Goal: Task Accomplishment & Management: Complete application form

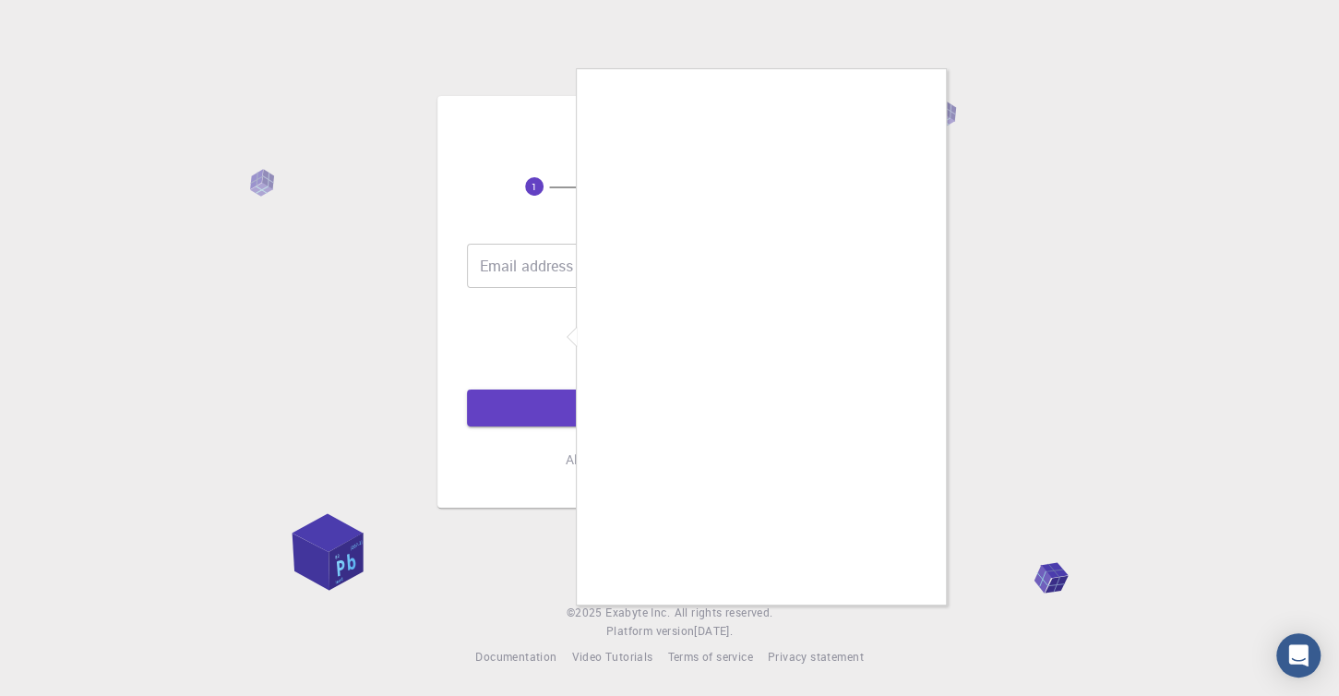
click at [508, 256] on div at bounding box center [669, 348] width 1339 height 696
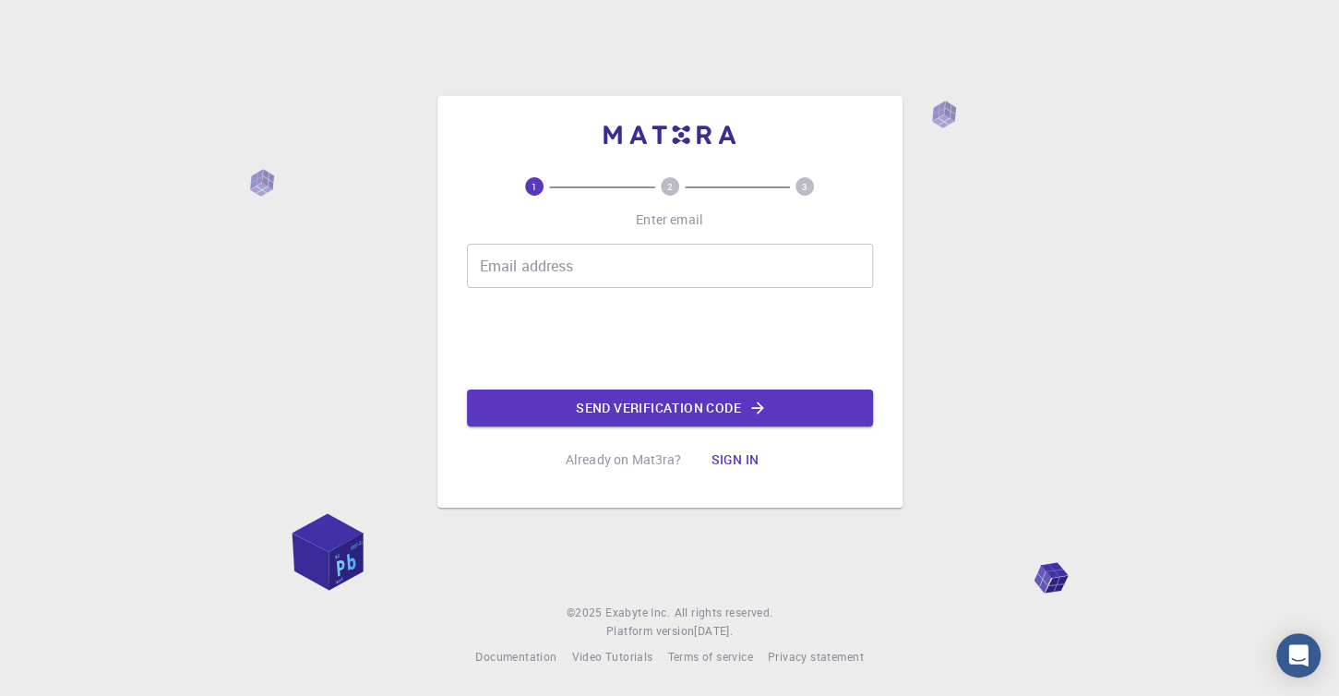
click at [507, 266] on input "Email address" at bounding box center [670, 266] width 406 height 44
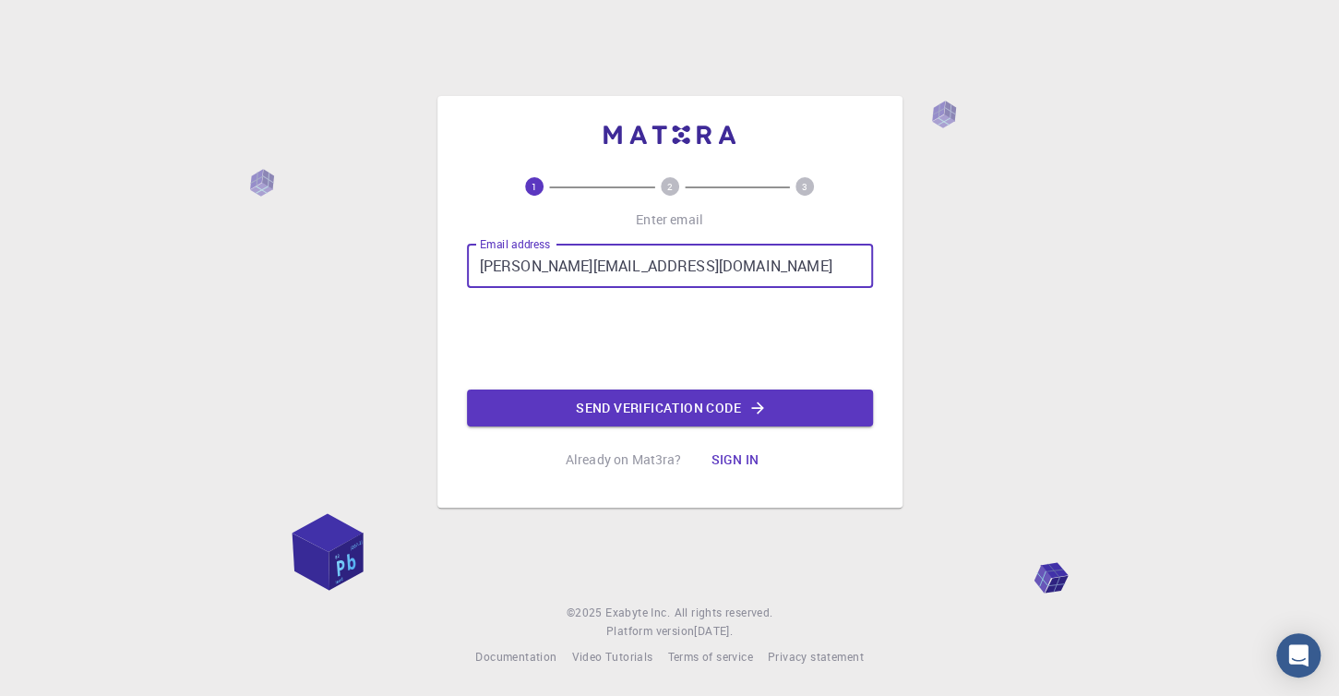
type input "xan.barreiro@uvigo.gal"
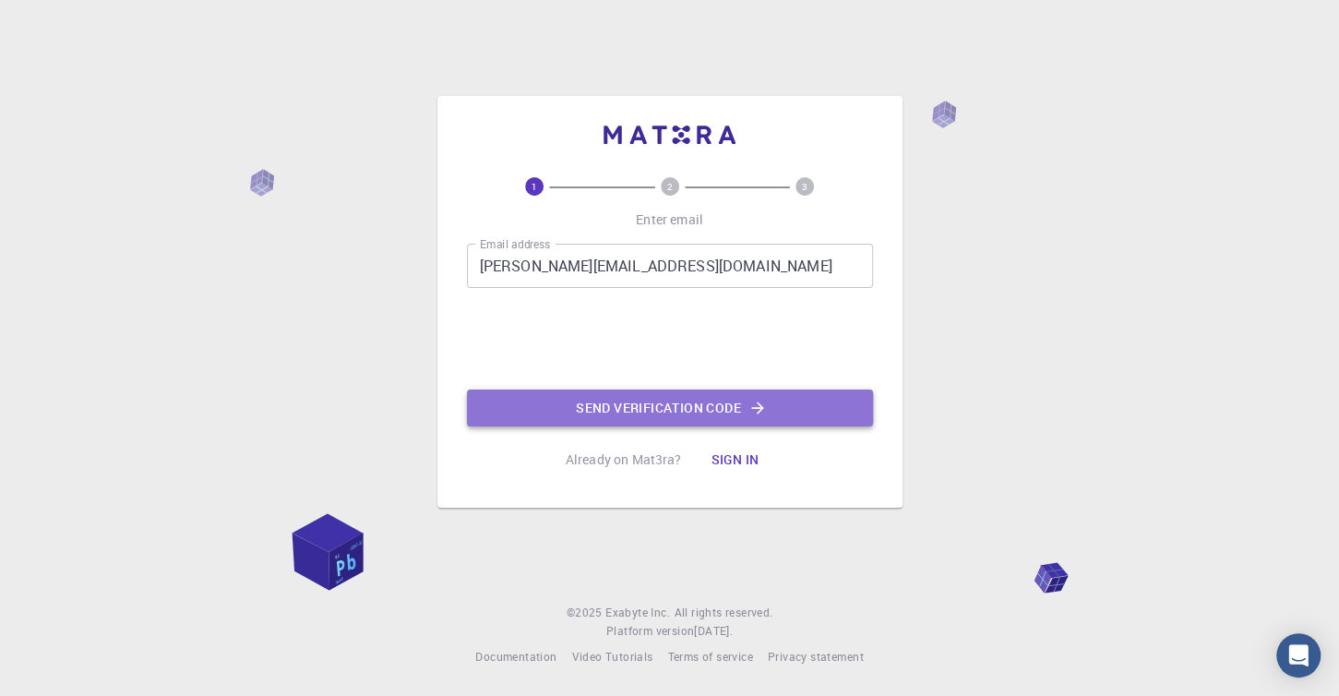
click at [629, 401] on button "Send verification code" at bounding box center [670, 407] width 406 height 37
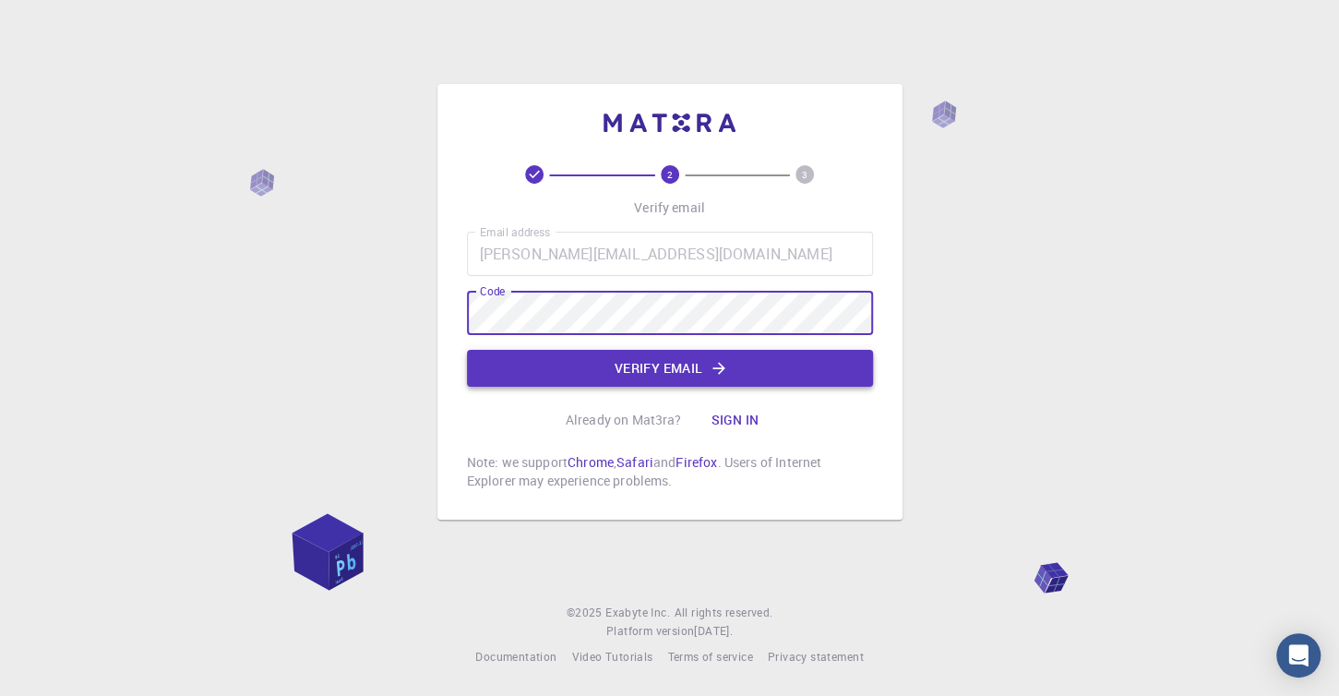
click at [638, 369] on button "Verify email" at bounding box center [670, 368] width 406 height 37
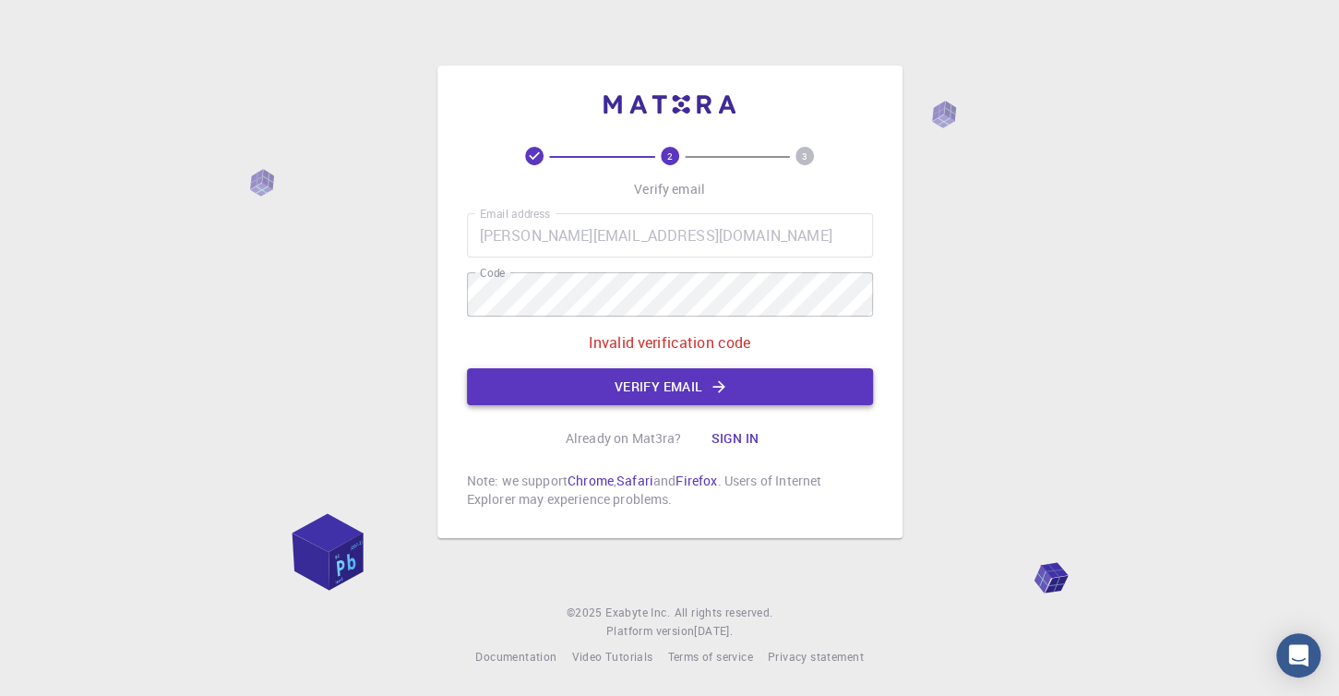
click at [675, 386] on button "Verify email" at bounding box center [670, 386] width 406 height 37
click at [724, 435] on button "Sign in" at bounding box center [734, 438] width 77 height 37
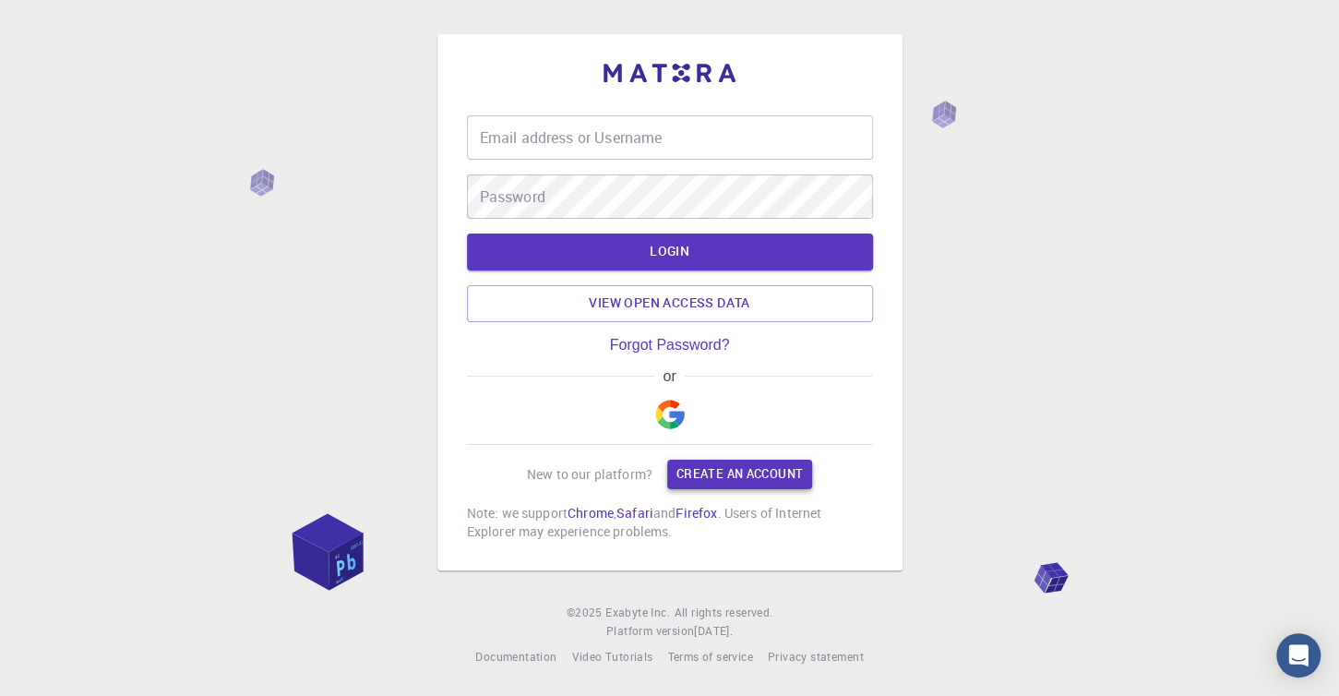
click at [715, 475] on link "Create an account" at bounding box center [739, 474] width 145 height 30
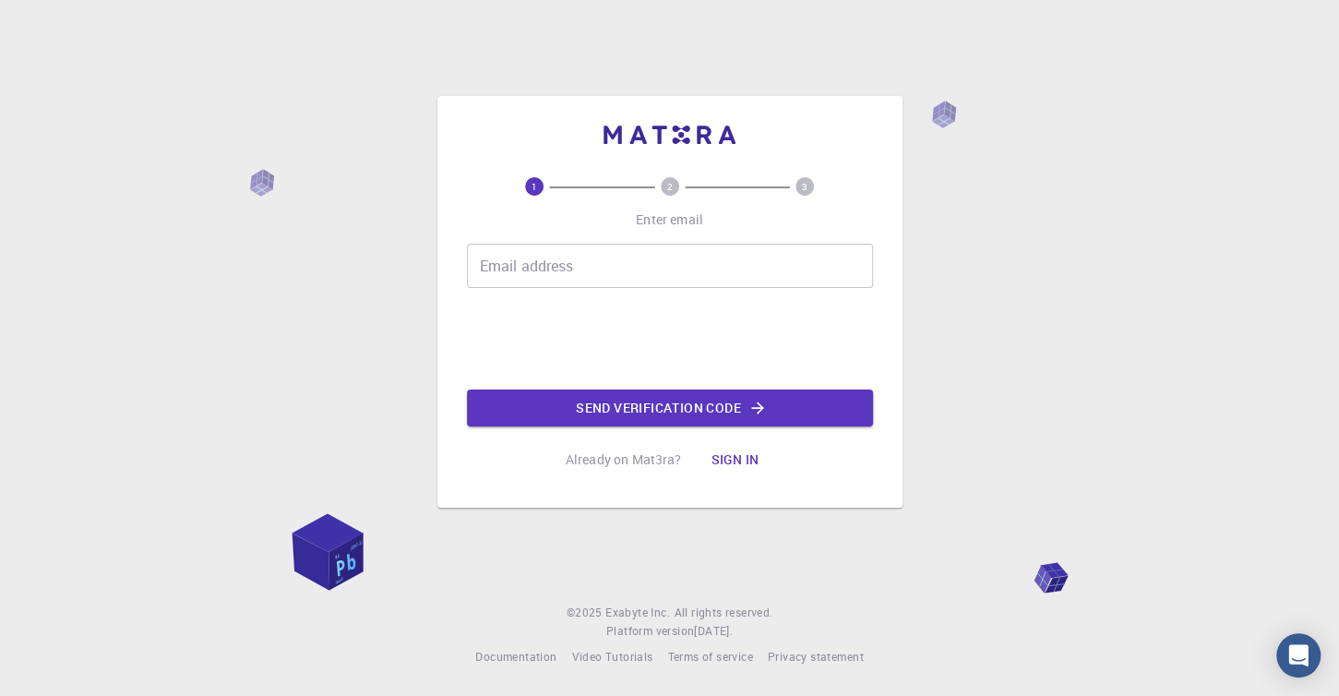
click at [531, 269] on input "Email address" at bounding box center [670, 266] width 406 height 44
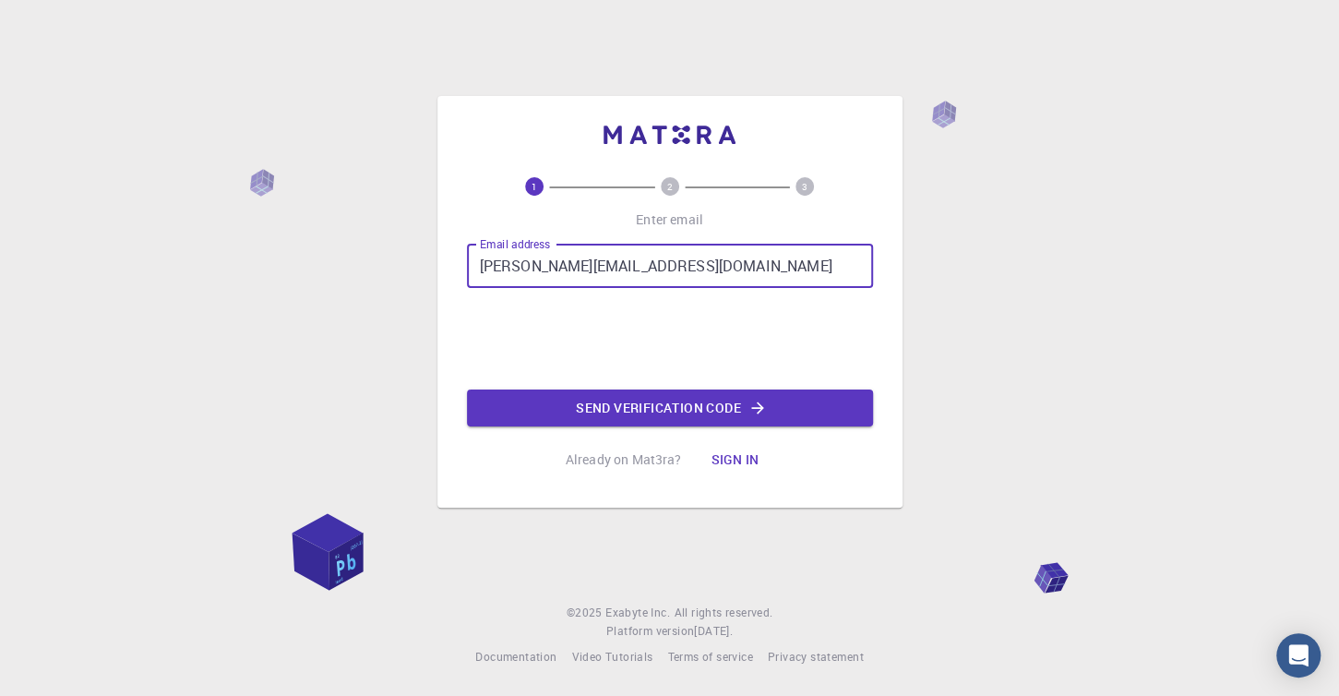
type input "xan.barreiro@uvigo.gal"
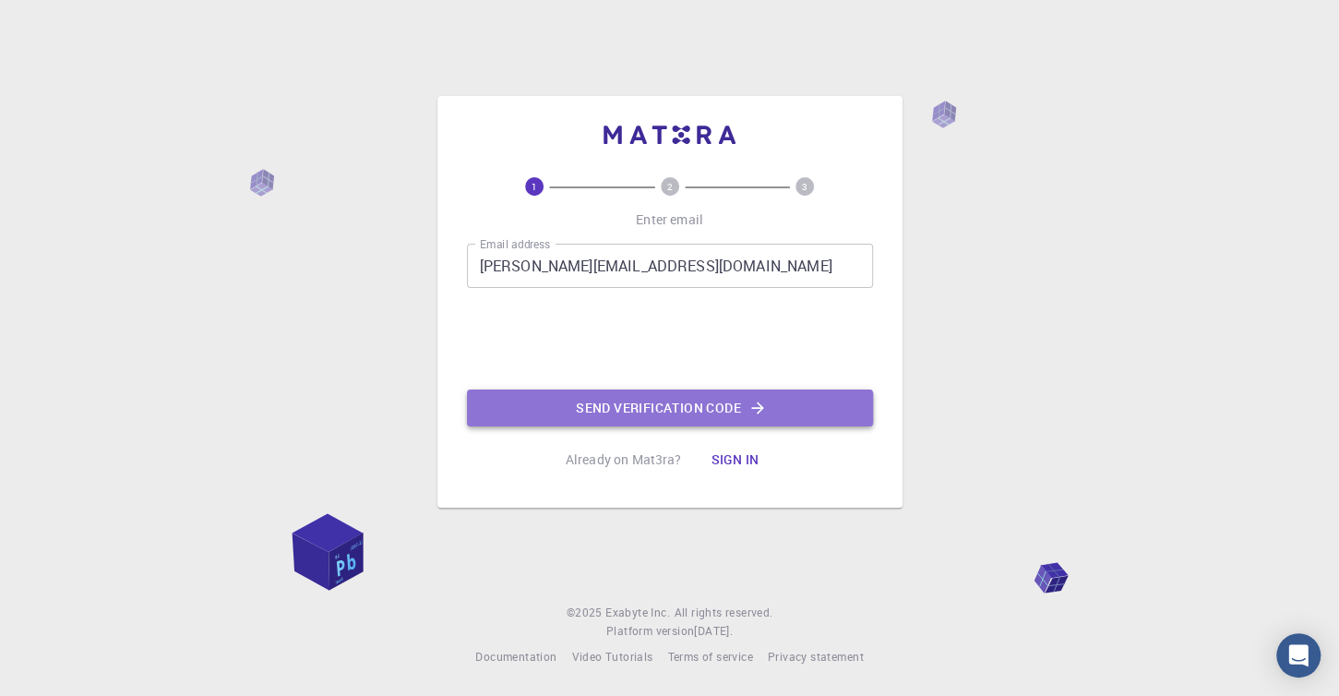
click at [614, 411] on button "Send verification code" at bounding box center [670, 407] width 406 height 37
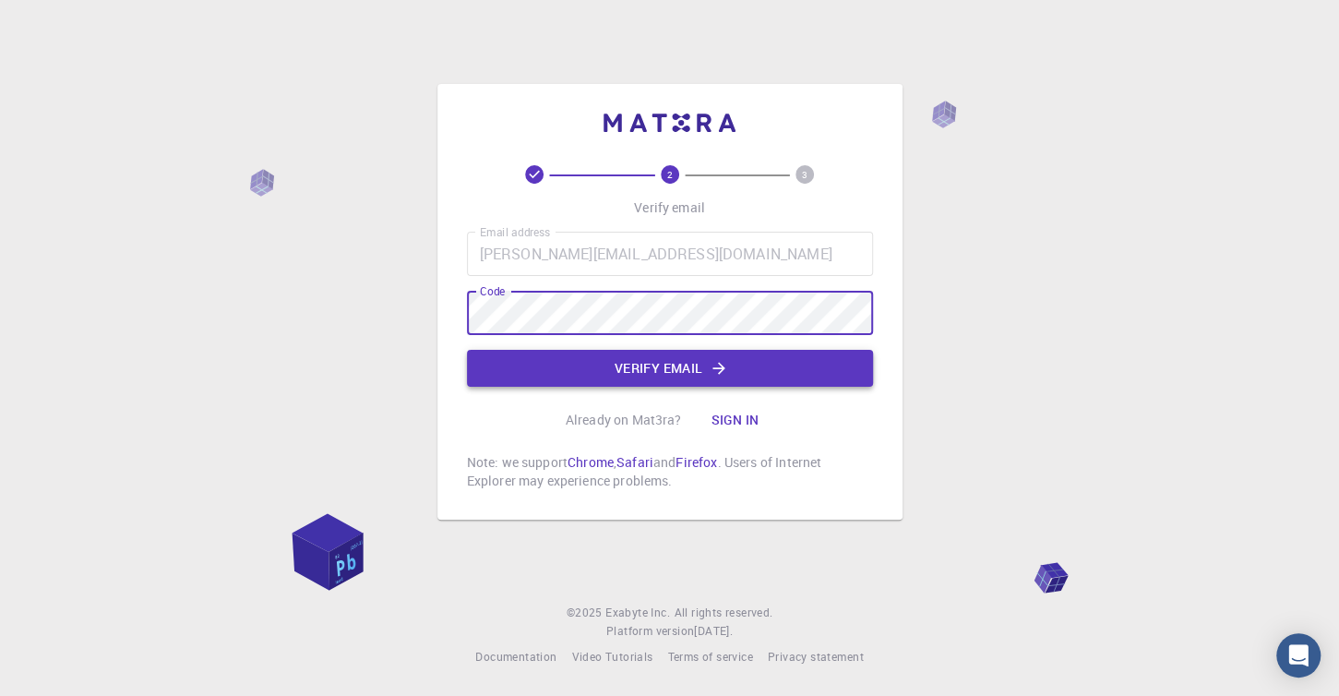
click at [586, 363] on button "Verify email" at bounding box center [670, 368] width 406 height 37
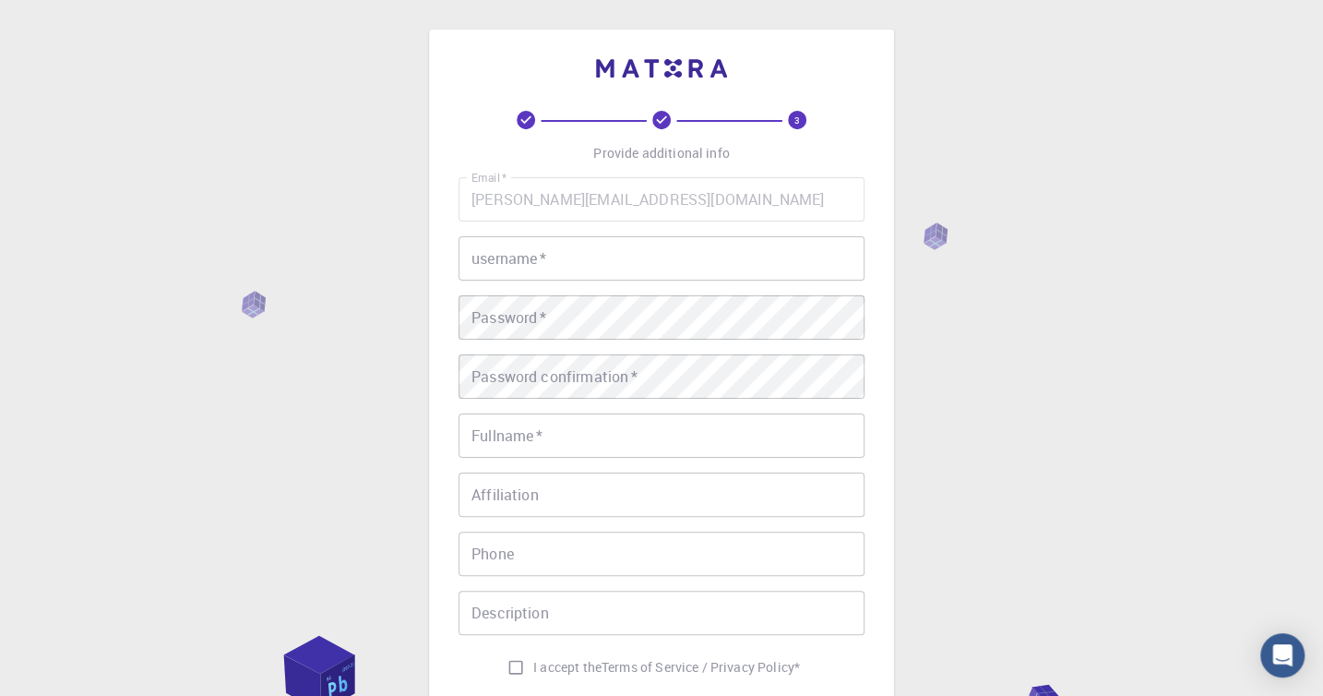
click at [509, 251] on input "username   *" at bounding box center [662, 258] width 406 height 44
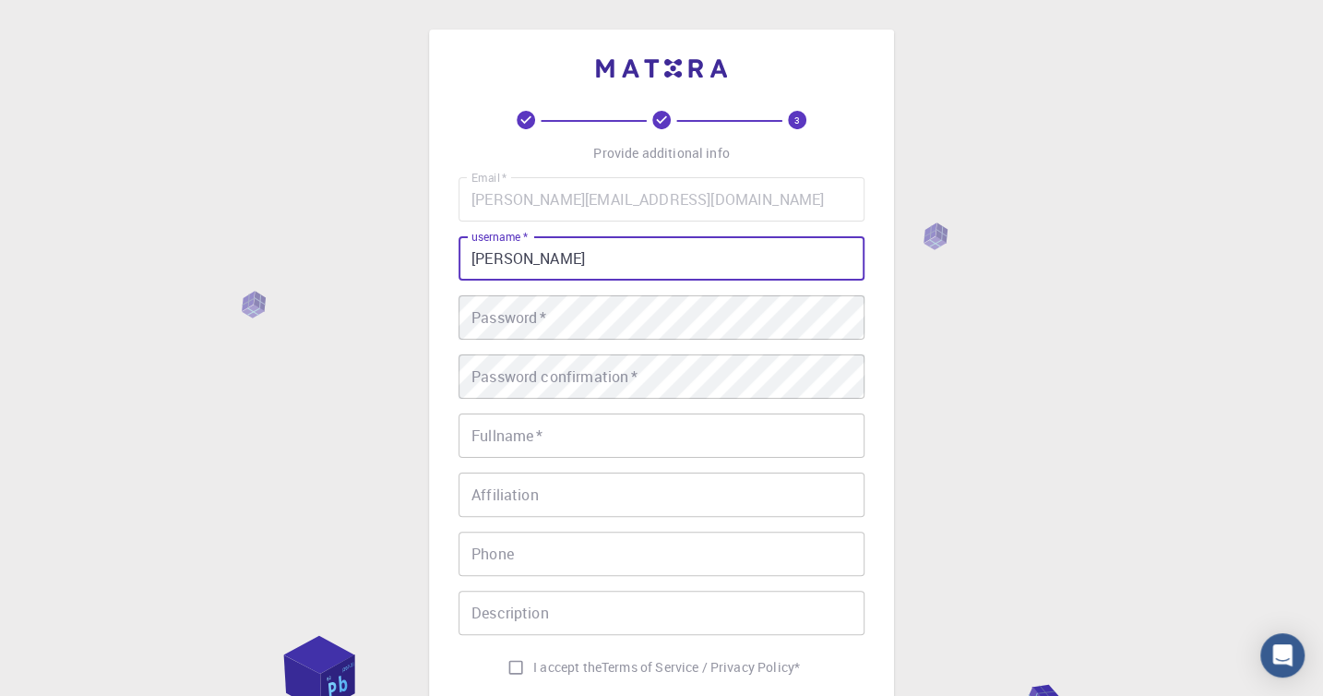
type input "XAN"
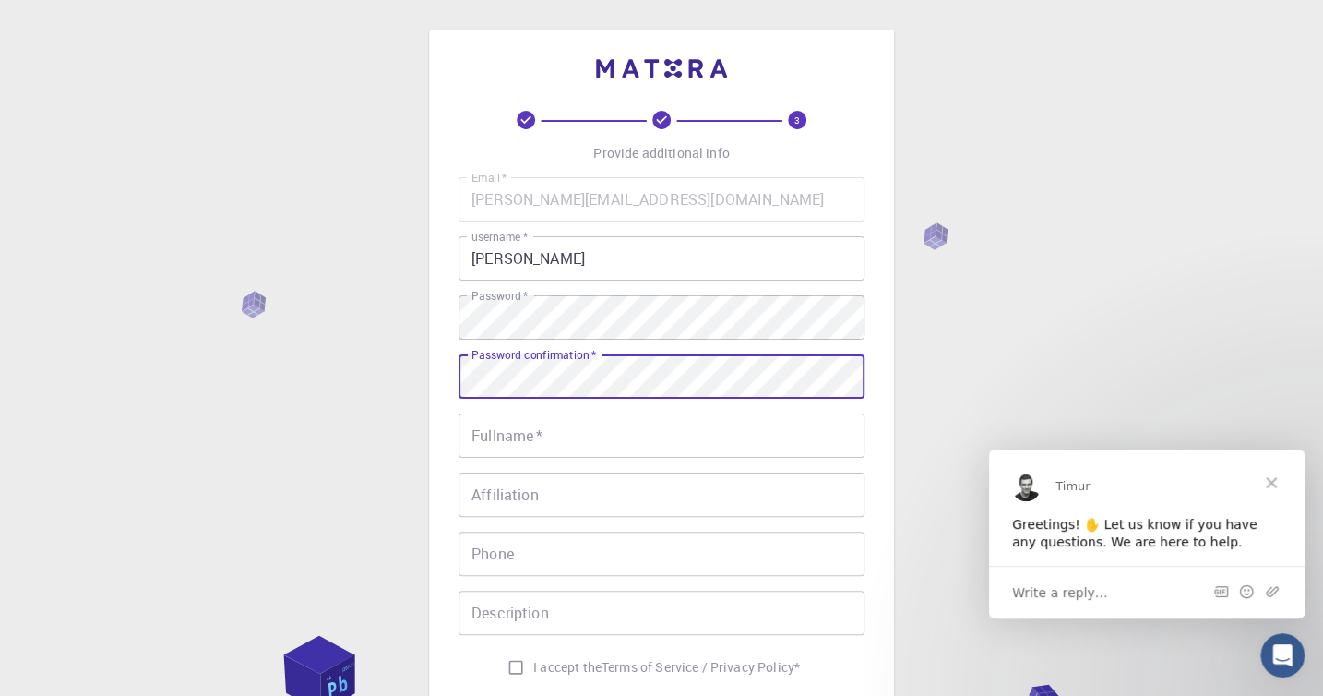
click at [516, 430] on input "Fullname   *" at bounding box center [662, 435] width 406 height 44
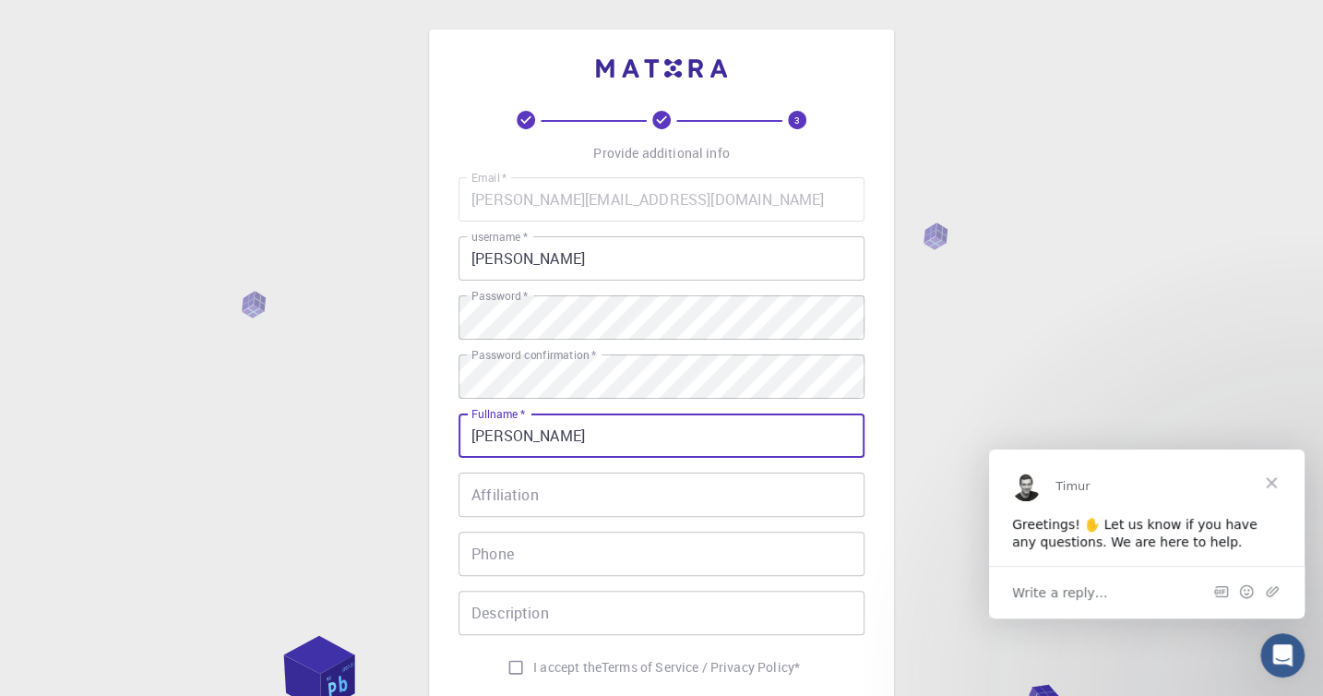
type input "[PERSON_NAME]"
click at [504, 503] on input "Affiliation" at bounding box center [662, 494] width 406 height 44
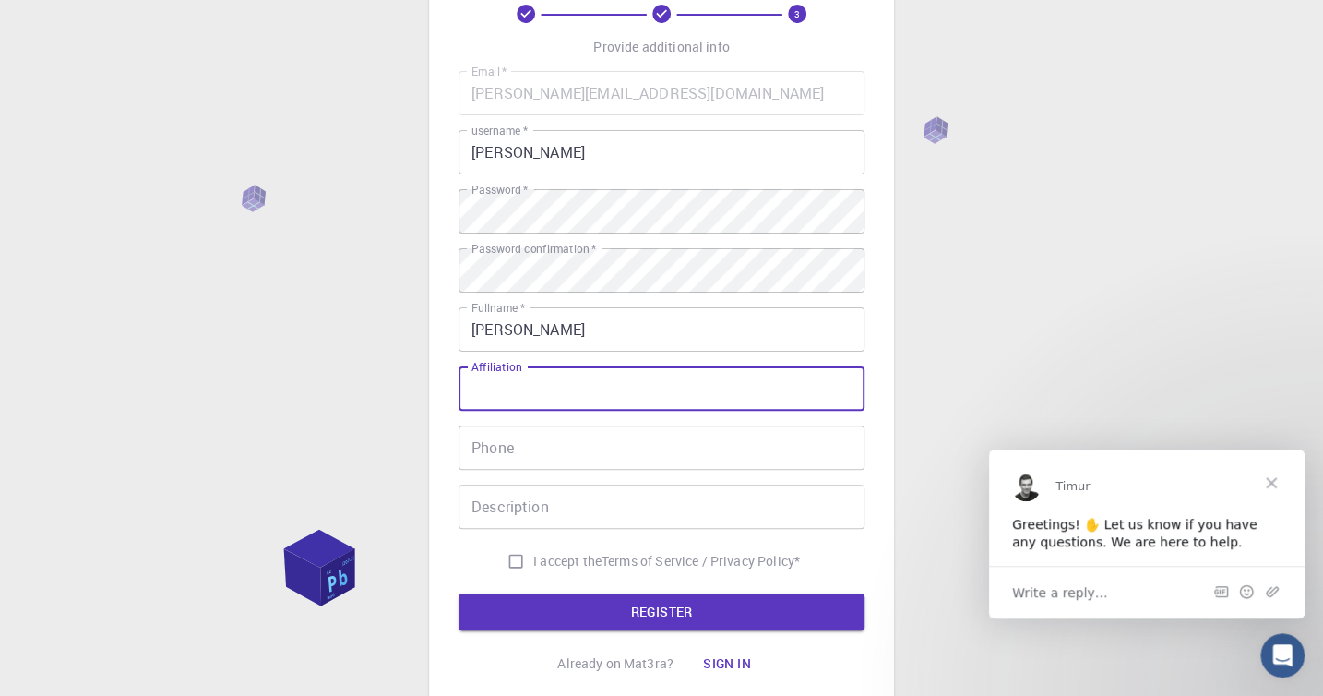
scroll to position [194, 0]
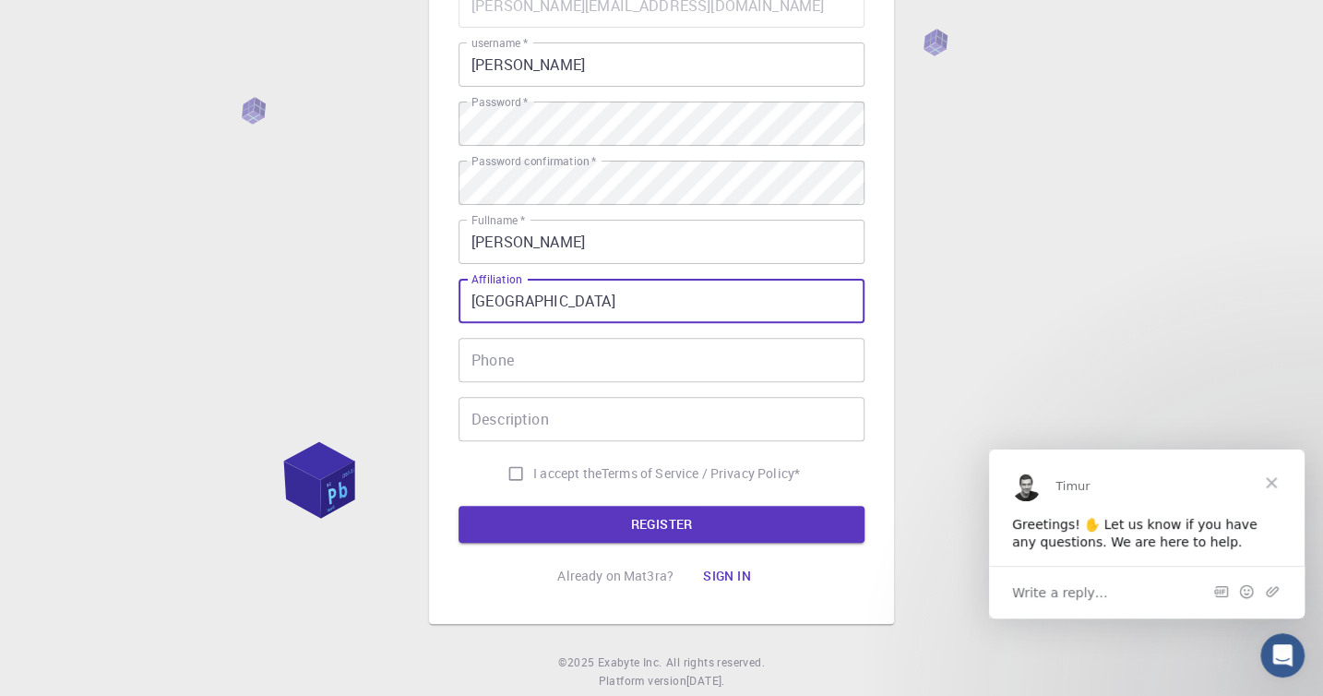
type input "University of Vigo"
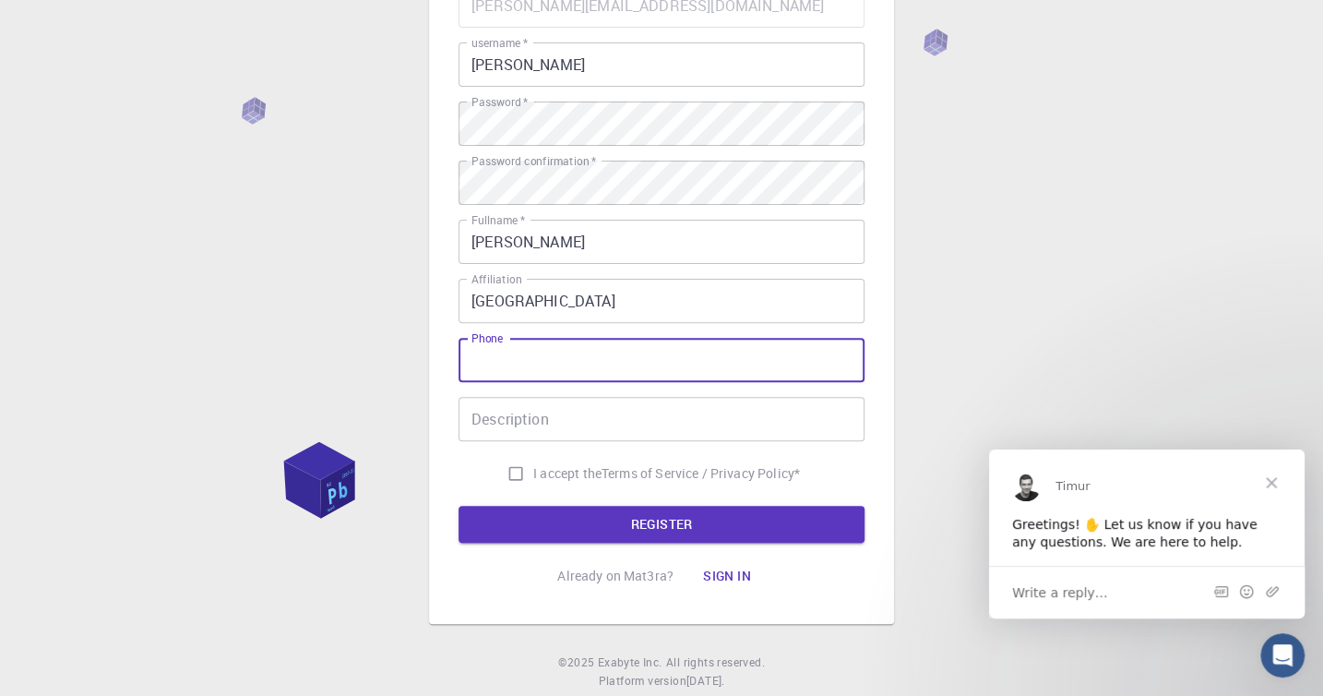
click at [496, 360] on input "Phone" at bounding box center [662, 360] width 406 height 44
click at [511, 476] on input "I accept the Terms of Service / Privacy Policy *" at bounding box center [515, 473] width 35 height 35
checkbox input "true"
click at [660, 514] on button "REGISTER" at bounding box center [662, 524] width 406 height 37
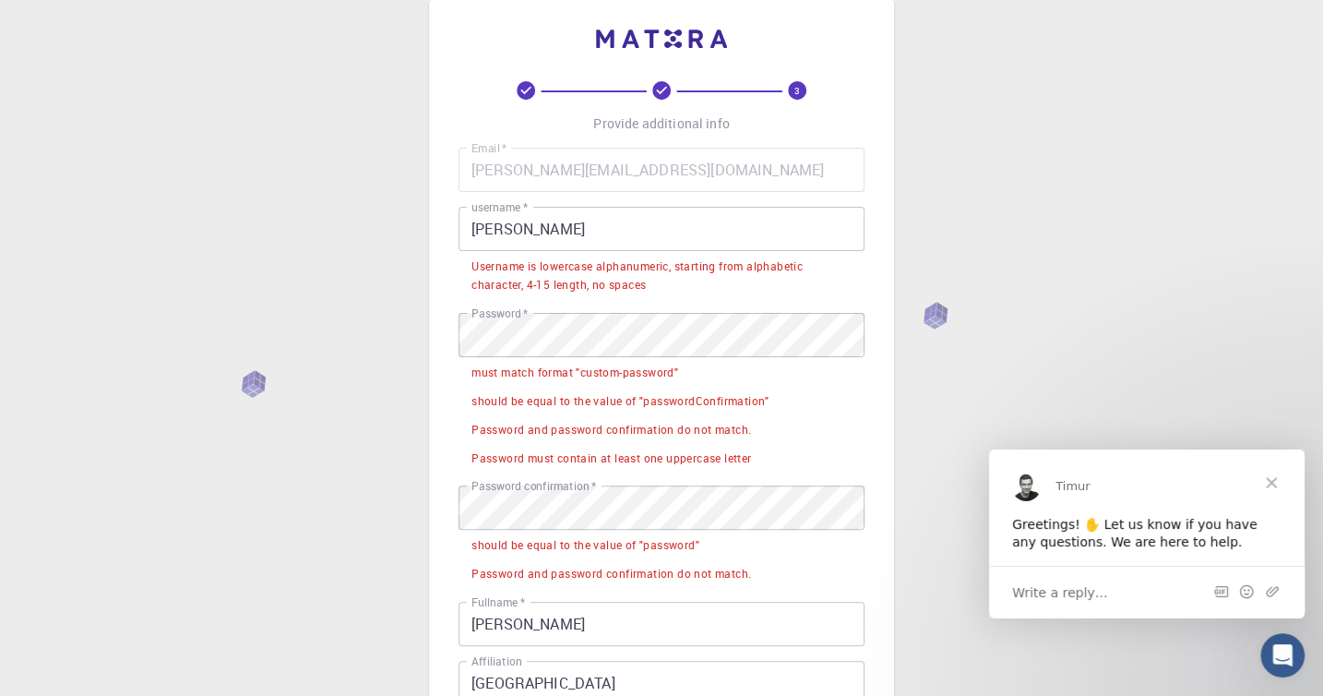
scroll to position [0, 0]
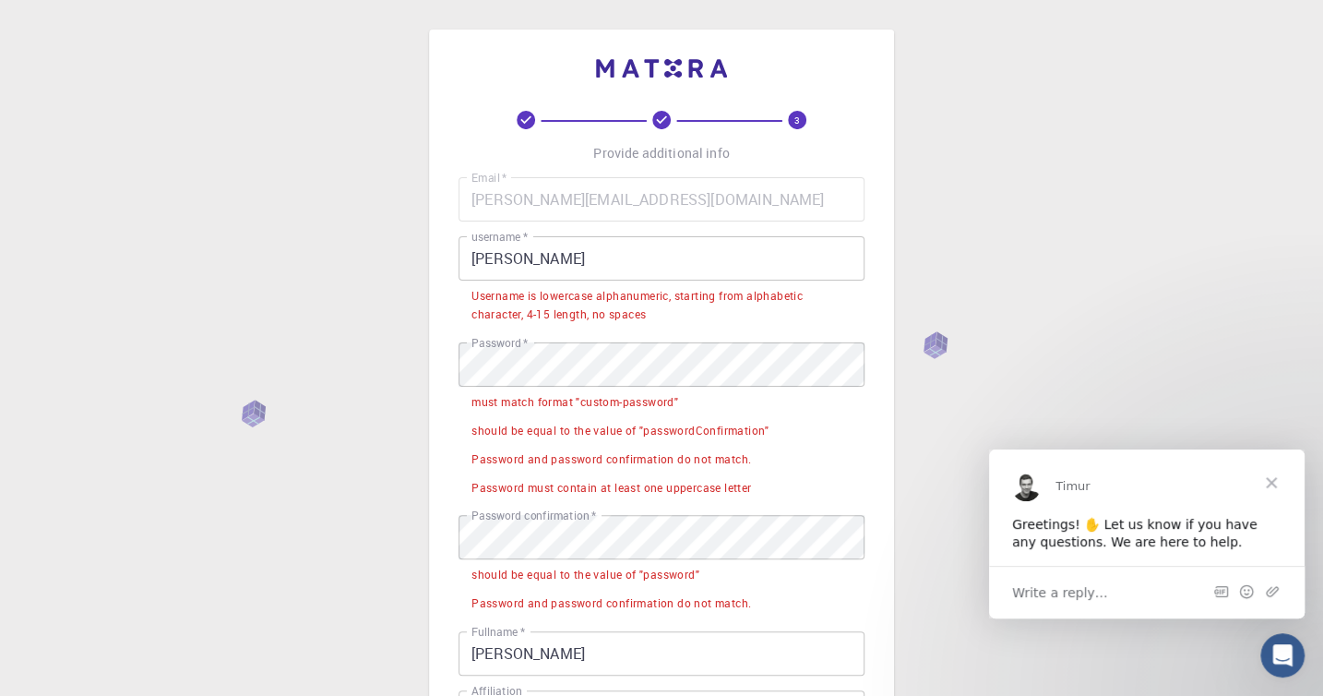
click at [502, 259] on input "XAN" at bounding box center [662, 258] width 406 height 44
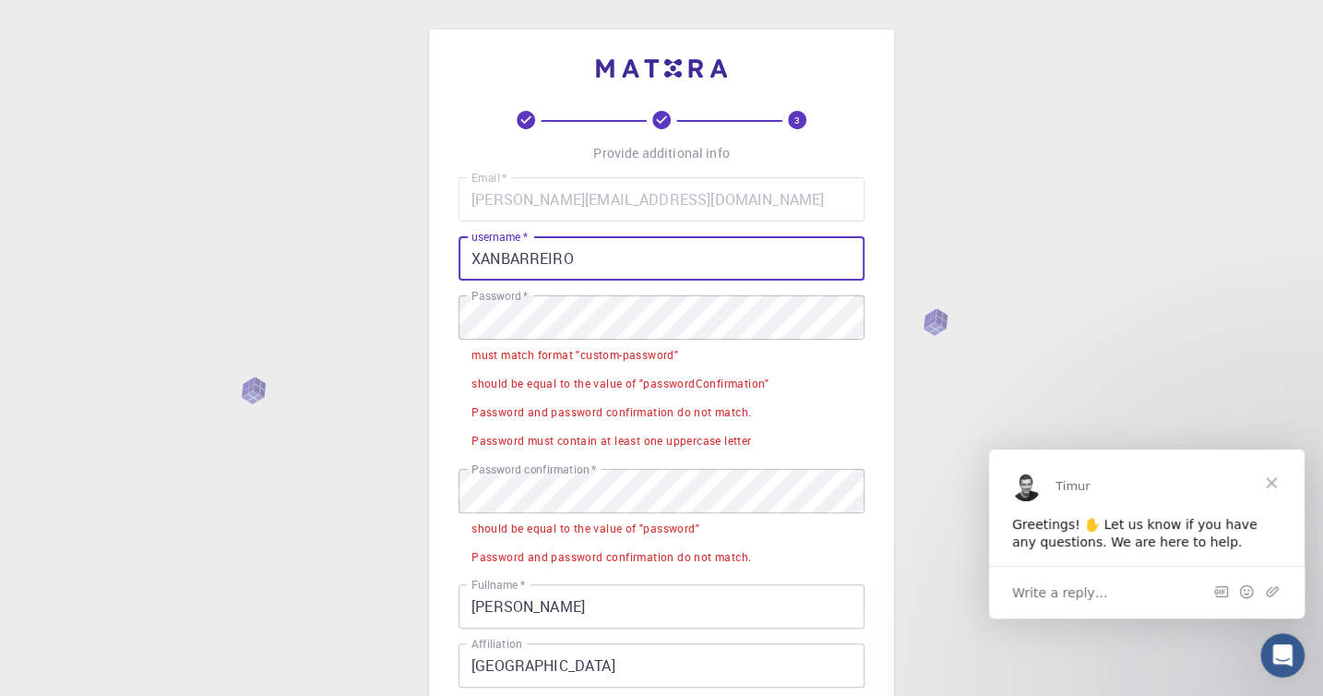
click at [817, 399] on li "Password and password confirmation do not match." at bounding box center [662, 411] width 406 height 29
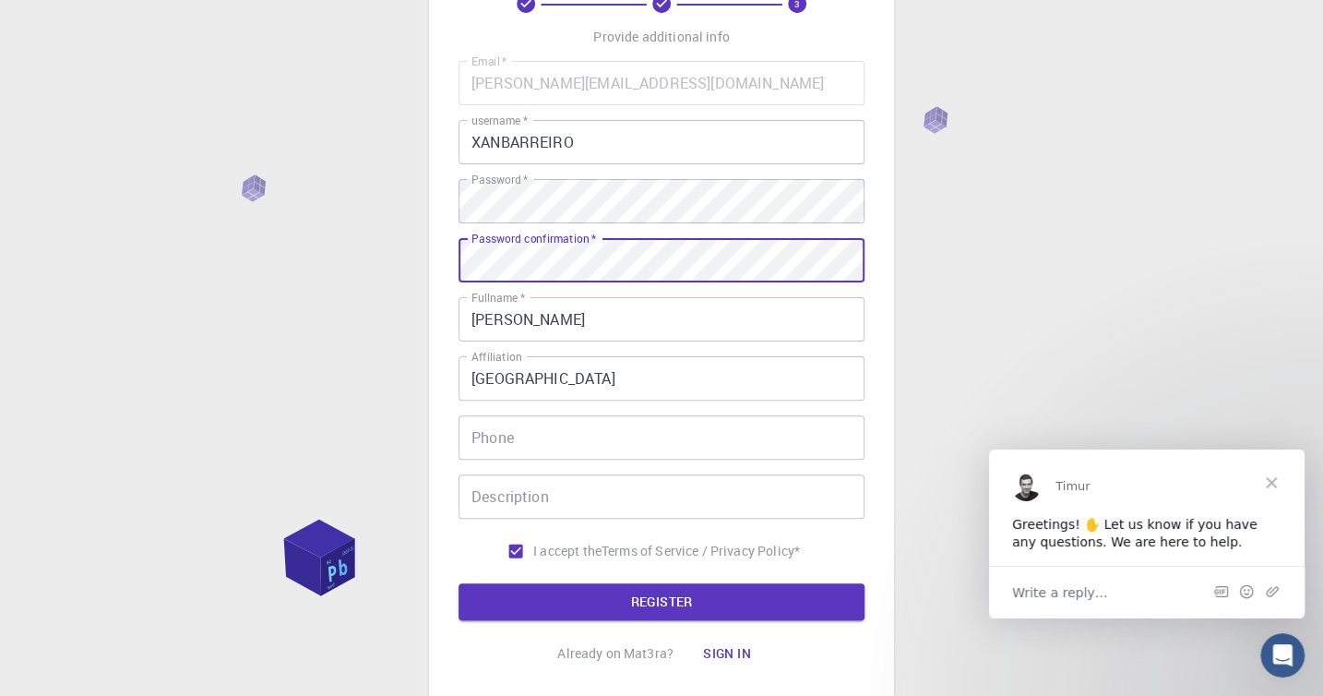
scroll to position [244, 0]
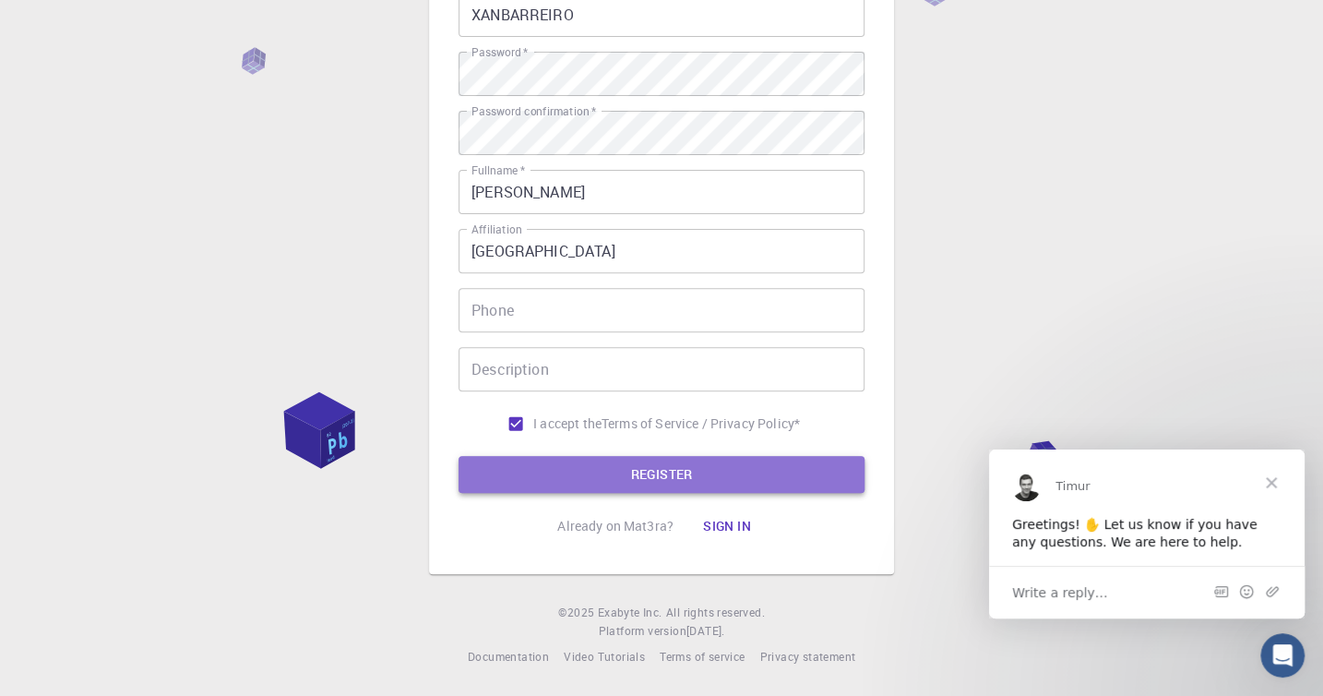
click at [643, 485] on button "REGISTER" at bounding box center [662, 474] width 406 height 37
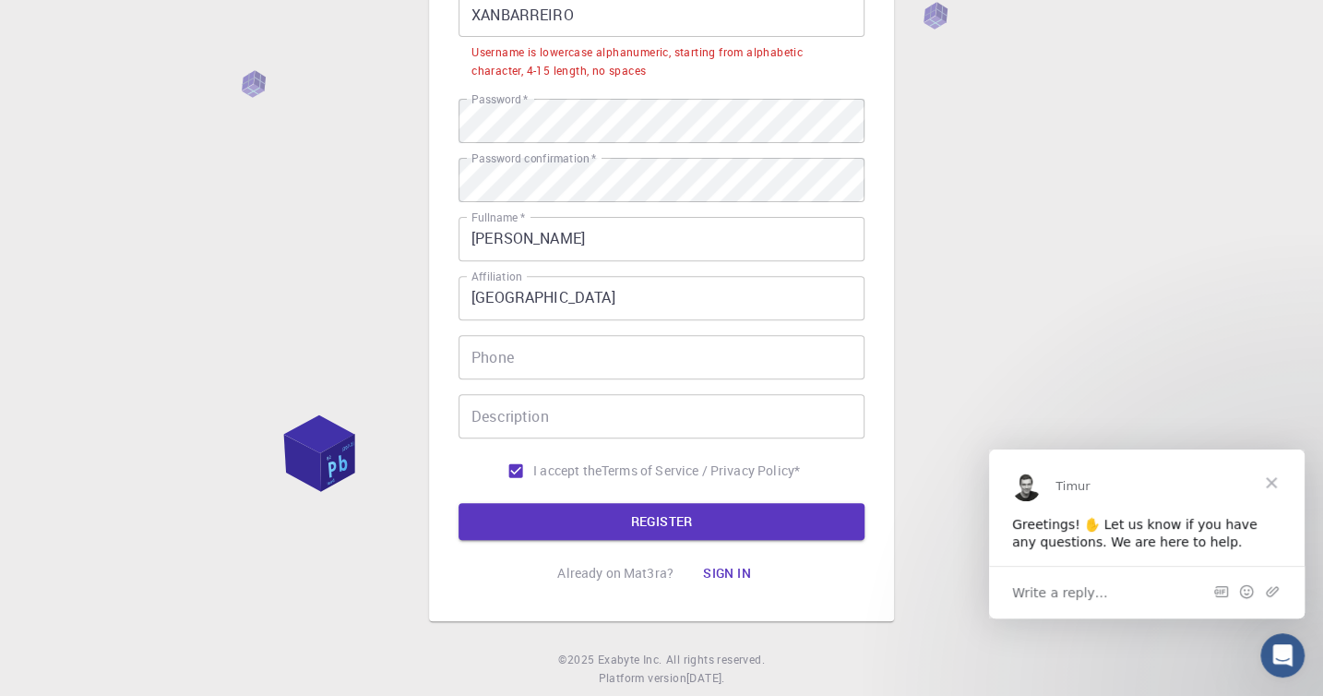
scroll to position [147, 0]
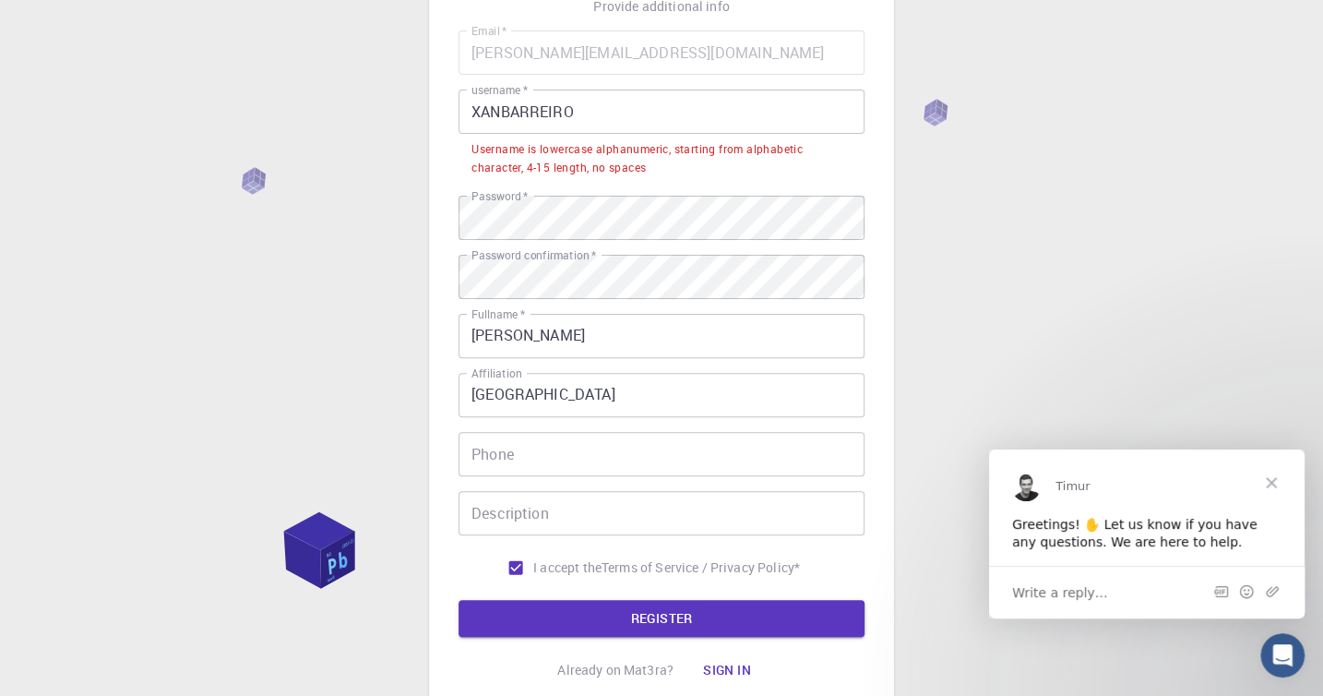
click at [502, 115] on input "XANBARREIRO" at bounding box center [662, 111] width 406 height 44
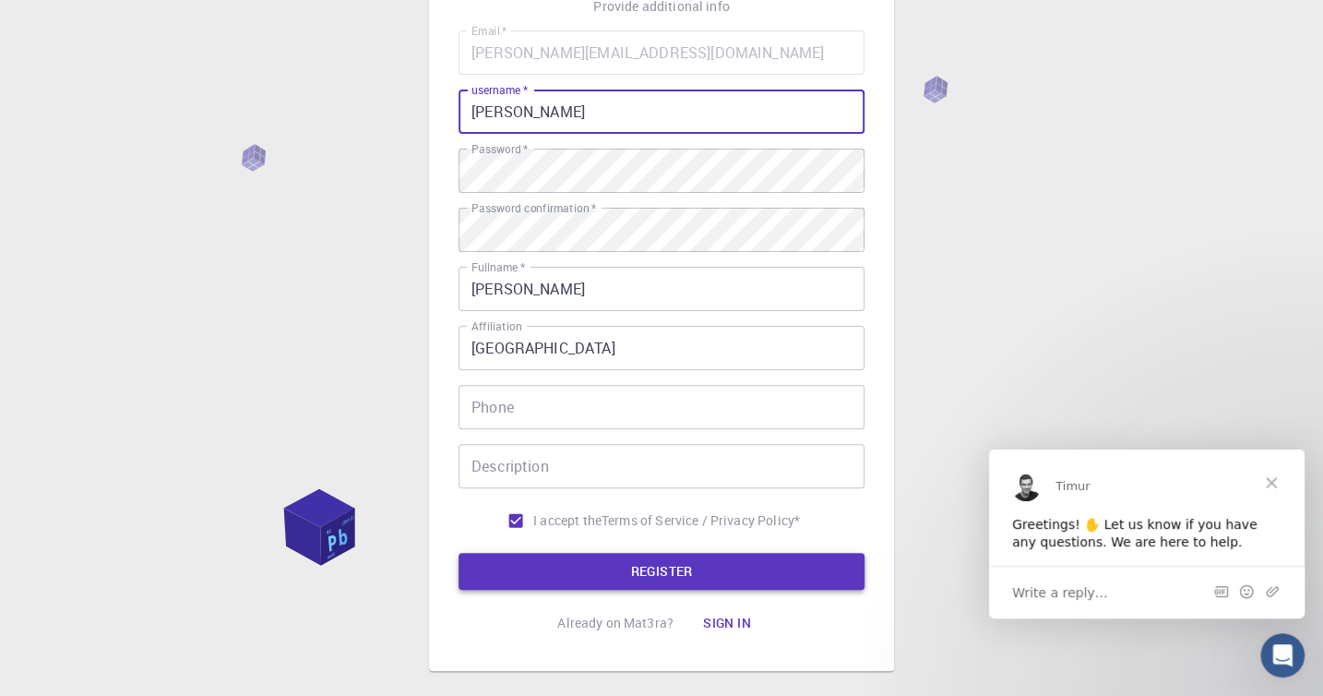
click at [668, 566] on button "REGISTER" at bounding box center [662, 571] width 406 height 37
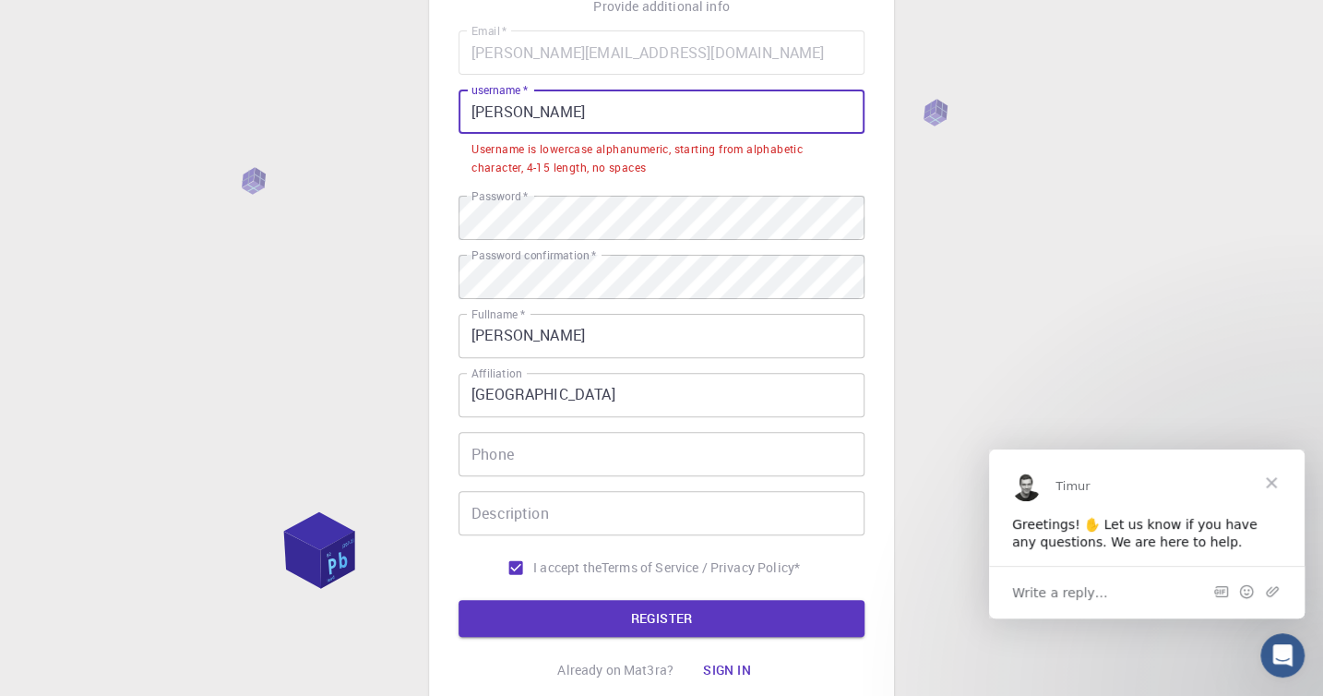
drag, startPoint x: 590, startPoint y: 111, endPoint x: 507, endPoint y: 113, distance: 84.0
click at [507, 113] on input "XAN BARREIRO" at bounding box center [662, 111] width 406 height 44
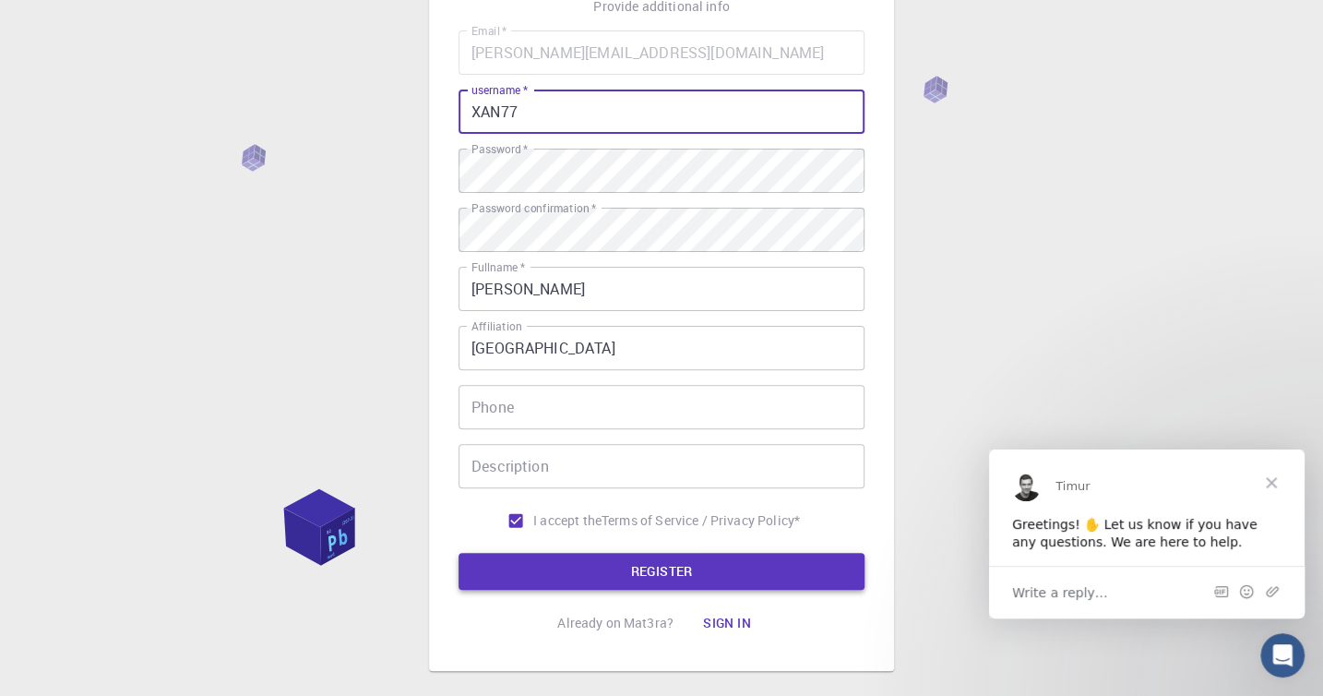
click at [586, 569] on button "REGISTER" at bounding box center [662, 571] width 406 height 37
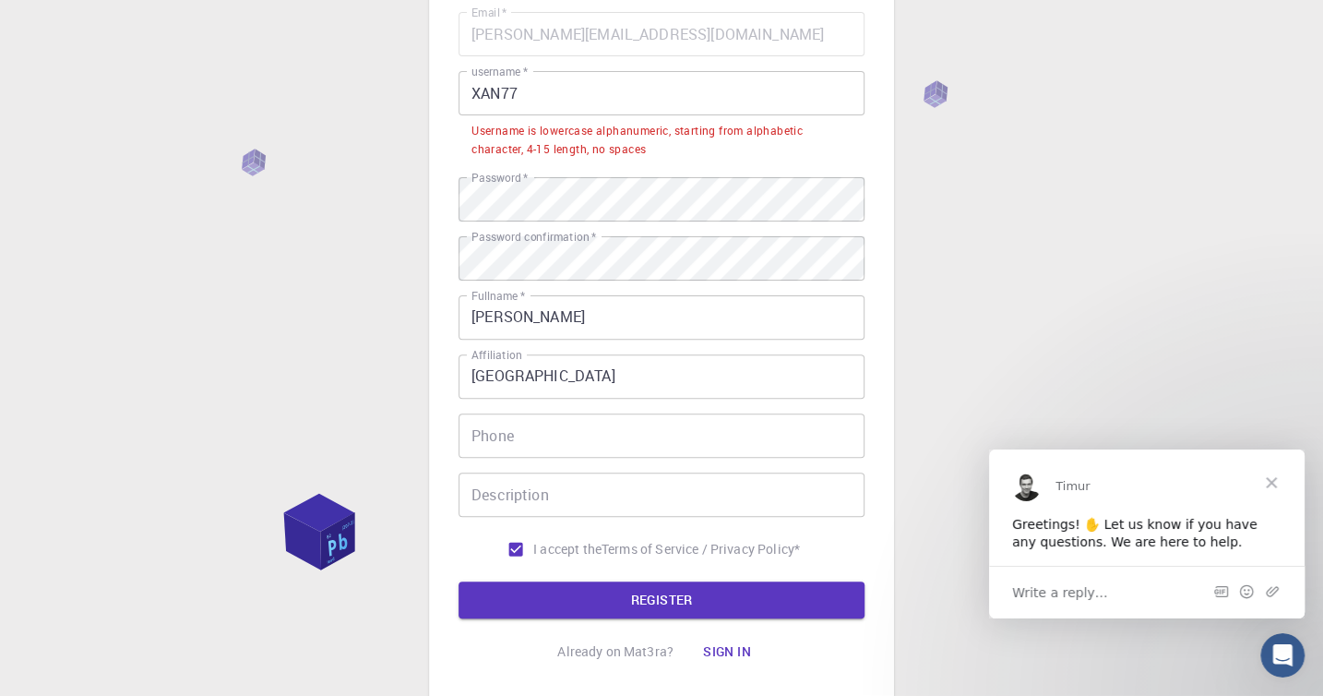
scroll to position [0, 0]
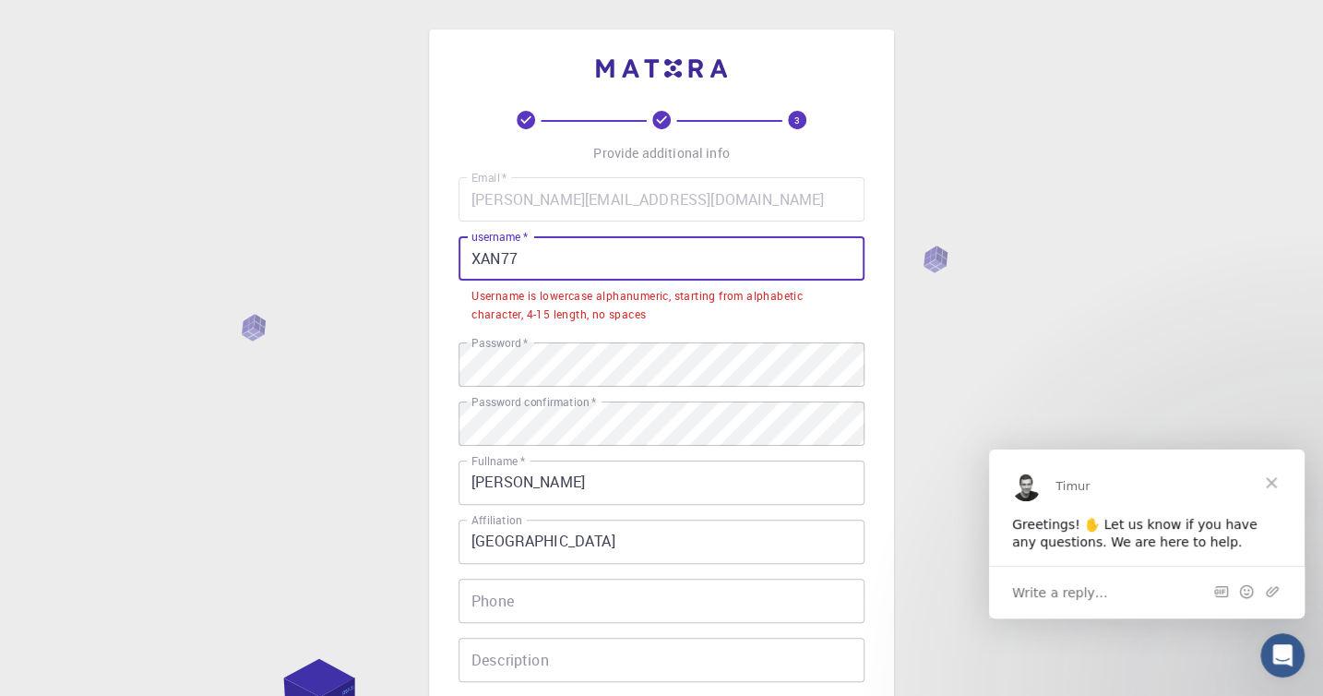
drag, startPoint x: 523, startPoint y: 258, endPoint x: 497, endPoint y: 265, distance: 26.6
click at [497, 265] on input "XAN77" at bounding box center [662, 258] width 406 height 44
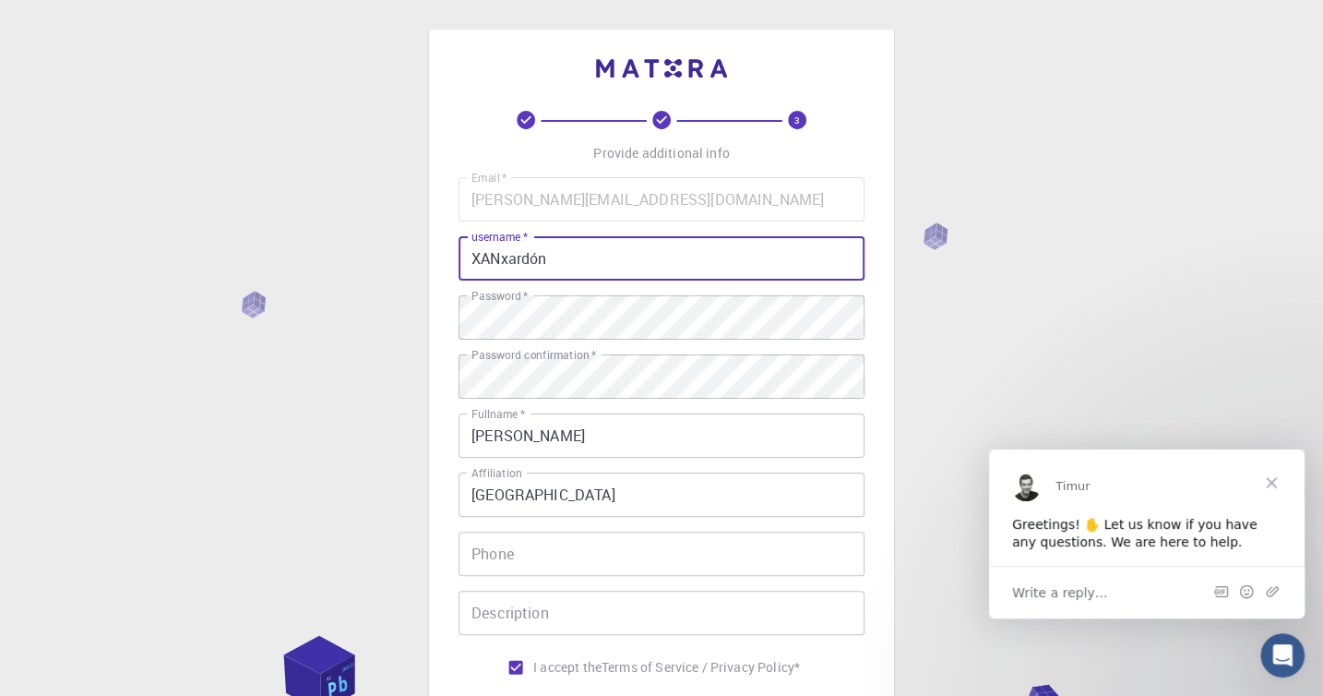
click at [711, 405] on div "Email   * xan.barreiro@uvigo.gal Email   * username   * XANxardón username   * …" at bounding box center [662, 430] width 406 height 507
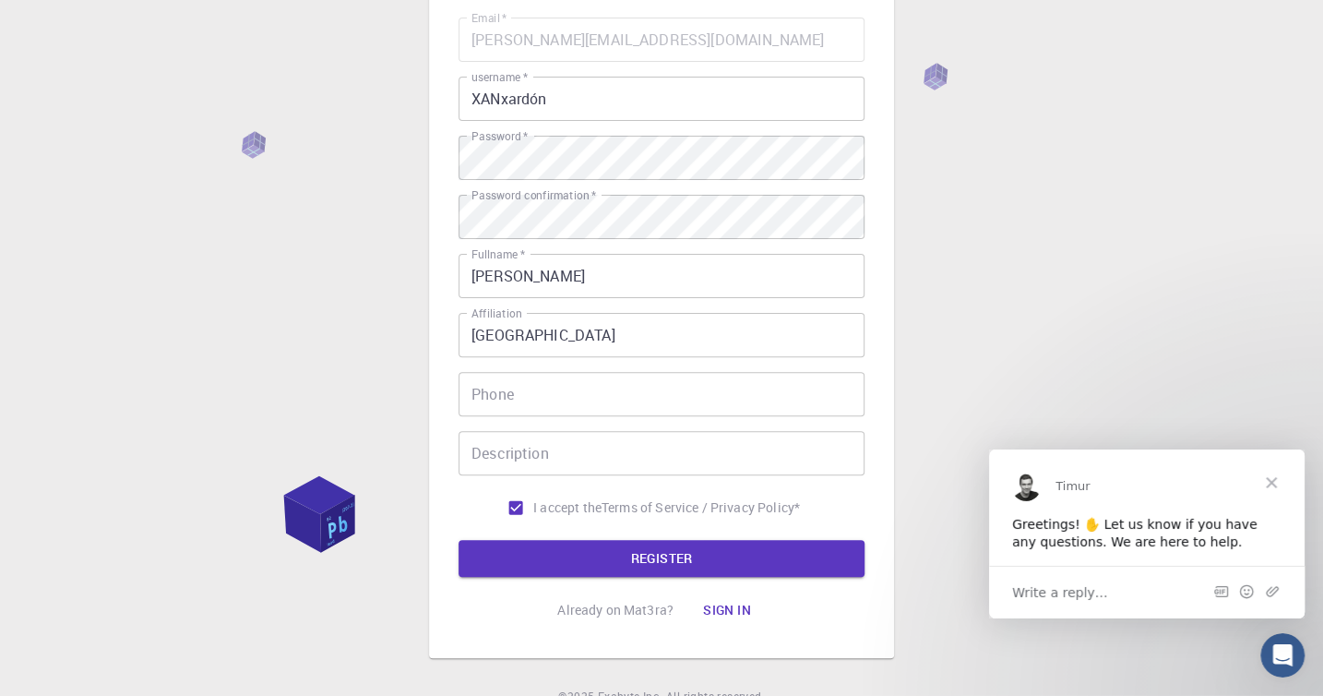
scroll to position [244, 0]
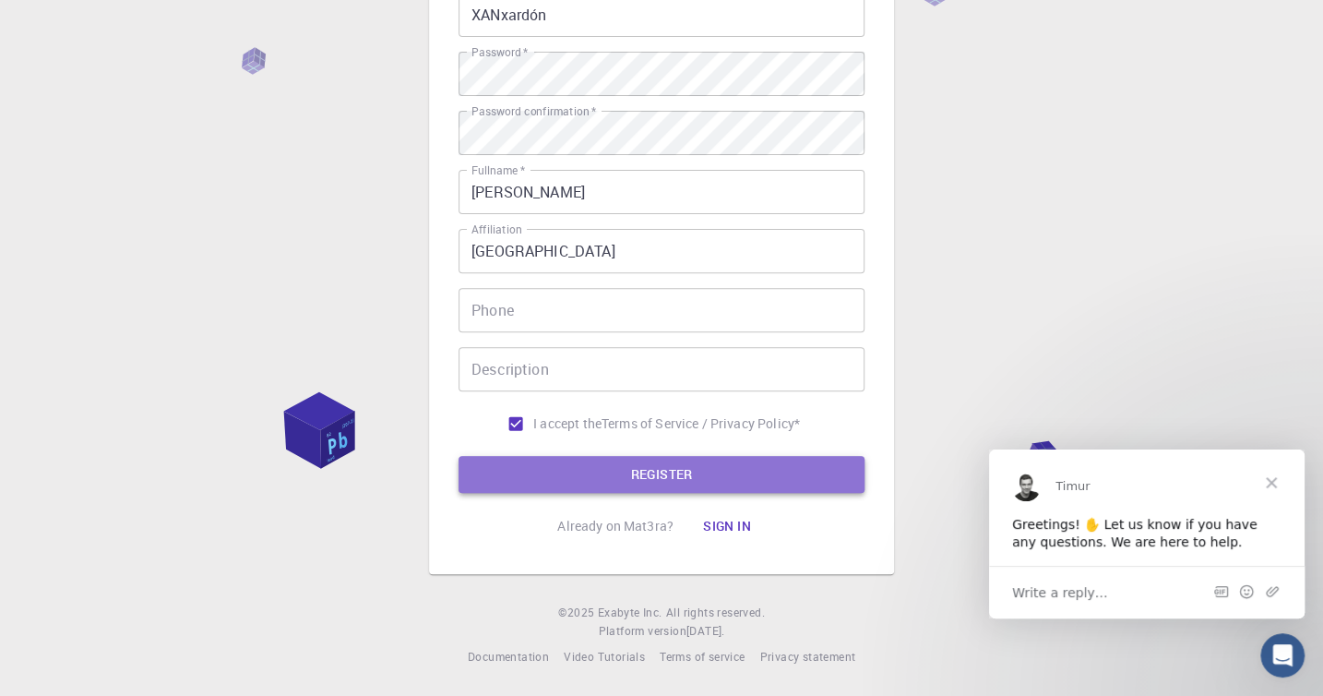
click at [614, 466] on button "REGISTER" at bounding box center [662, 474] width 406 height 37
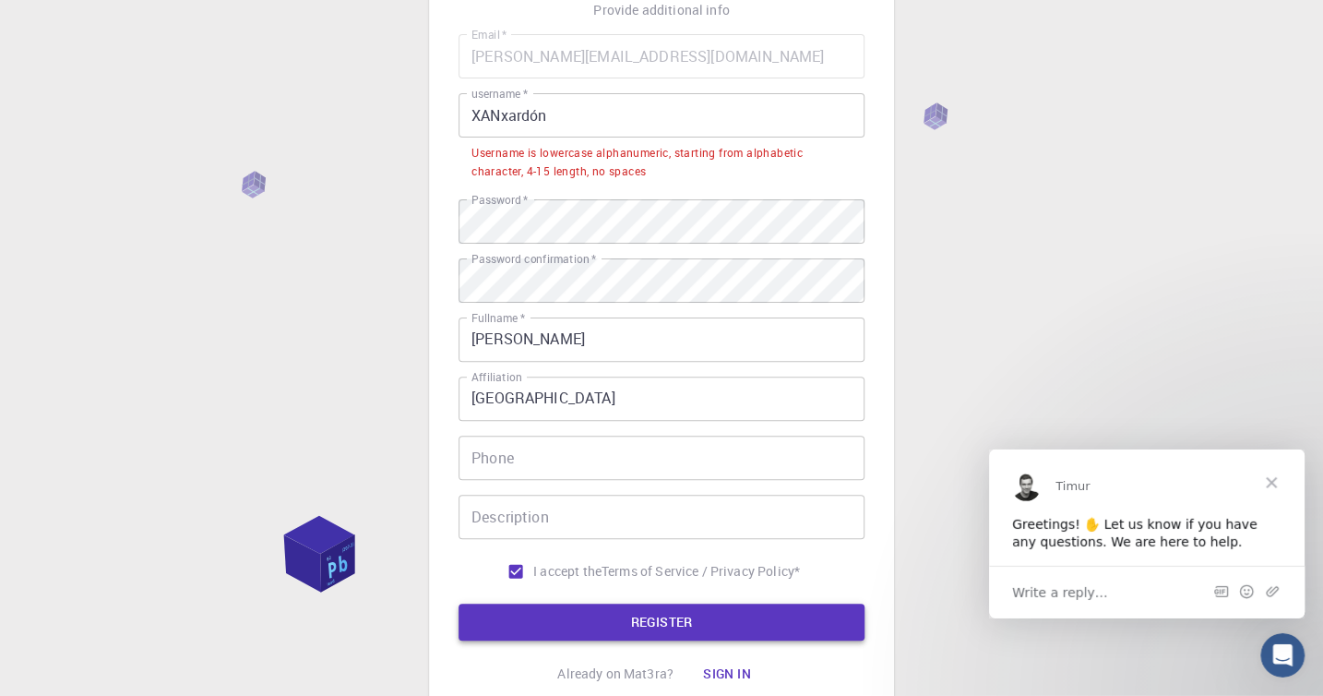
scroll to position [49, 0]
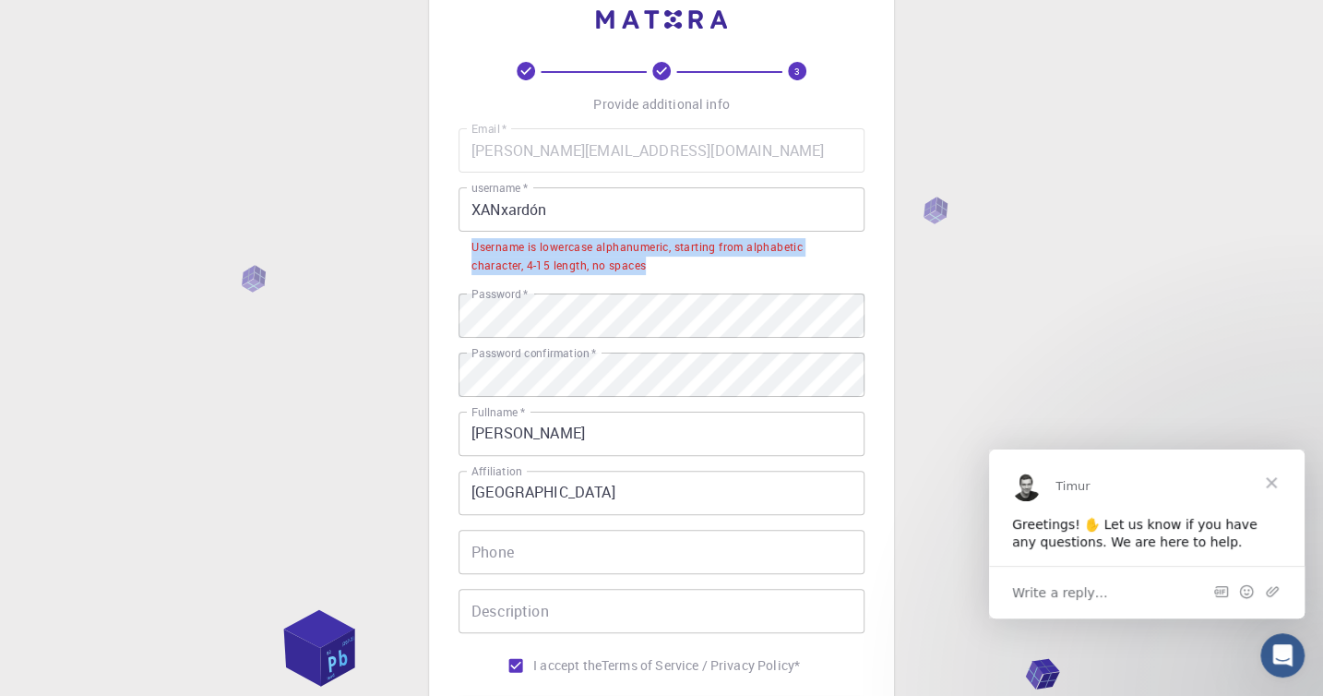
drag, startPoint x: 658, startPoint y: 260, endPoint x: 487, endPoint y: 241, distance: 171.8
click at [473, 251] on div "Username is lowercase alphanumeric, starting from alphabetic character, 4-15 le…" at bounding box center [661, 256] width 380 height 37
copy div "Username is lowercase alphanumeric, starting from alphabetic character, 4-15 le…"
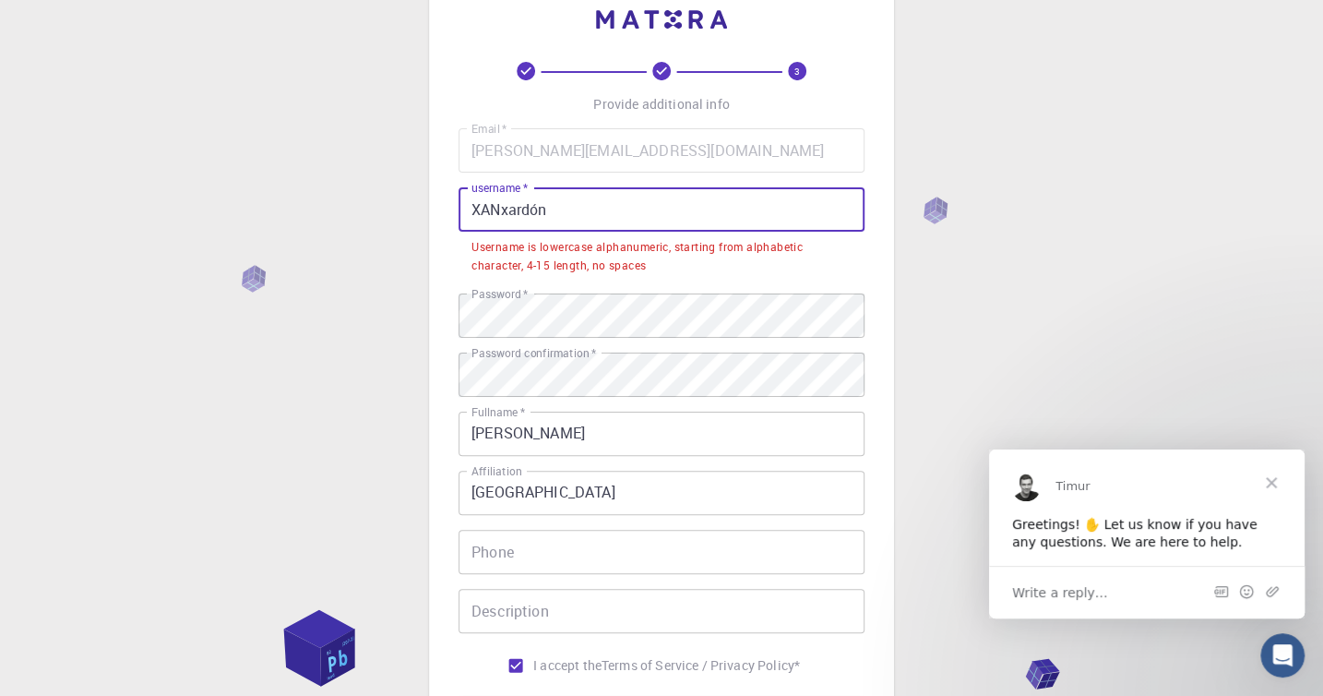
drag, startPoint x: 564, startPoint y: 210, endPoint x: 445, endPoint y: 209, distance: 119.0
click at [459, 210] on input "XANxardón" at bounding box center [662, 209] width 406 height 44
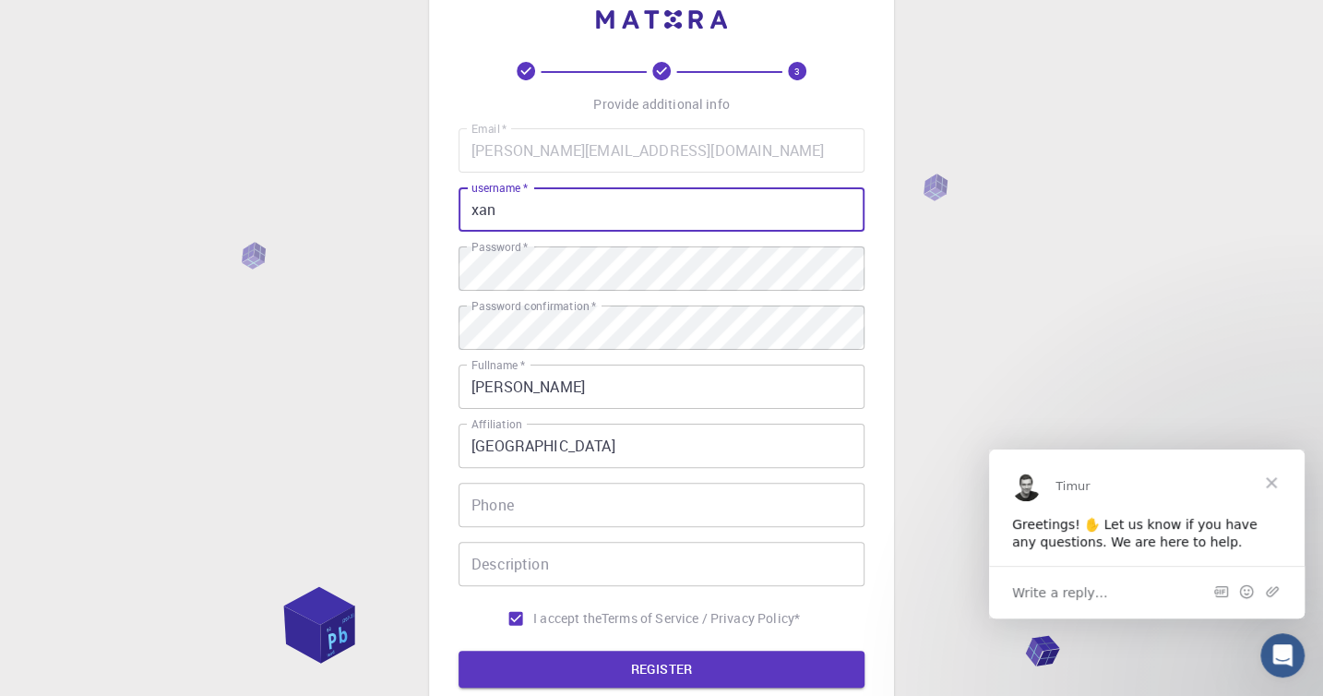
click at [874, 414] on div "3 Provide additional info Email   * xan.barreiro@uvigo.gal Email   * username  …" at bounding box center [661, 375] width 465 height 788
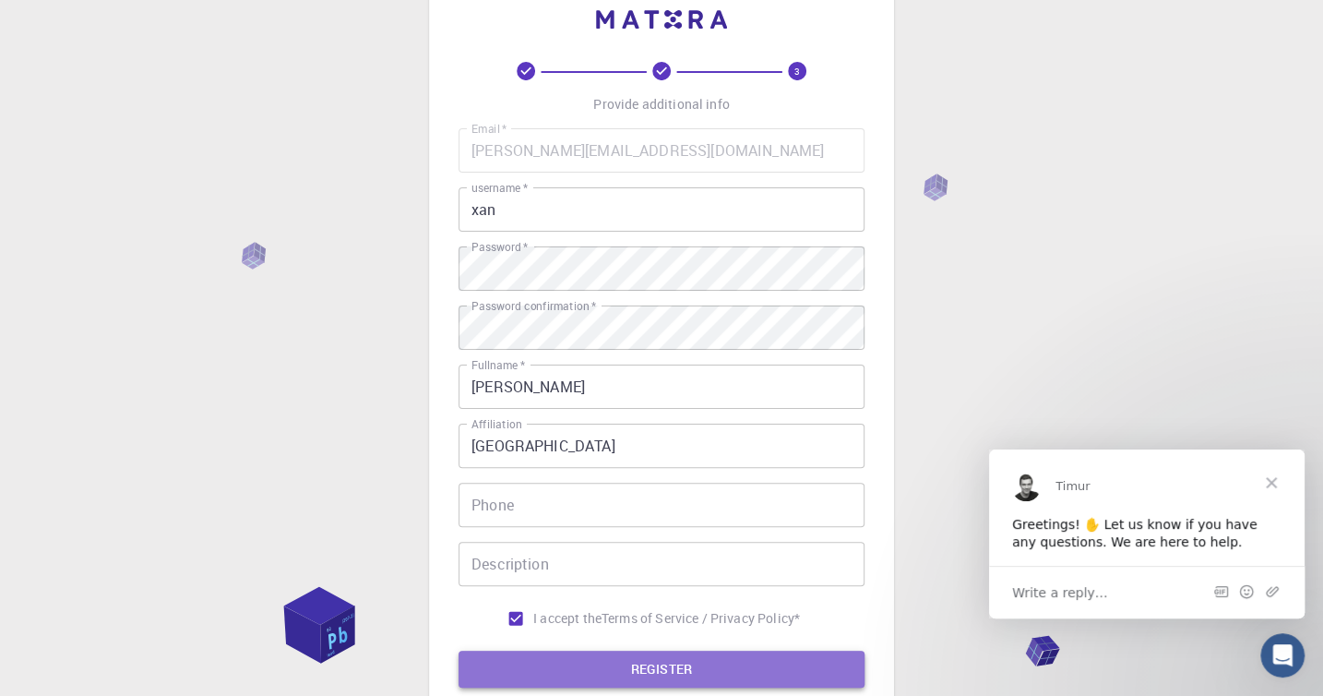
click at [609, 659] on button "REGISTER" at bounding box center [662, 668] width 406 height 37
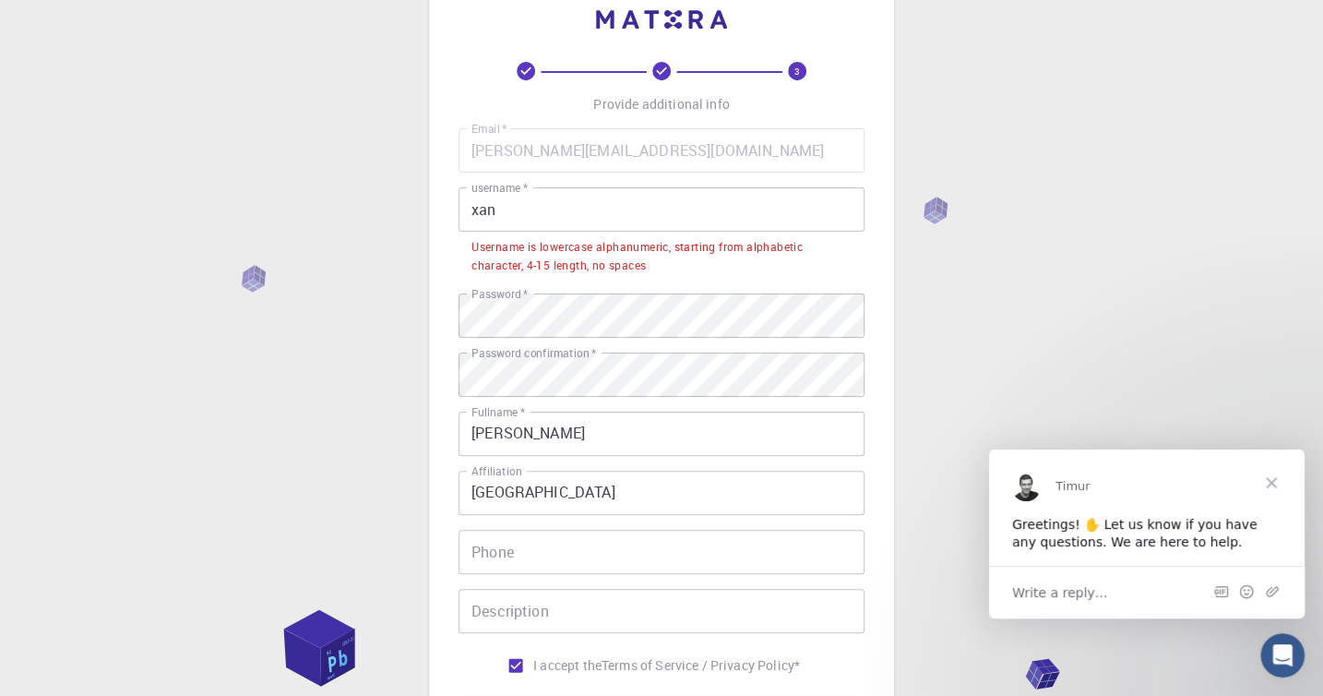
click at [505, 218] on input "xan" at bounding box center [662, 209] width 406 height 44
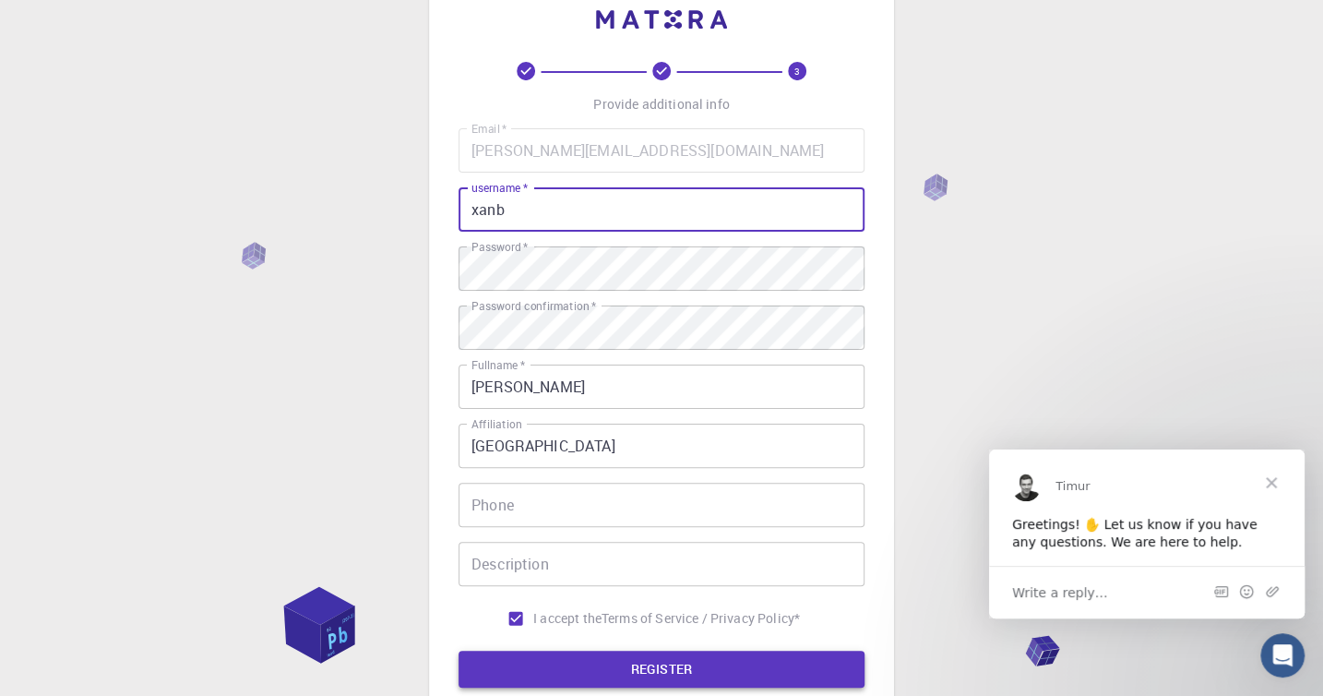
click at [655, 658] on button "REGISTER" at bounding box center [662, 668] width 406 height 37
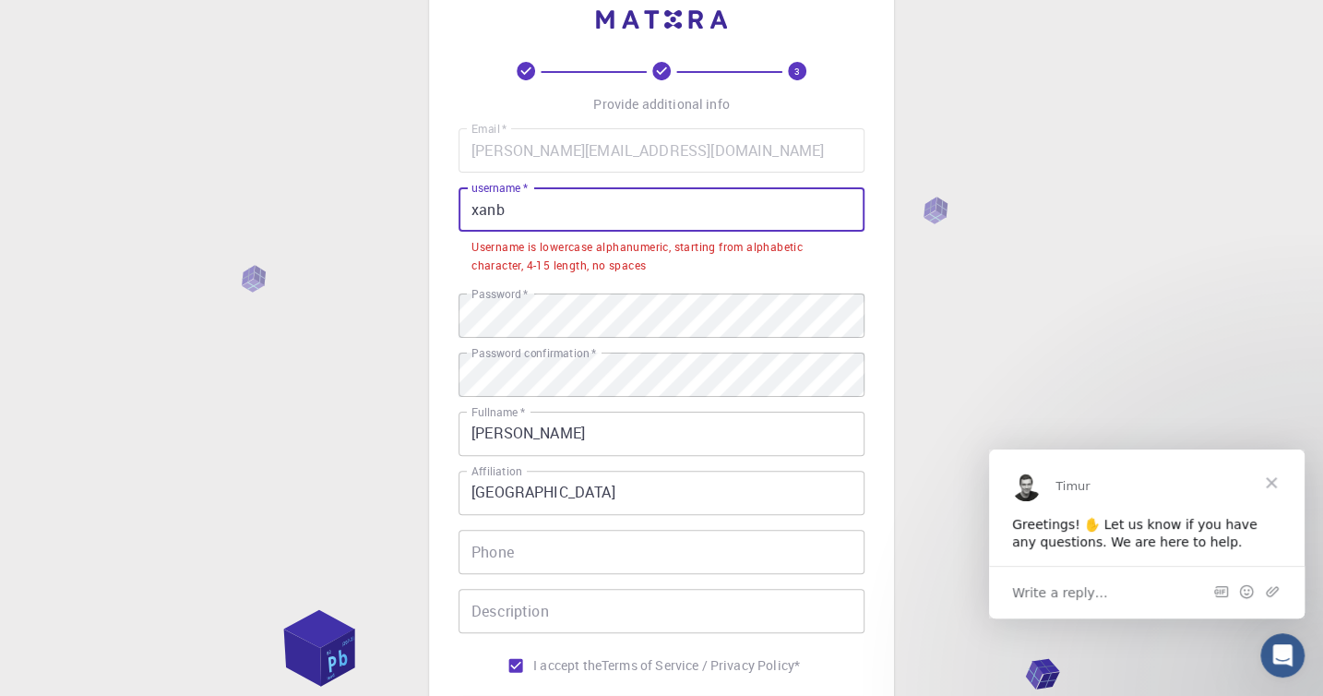
click at [504, 213] on input "xanb" at bounding box center [662, 209] width 406 height 44
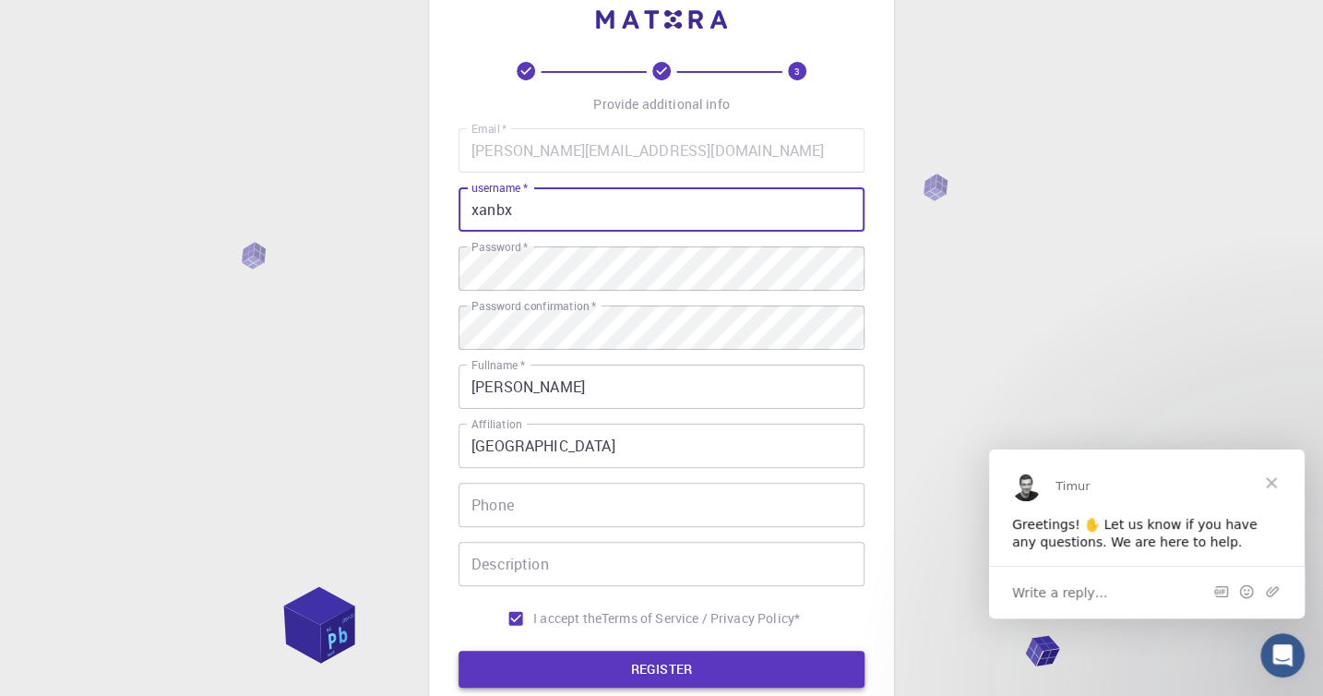
type input "xanbx"
click at [693, 661] on button "REGISTER" at bounding box center [662, 668] width 406 height 37
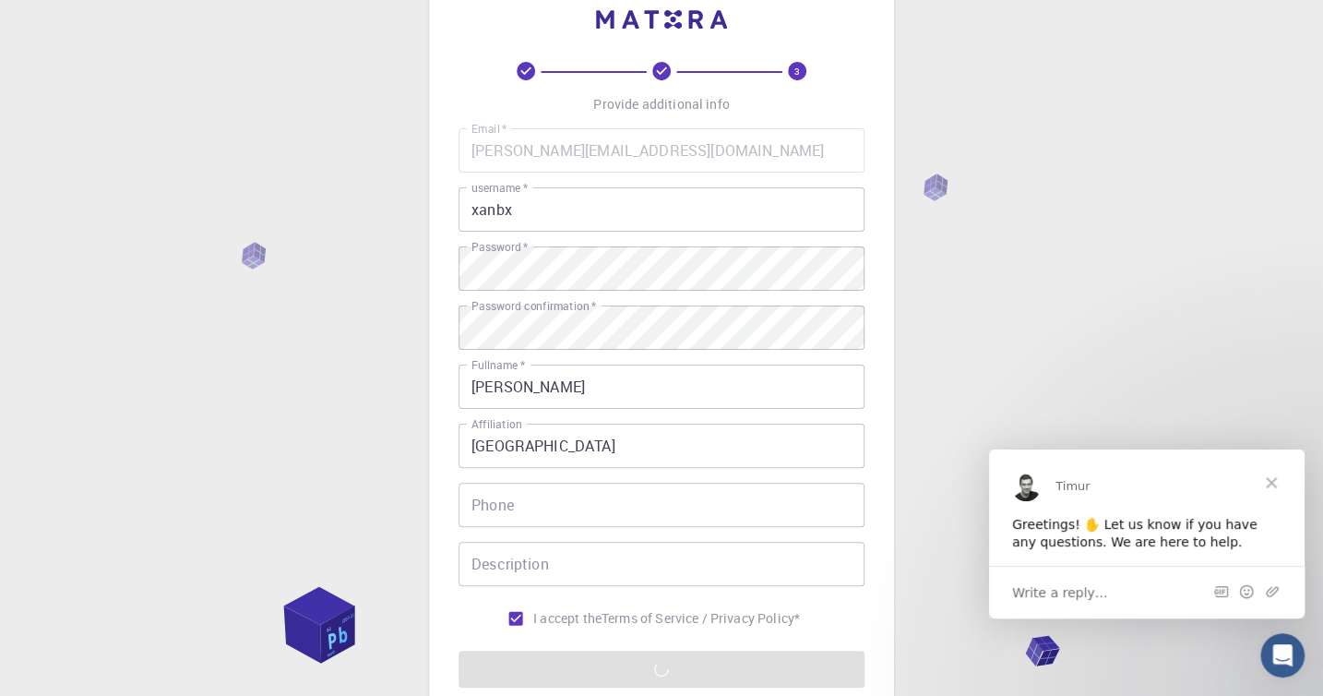
scroll to position [244, 0]
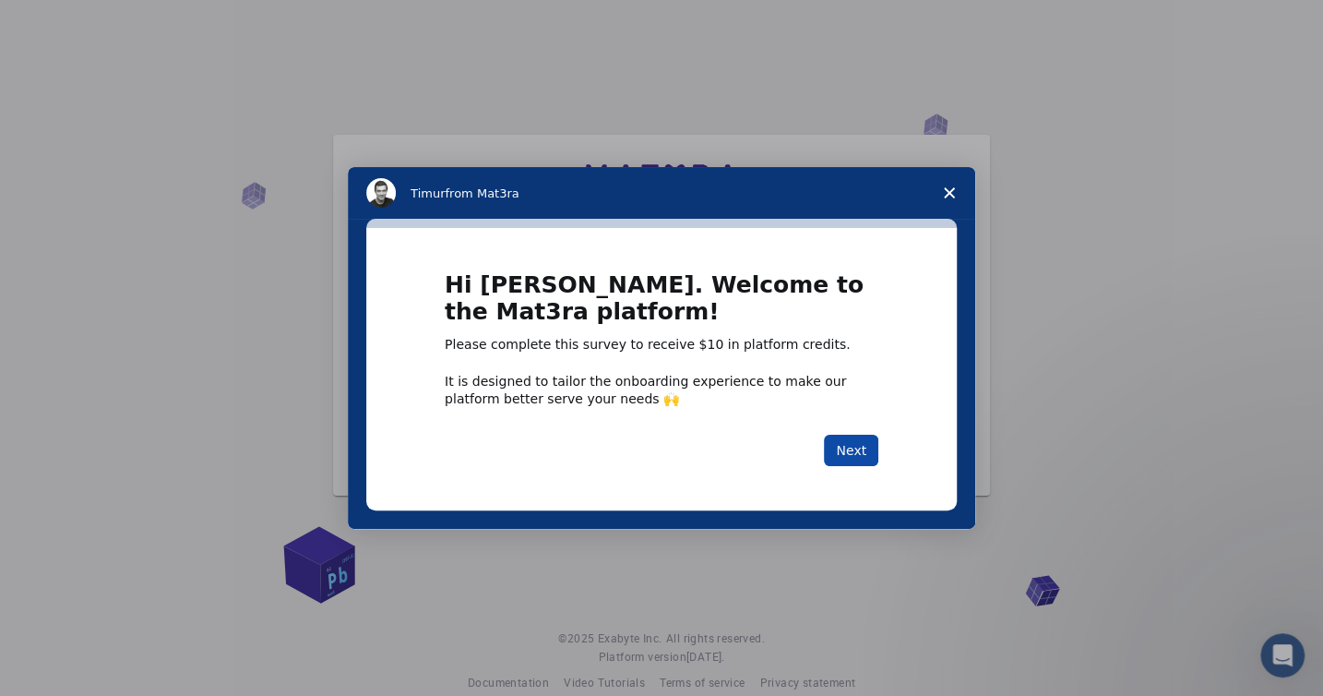
click at [859, 464] on button "Next" at bounding box center [851, 450] width 54 height 31
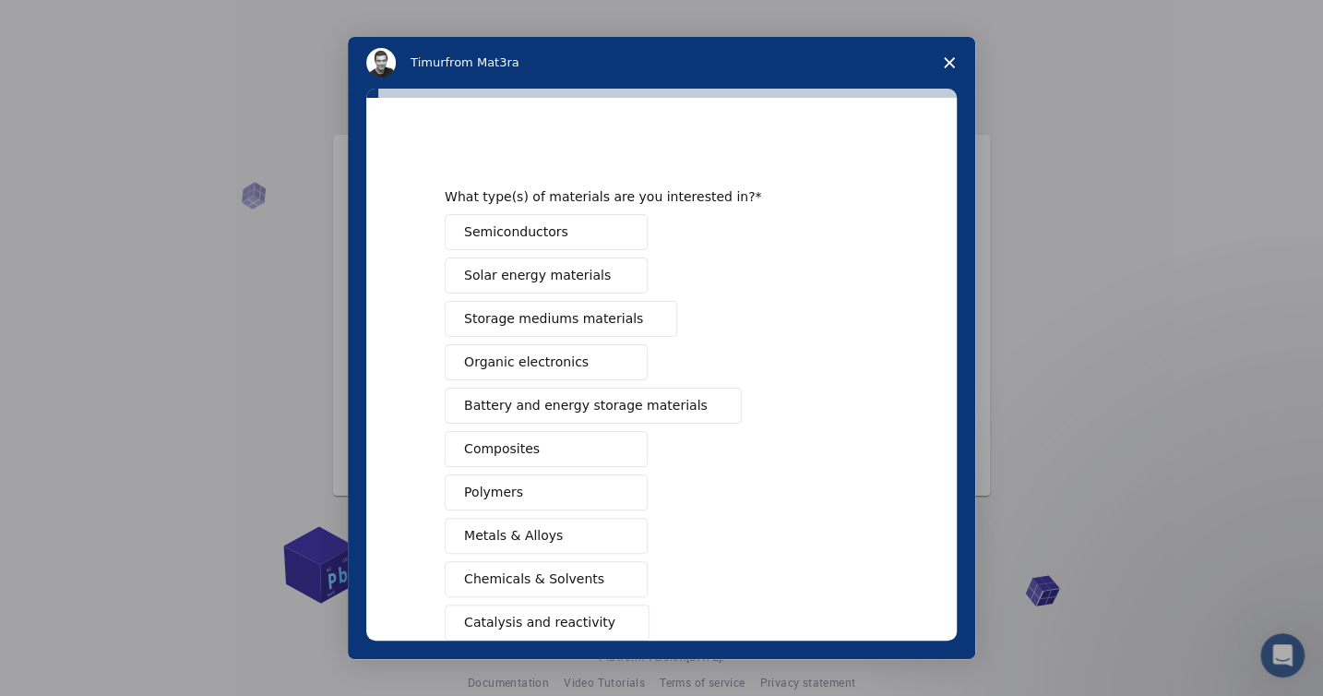
click at [484, 236] on span "Semiconductors" at bounding box center [516, 231] width 104 height 19
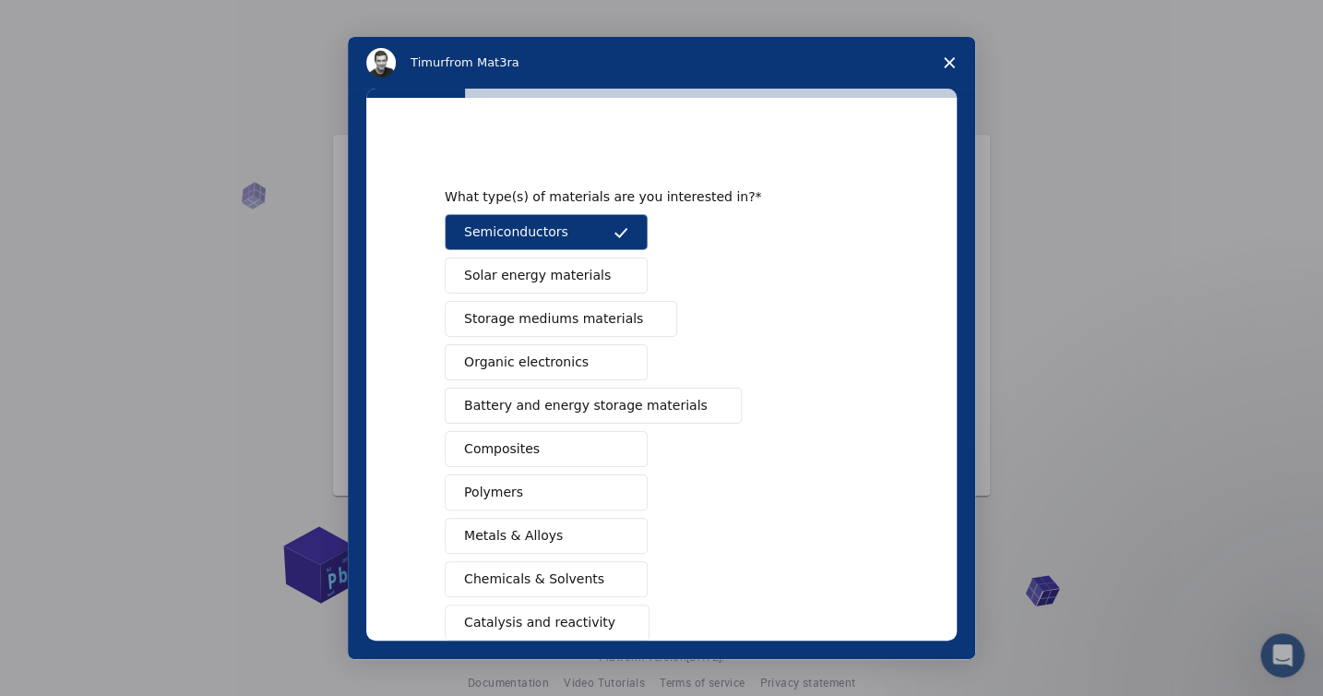
click at [586, 613] on button "Catalysis and reactivity" at bounding box center [547, 622] width 205 height 36
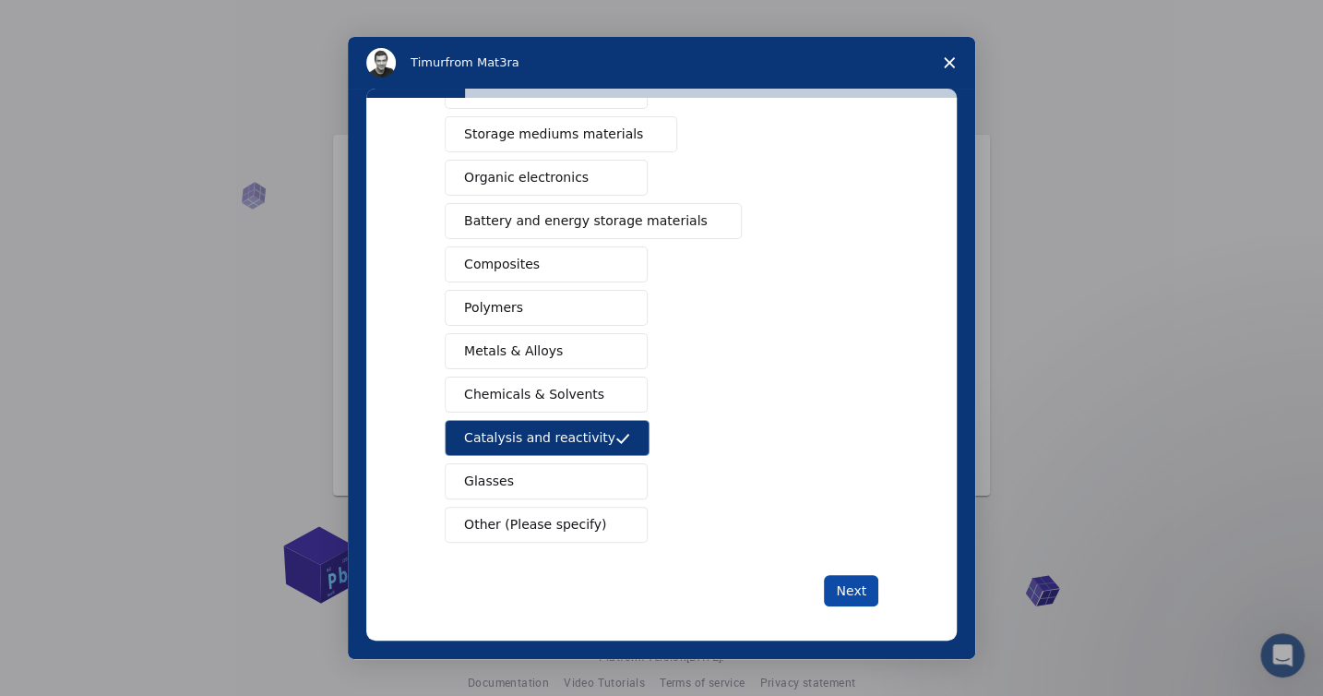
click at [828, 594] on button "Next" at bounding box center [851, 590] width 54 height 31
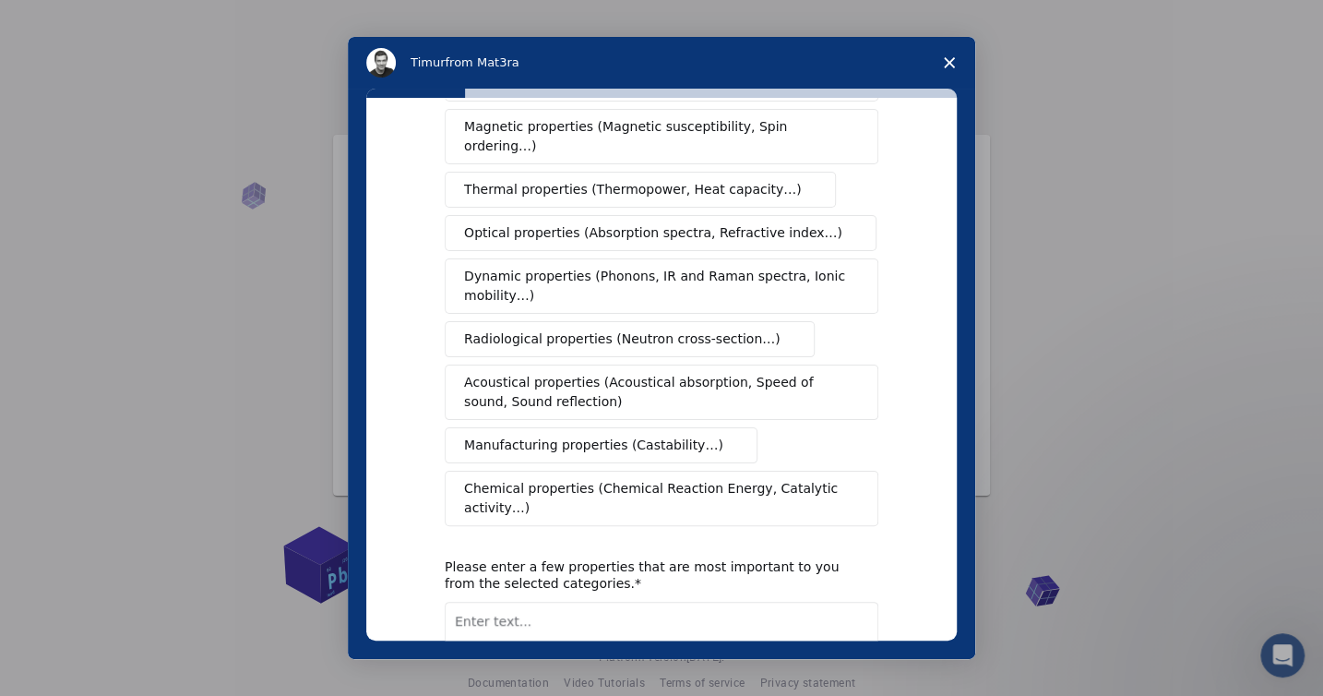
scroll to position [0, 0]
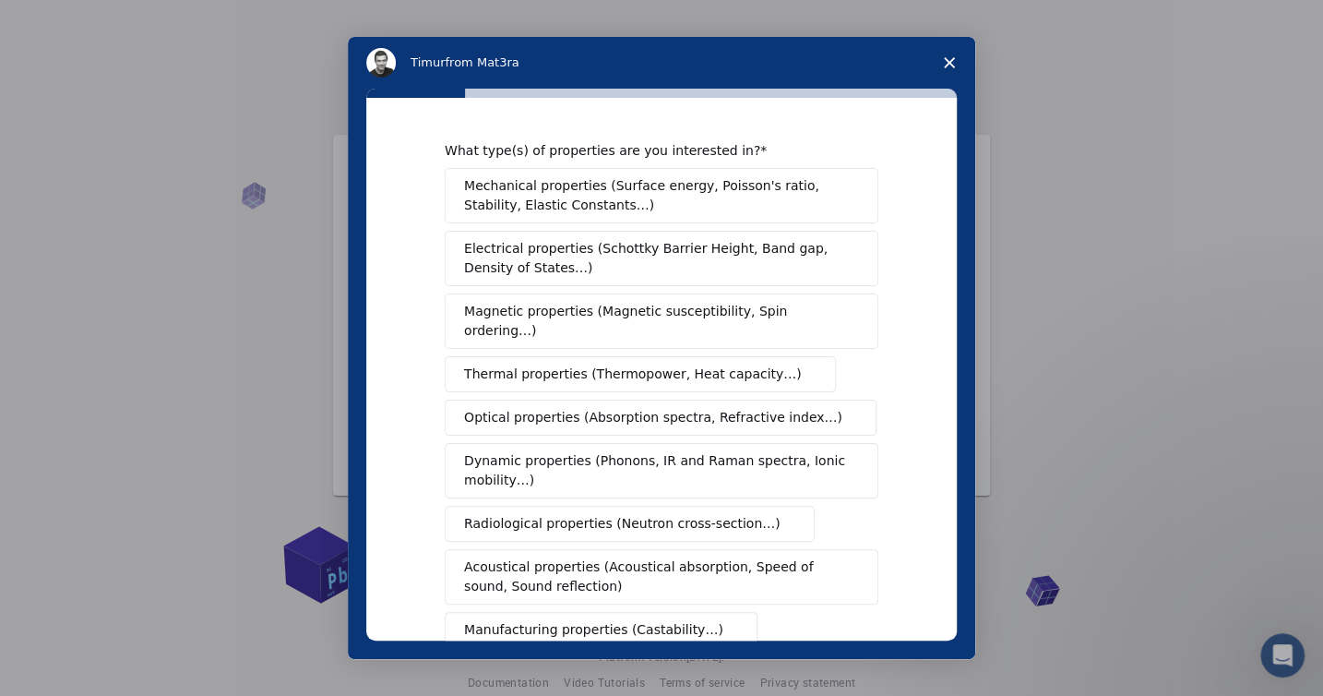
click at [578, 261] on span "Electrical properties (Schottky Barrier Height, Band gap, Density of States…)" at bounding box center [656, 258] width 384 height 39
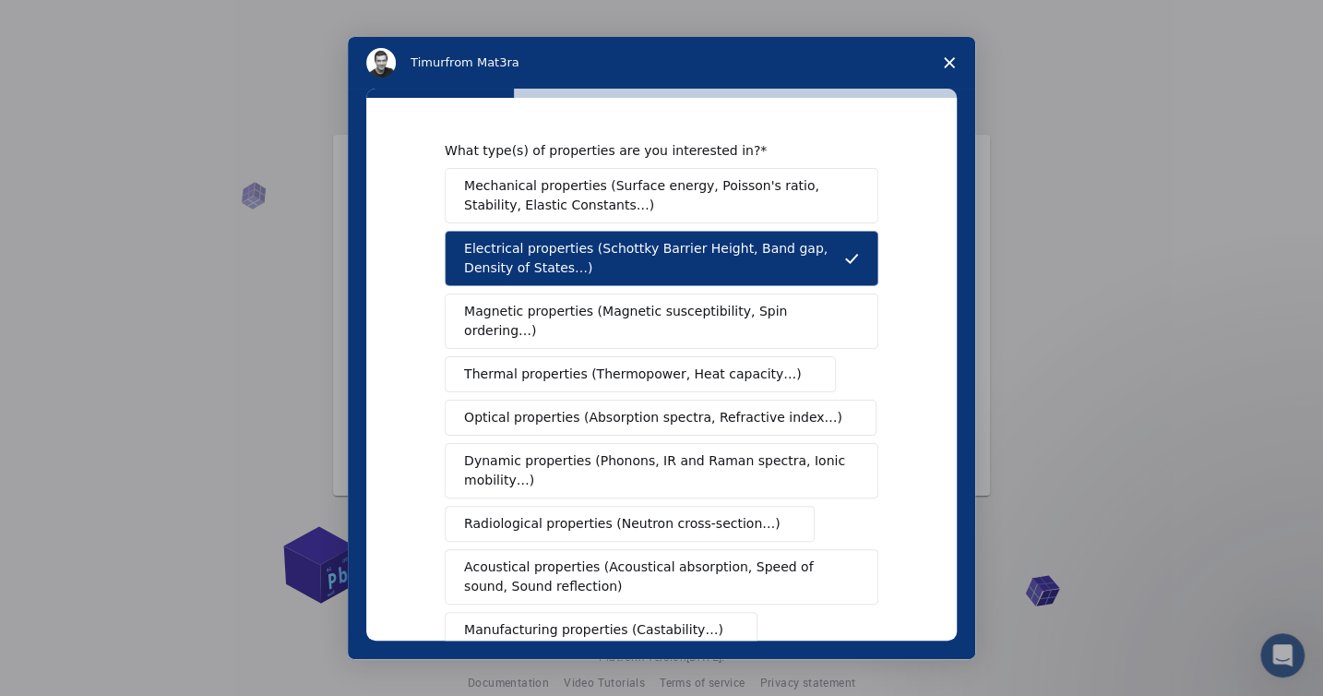
scroll to position [103, 0]
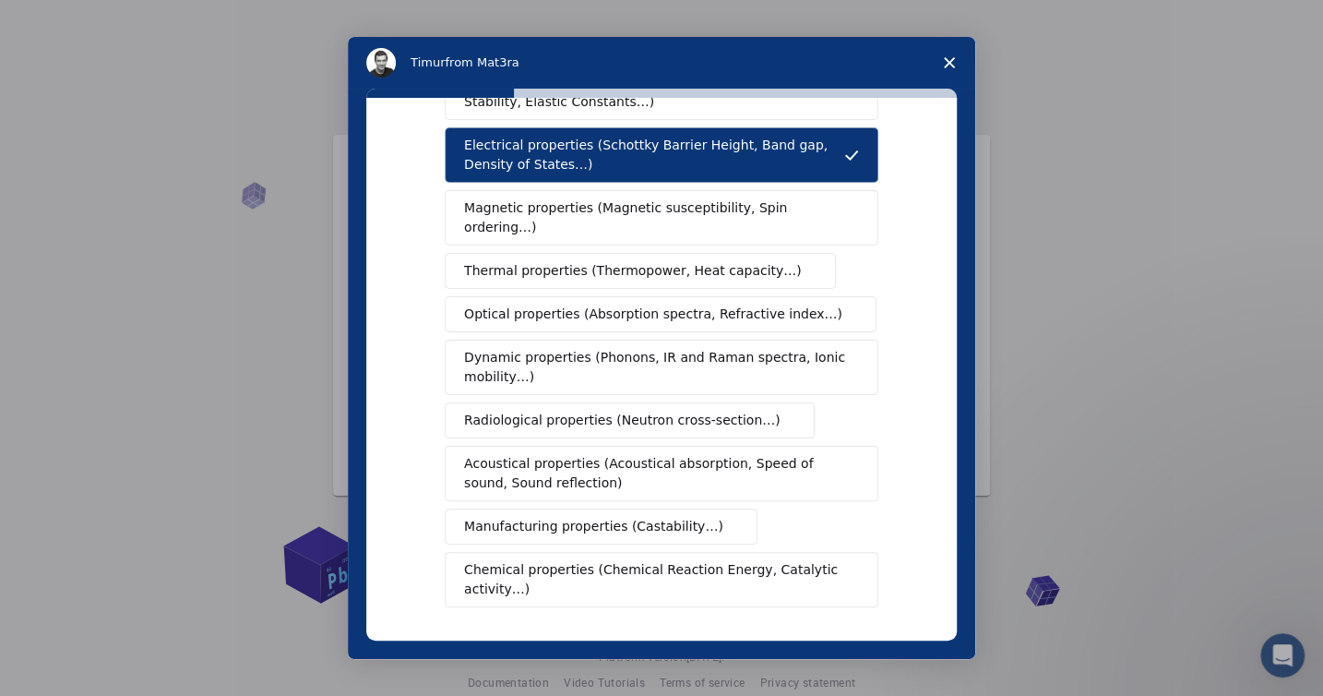
click at [637, 304] on span "Optical properties (Absorption spectra, Refractive index…)" at bounding box center [653, 313] width 378 height 19
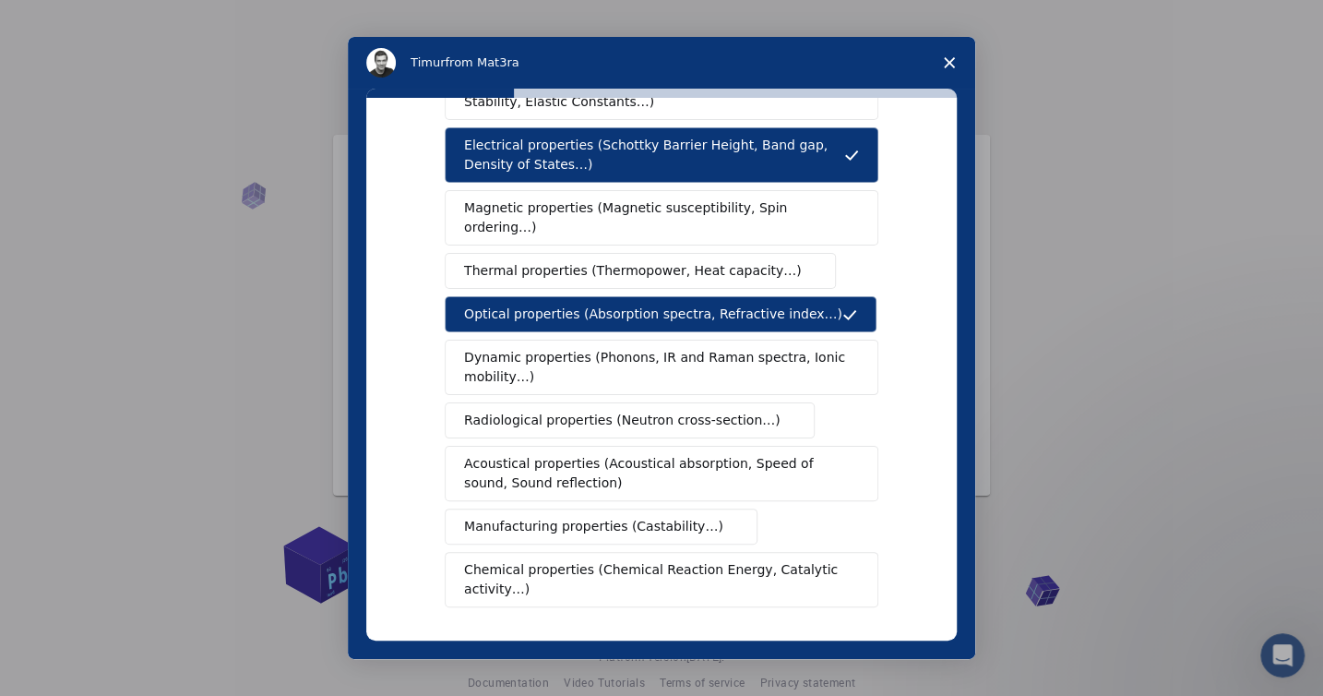
click at [609, 348] on span "Dynamic properties (Phonons, IR and Raman spectra, Ionic mobility…)" at bounding box center [655, 367] width 383 height 39
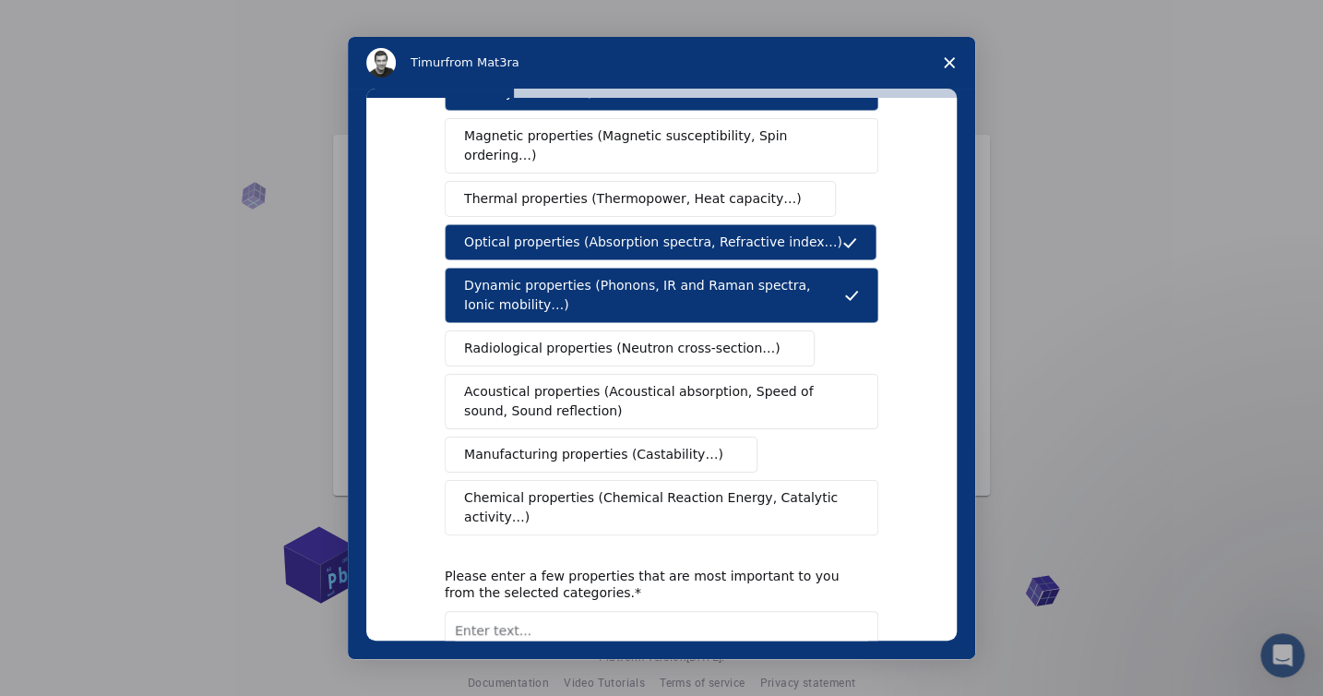
scroll to position [207, 0]
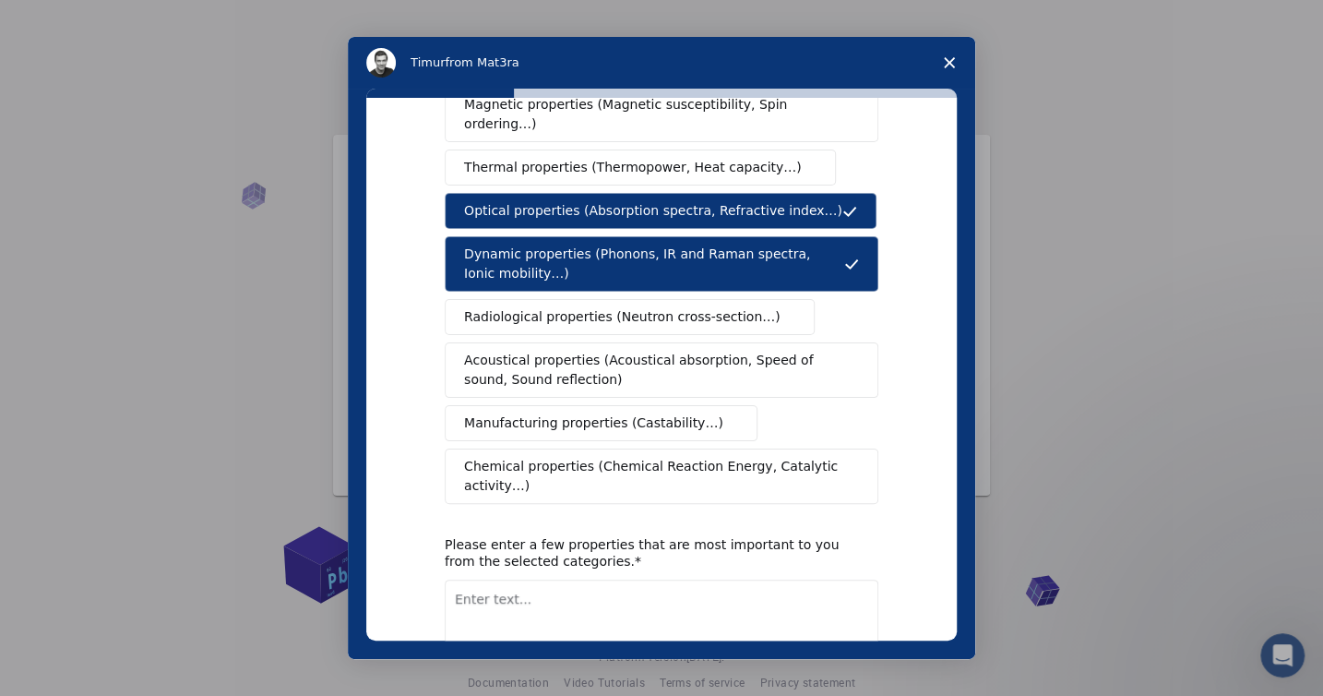
click at [614, 457] on span "Chemical properties (Chemical Reaction Energy, Catalytic activity…)" at bounding box center [655, 476] width 382 height 39
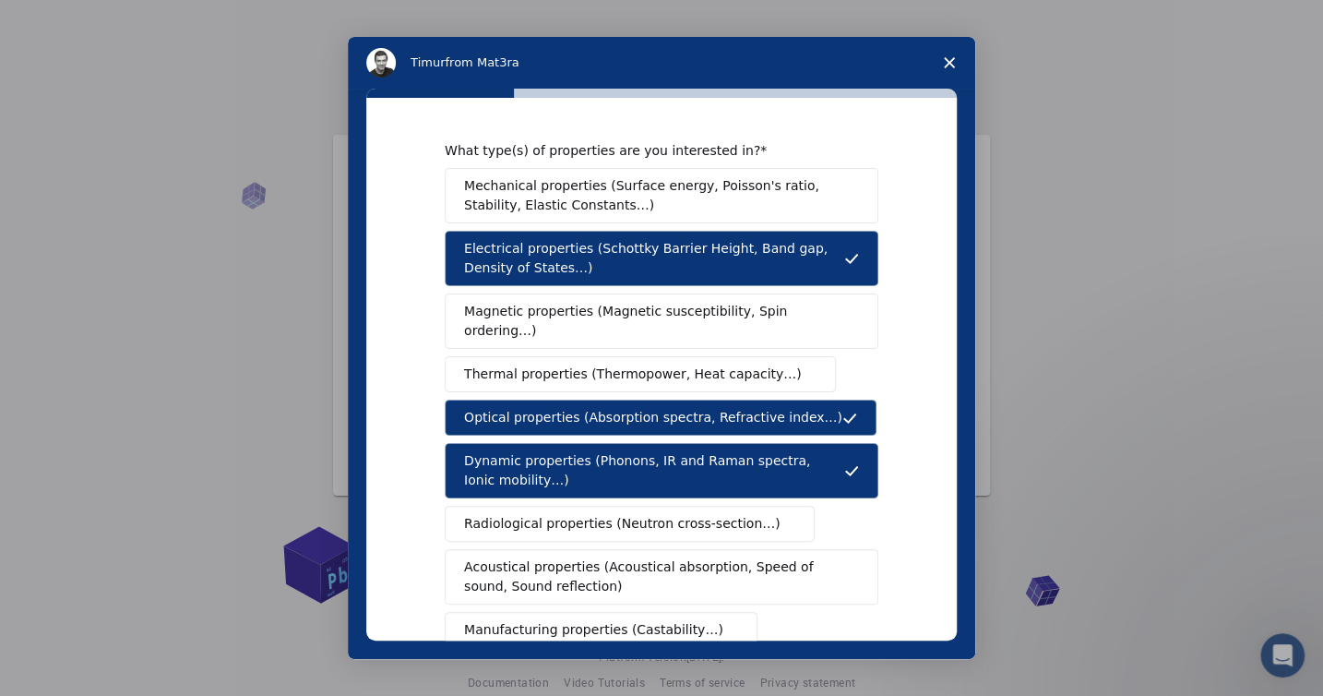
scroll to position [0, 0]
click at [569, 201] on span "Mechanical properties (Surface energy, Poisson's ratio, Stability, Elastic Cons…" at bounding box center [656, 195] width 385 height 39
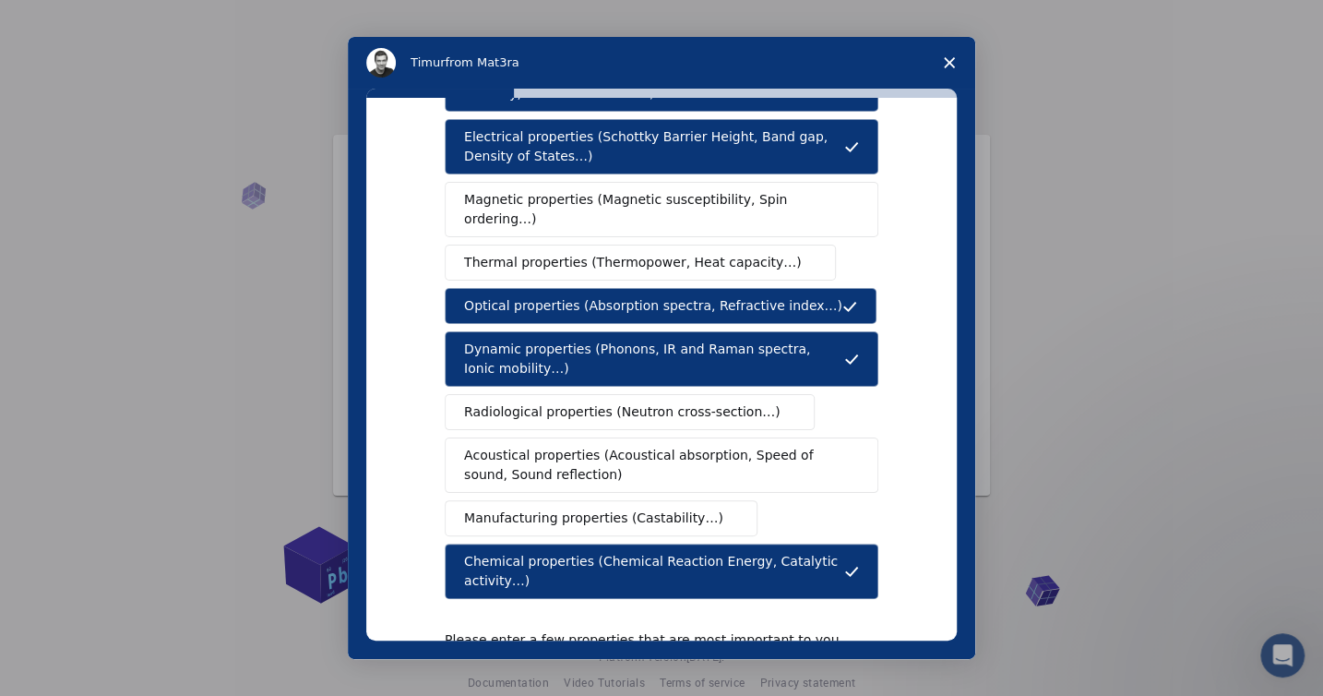
scroll to position [207, 0]
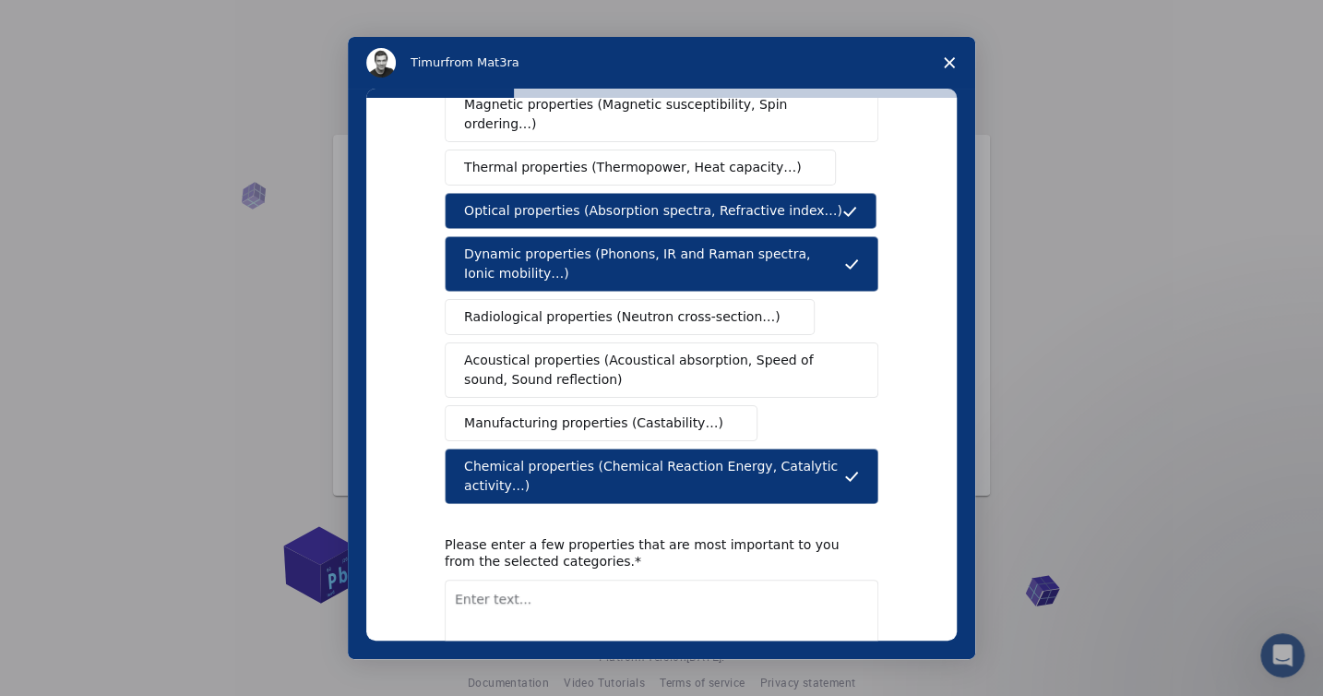
click at [464, 579] on textarea "Enter text..." at bounding box center [662, 617] width 434 height 76
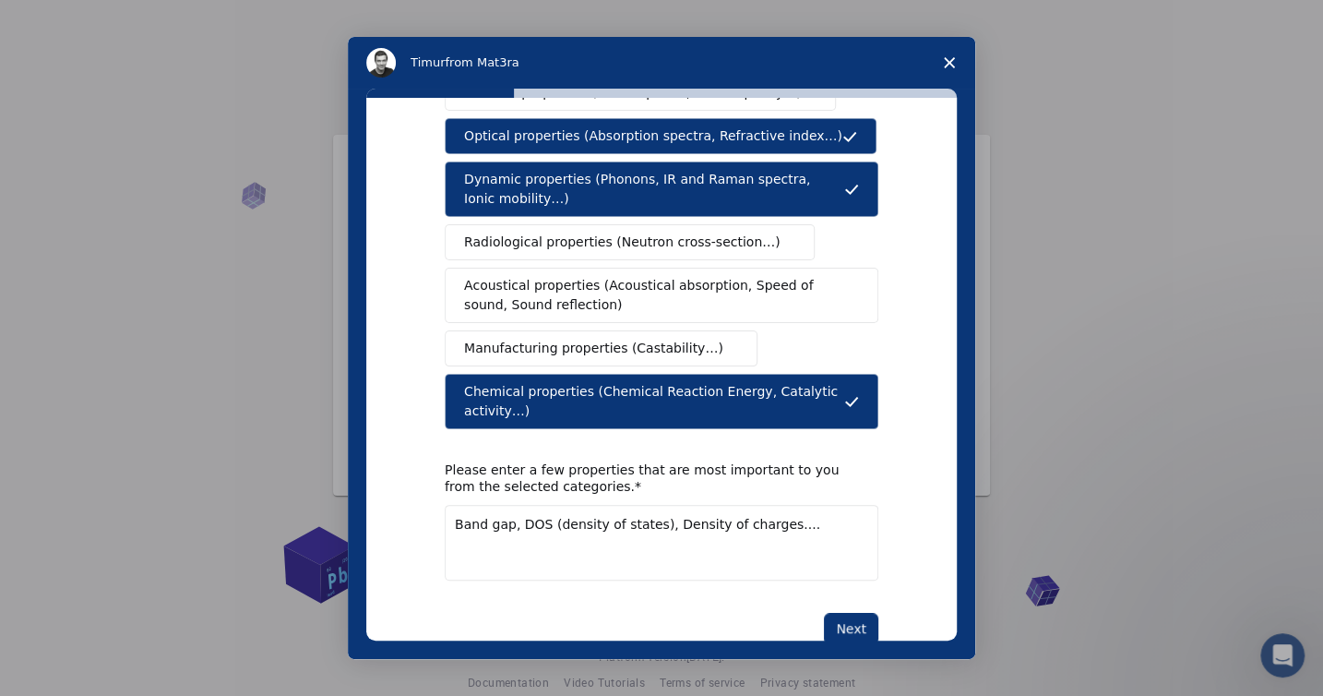
scroll to position [27, 0]
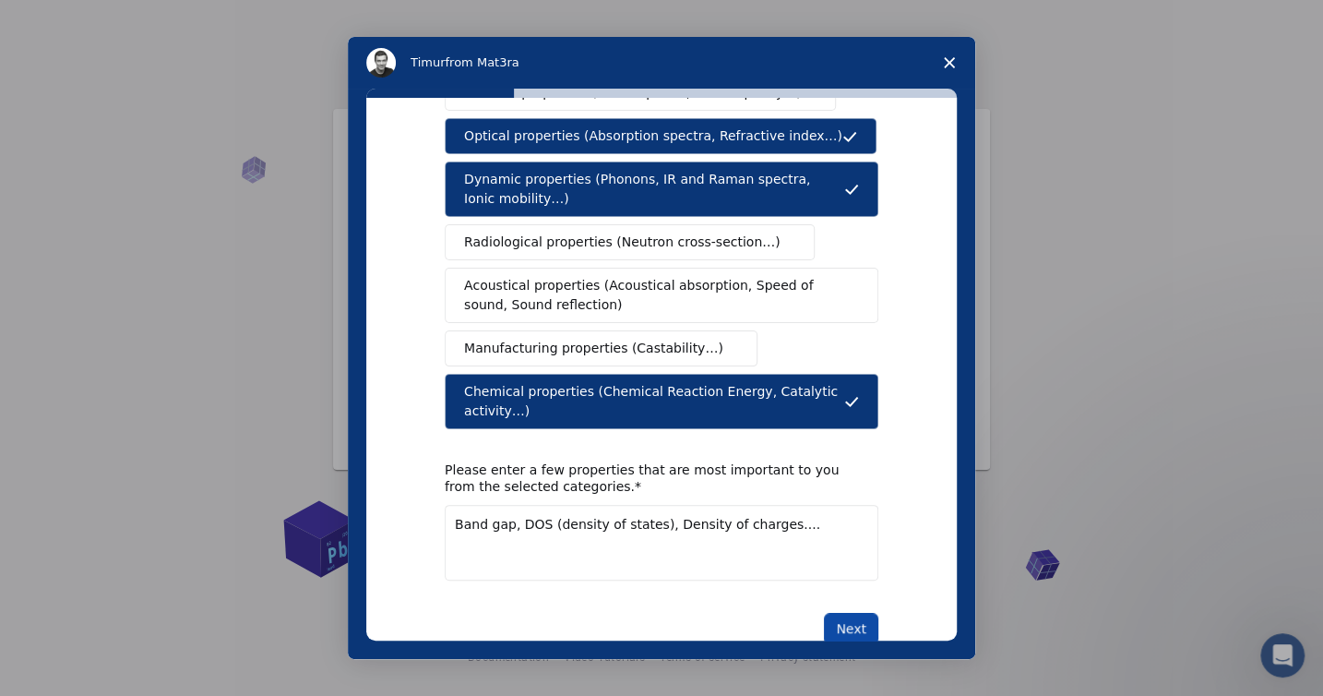
type textarea "Band gap, DOS (density of states), Density of charges...."
click at [842, 613] on button "Next" at bounding box center [851, 628] width 54 height 31
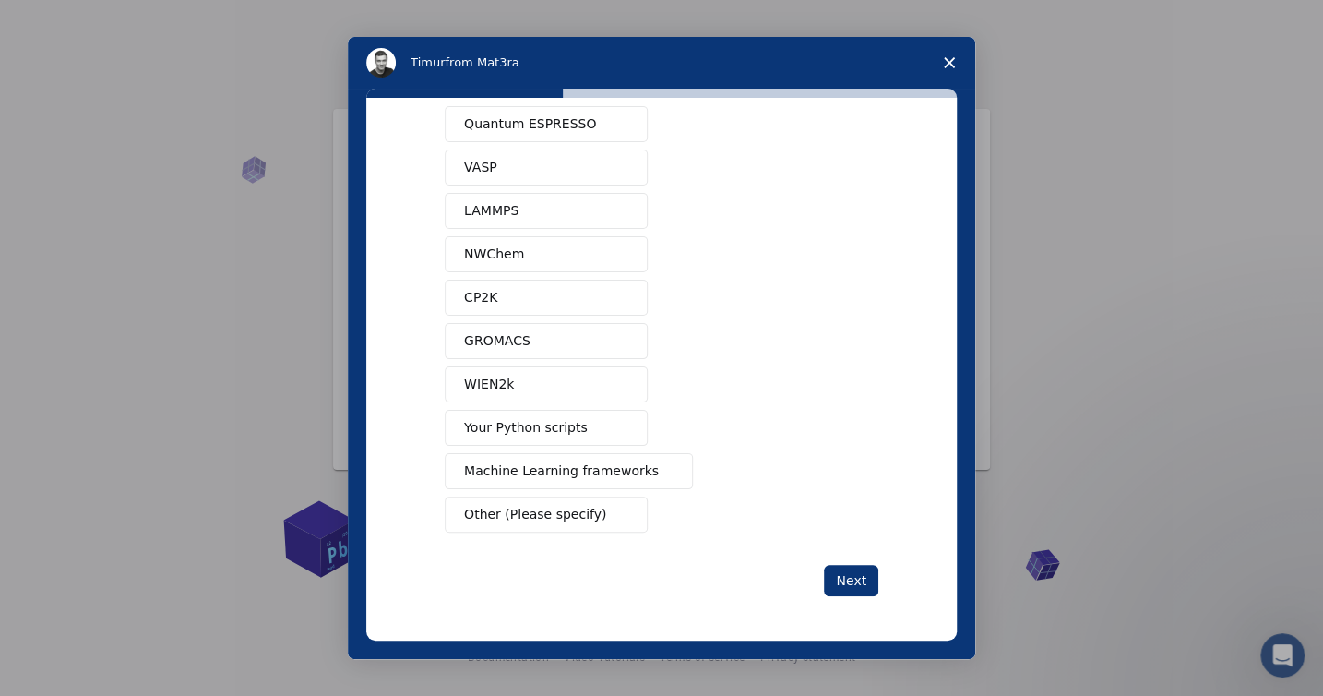
scroll to position [0, 0]
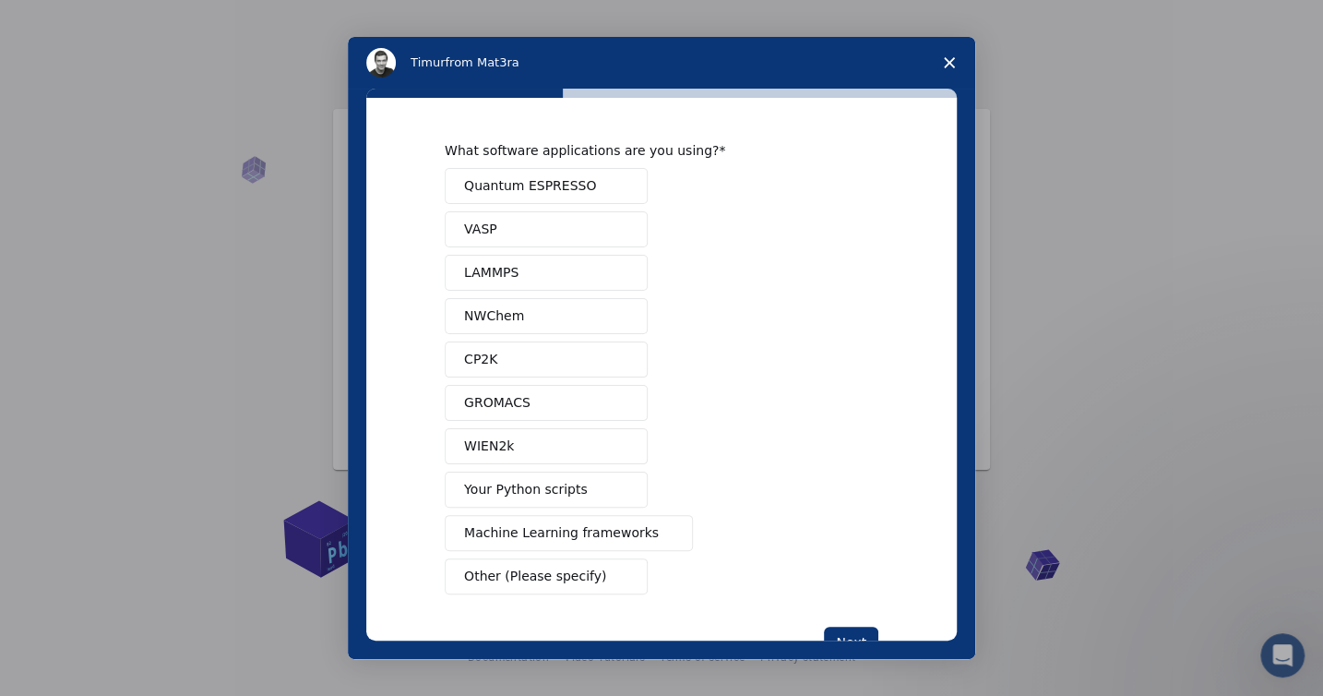
click at [569, 187] on span "Quantum ESPRESSO" at bounding box center [530, 185] width 132 height 19
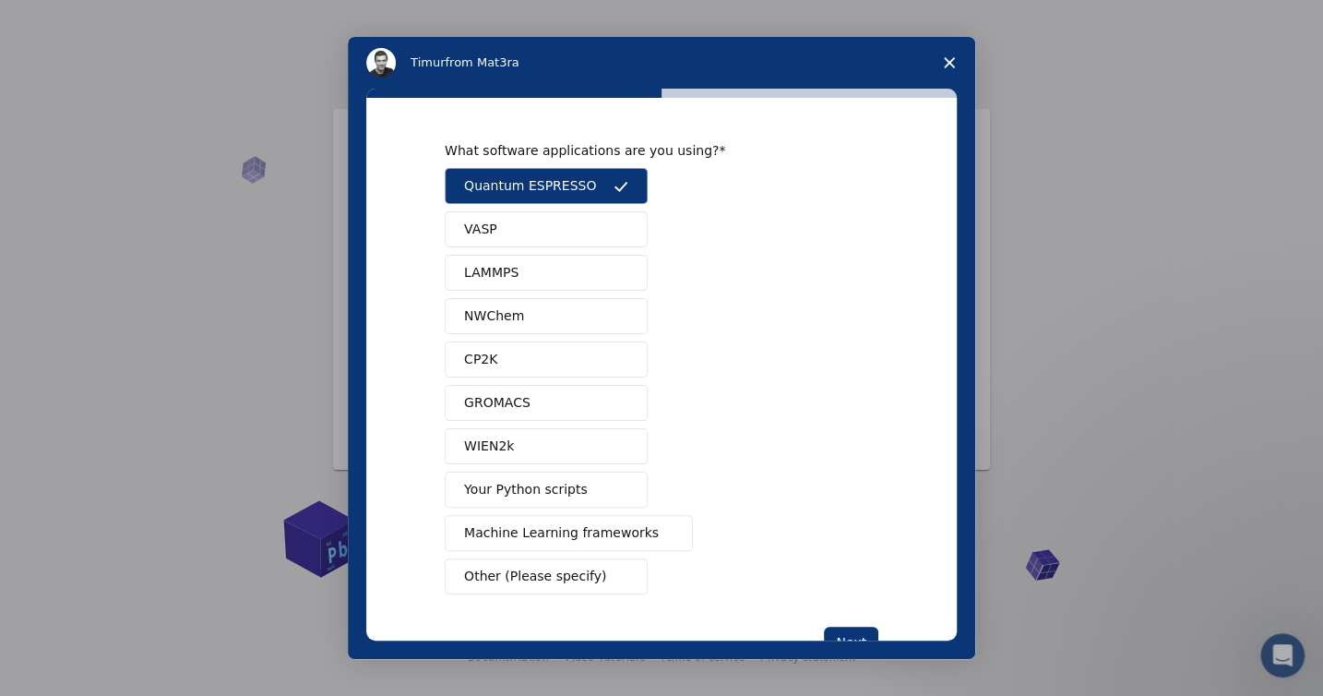
click at [578, 180] on button "Quantum ESPRESSO" at bounding box center [546, 186] width 203 height 36
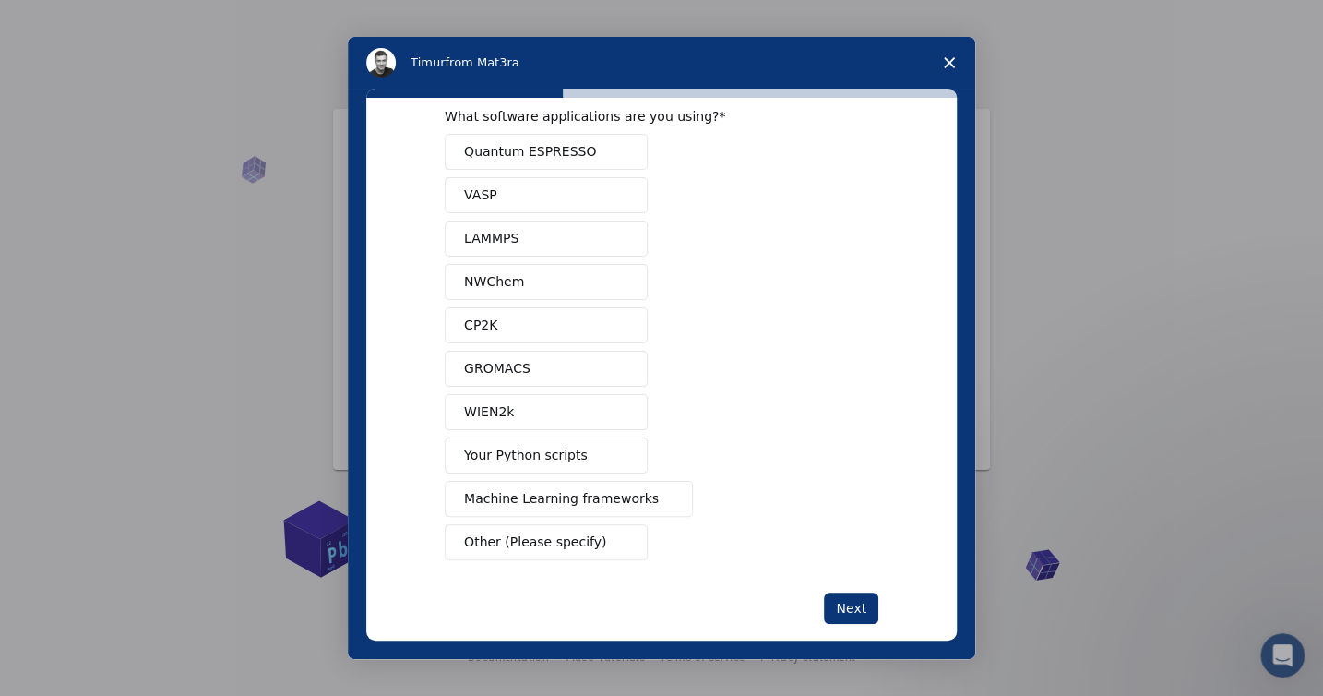
scroll to position [53, 0]
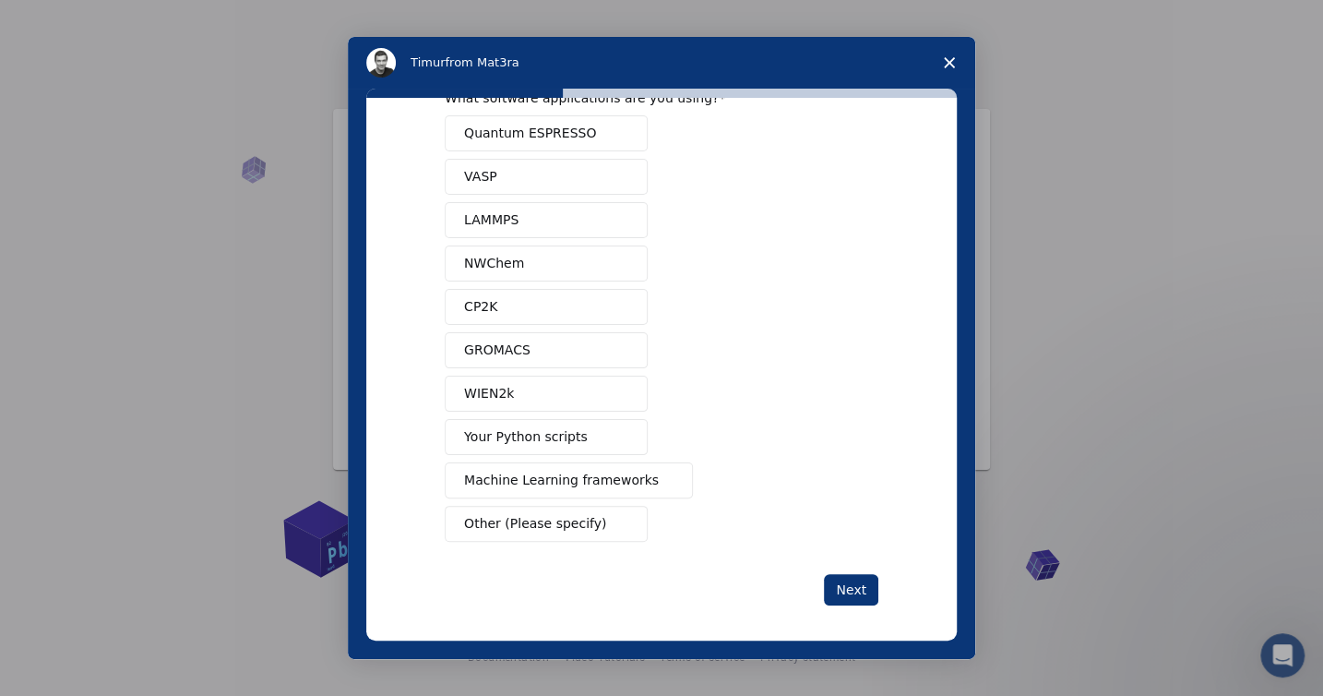
click at [504, 517] on span "Other (Please specify)" at bounding box center [535, 523] width 142 height 19
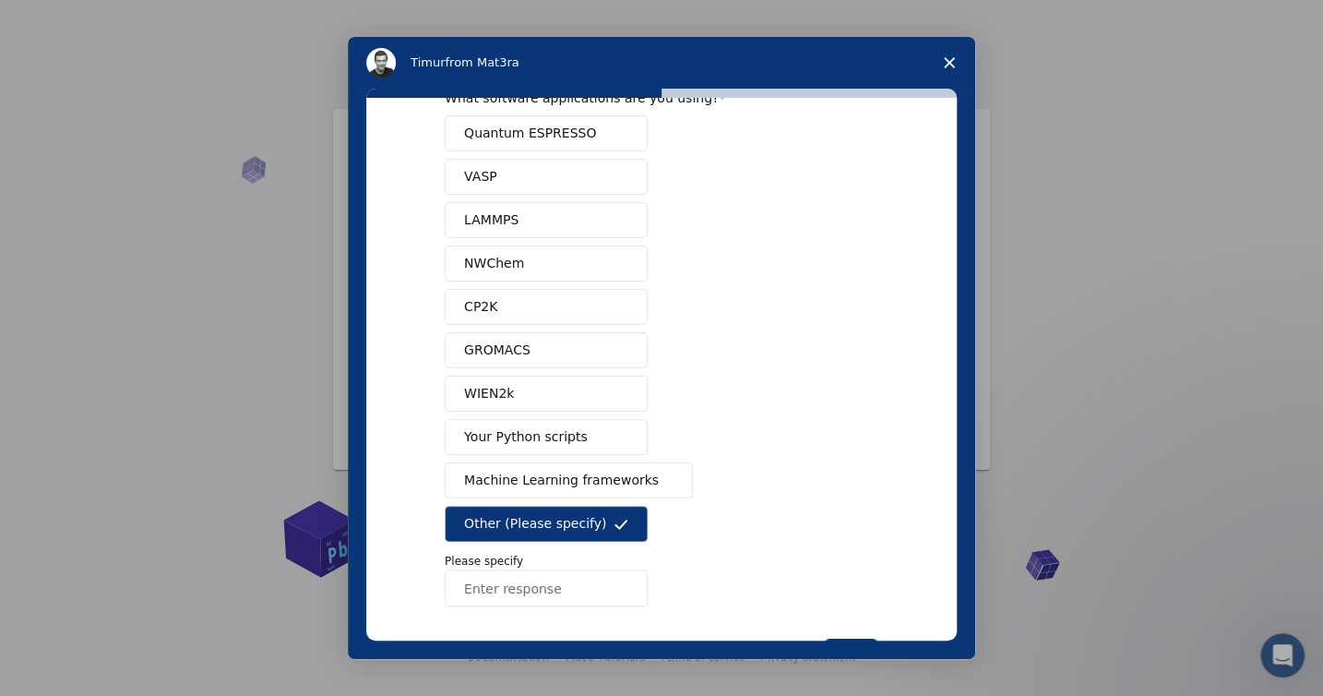
click at [483, 581] on input "Enter response" at bounding box center [546, 587] width 203 height 37
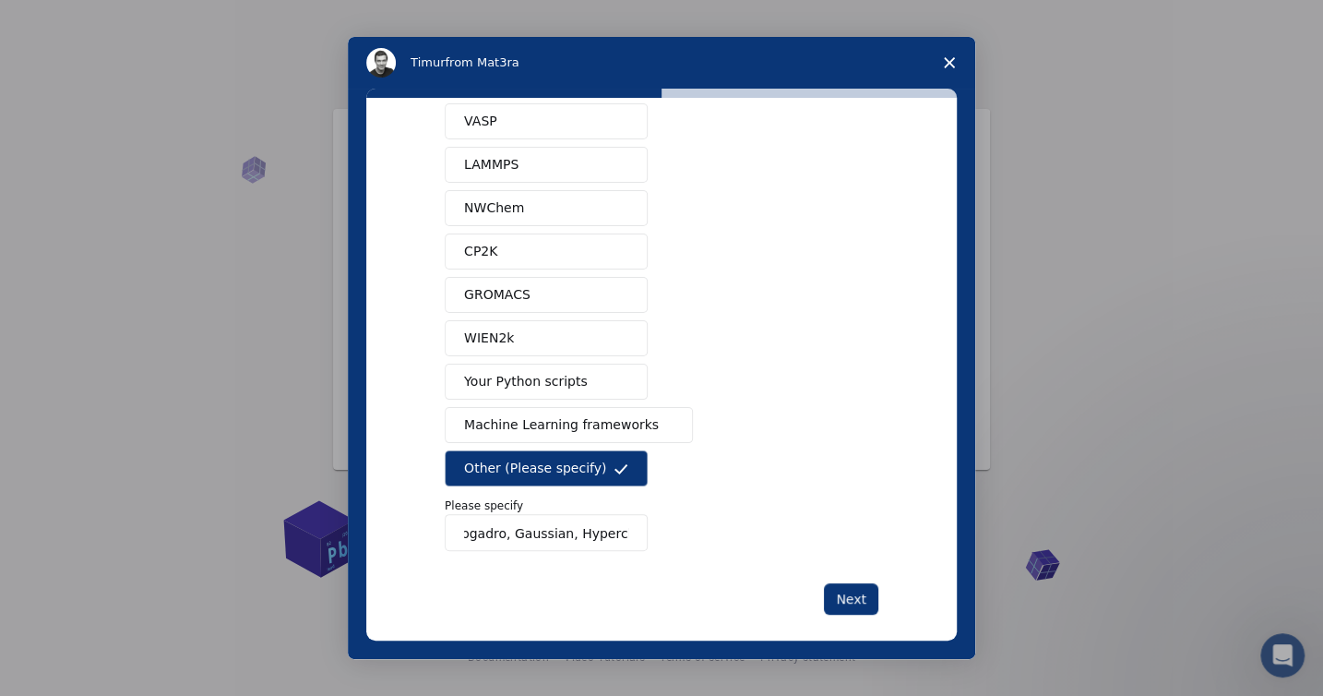
scroll to position [118, 0]
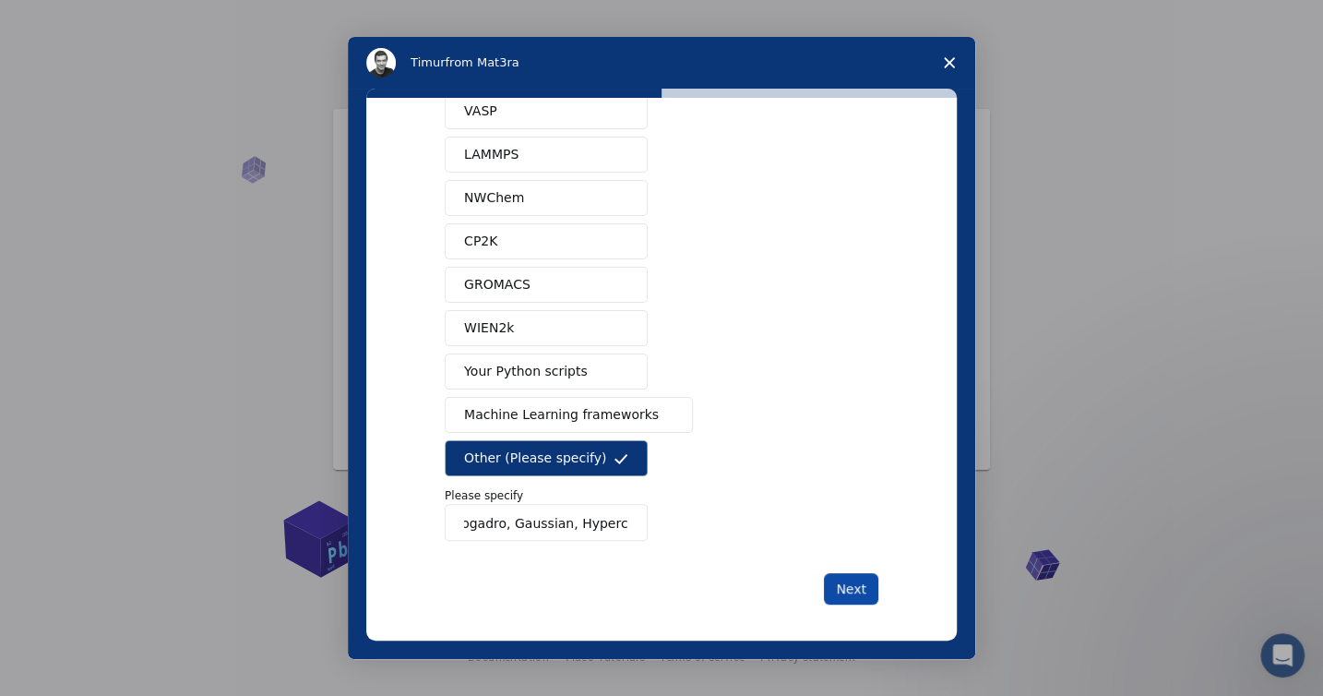
type input "Avogadro, Gaussian, Hyperchem"
click at [852, 585] on button "Next" at bounding box center [851, 588] width 54 height 31
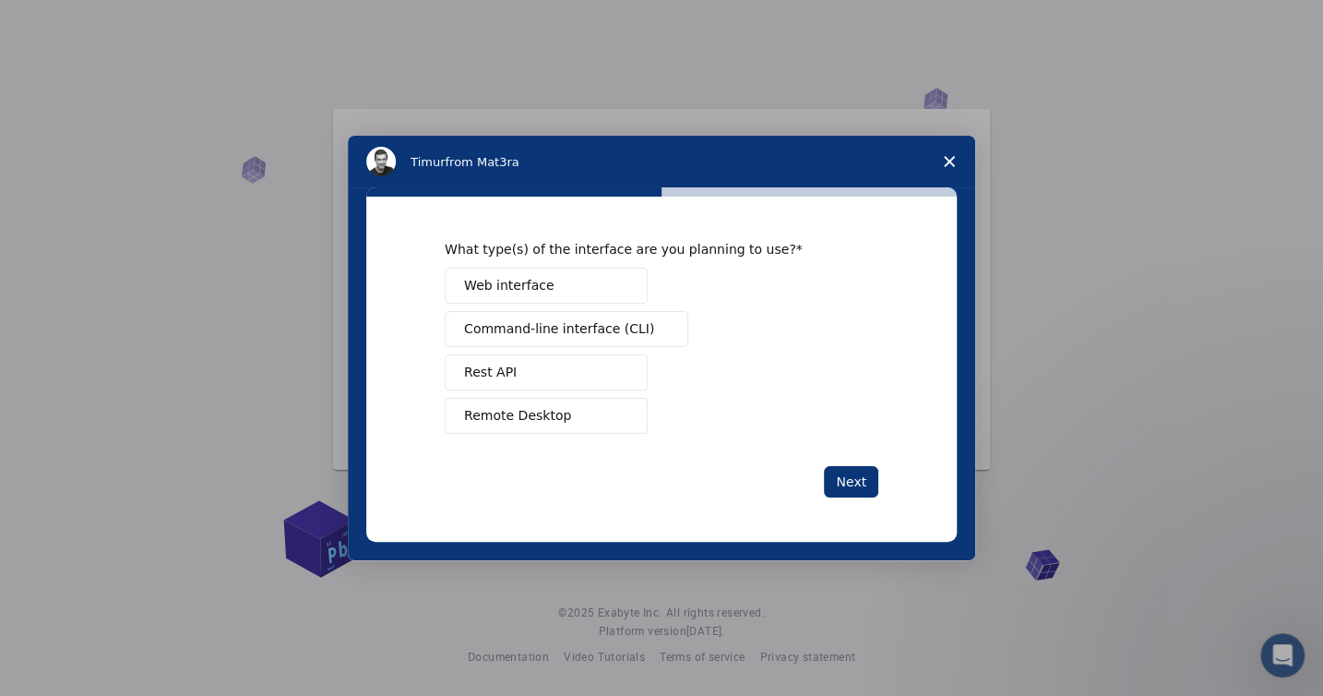
click at [544, 284] on button "Web interface" at bounding box center [546, 286] width 203 height 36
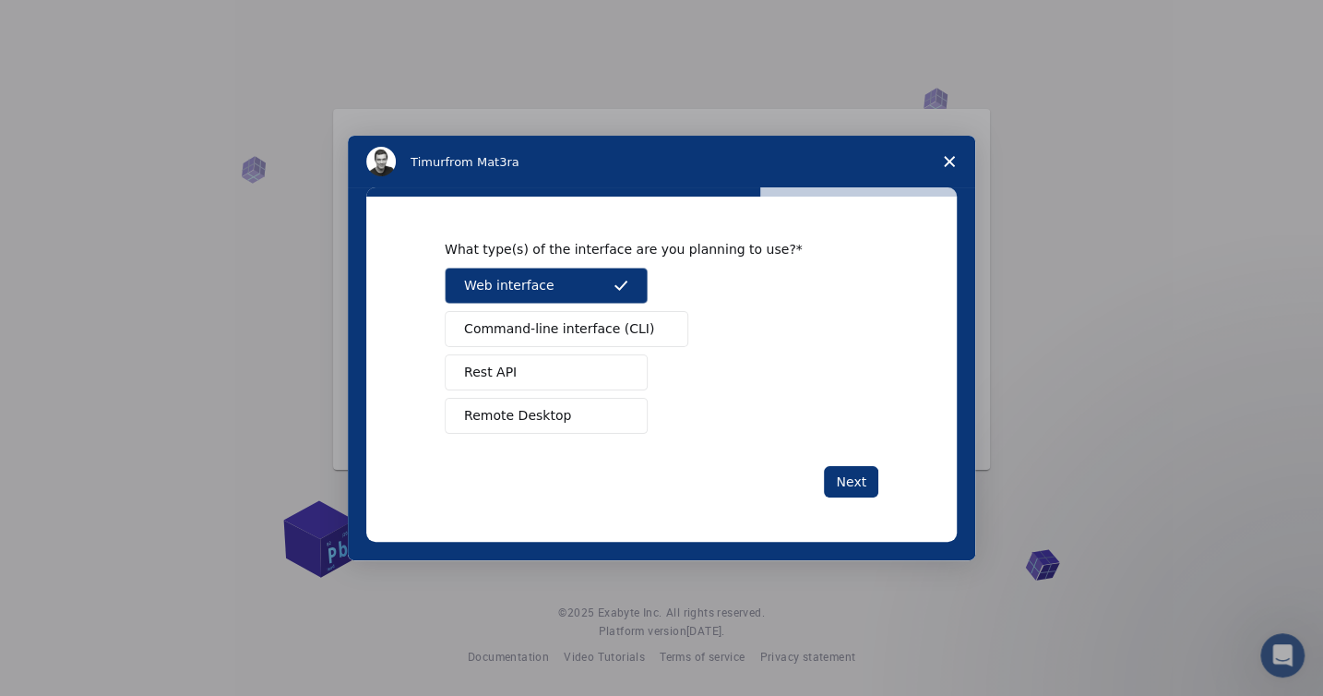
click at [546, 411] on span "Remote Desktop" at bounding box center [517, 415] width 107 height 19
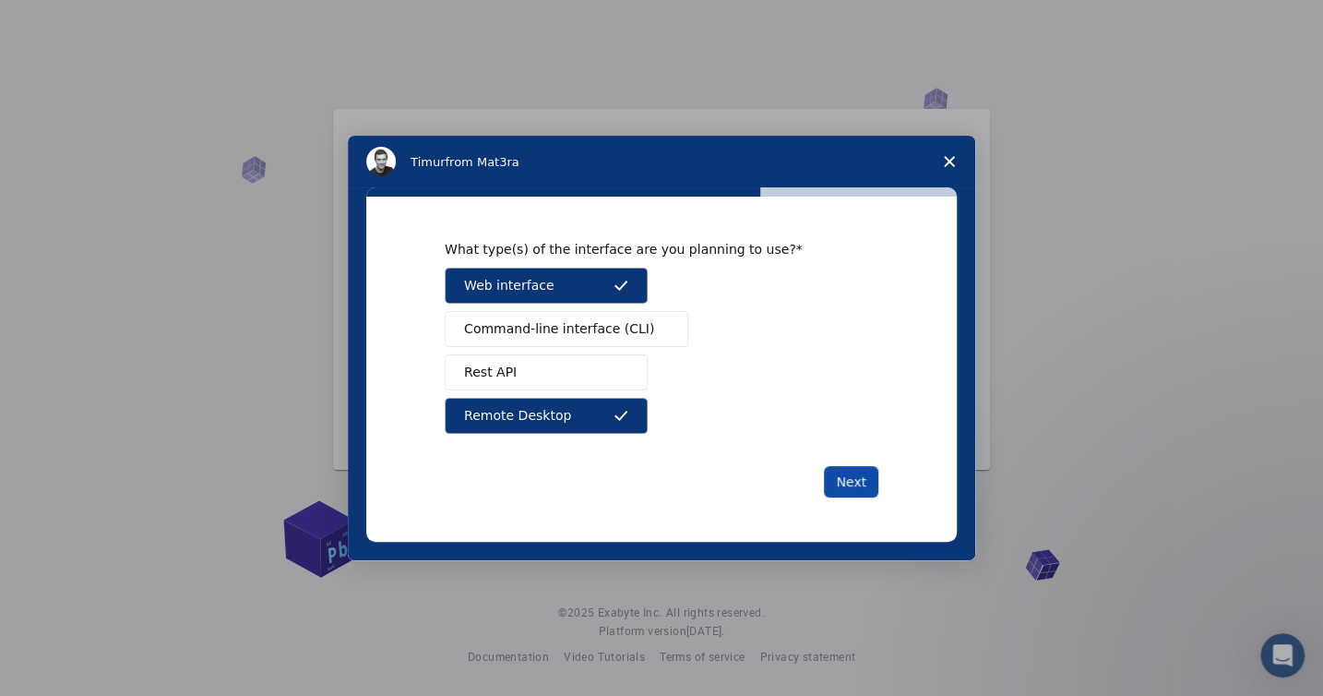
click at [844, 484] on button "Next" at bounding box center [851, 481] width 54 height 31
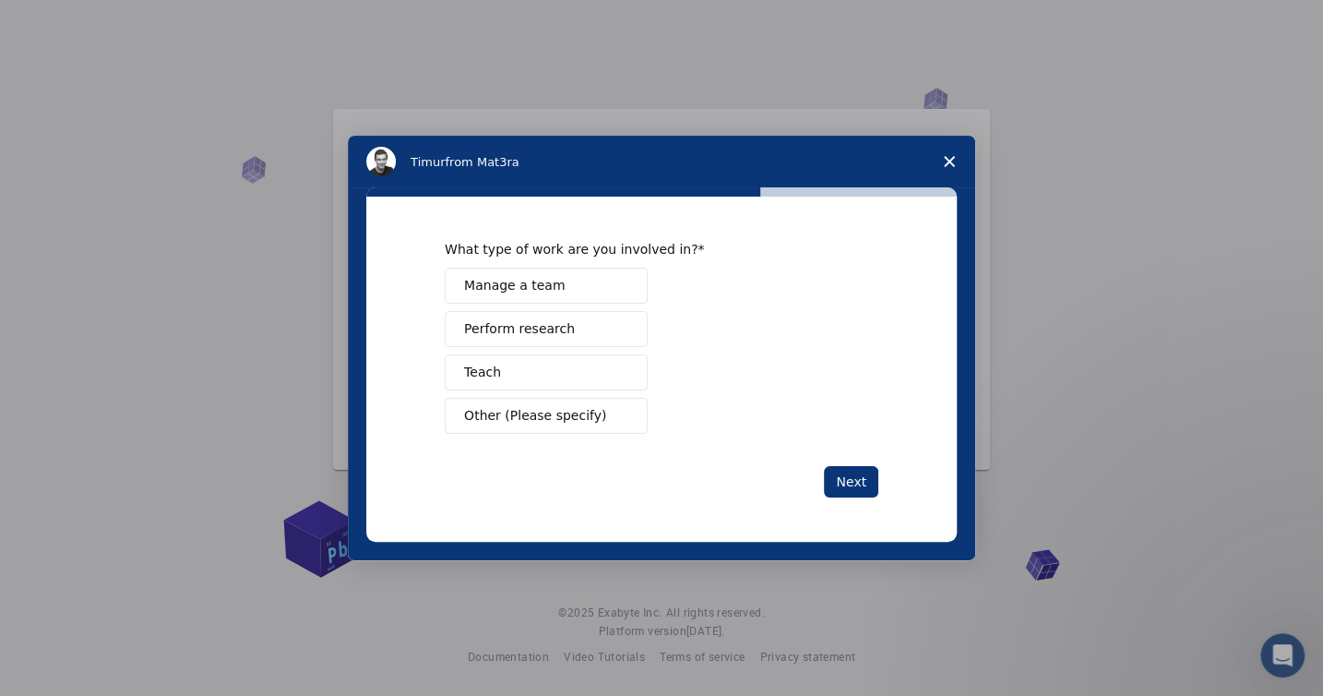
click at [523, 331] on span "Perform research" at bounding box center [519, 328] width 111 height 19
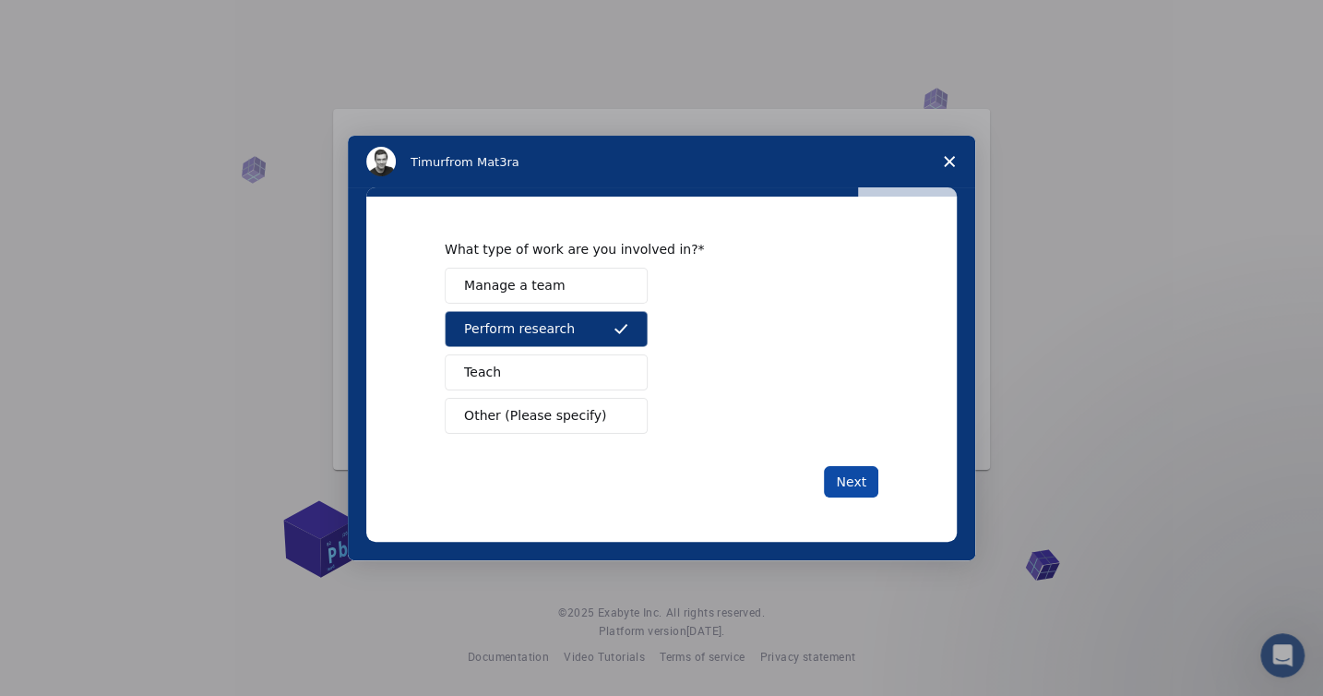
click at [848, 475] on button "Next" at bounding box center [851, 481] width 54 height 31
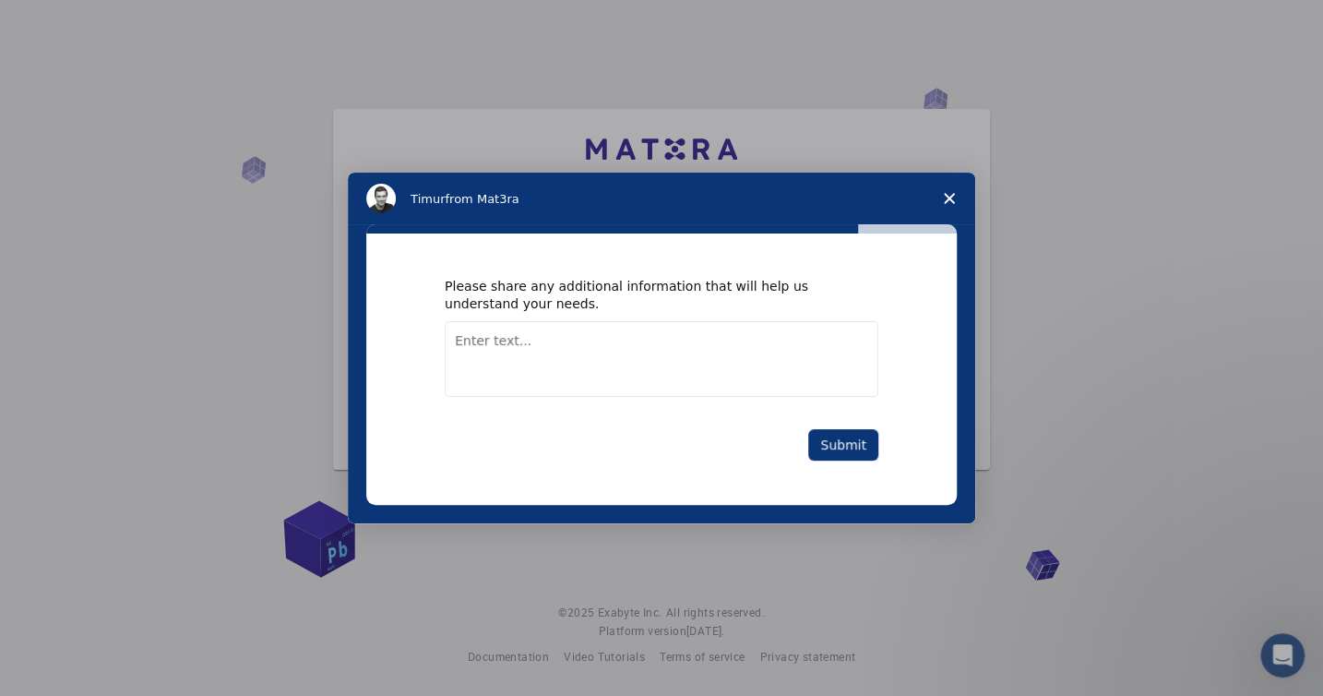
click at [469, 345] on textarea "Enter text..." at bounding box center [662, 359] width 434 height 76
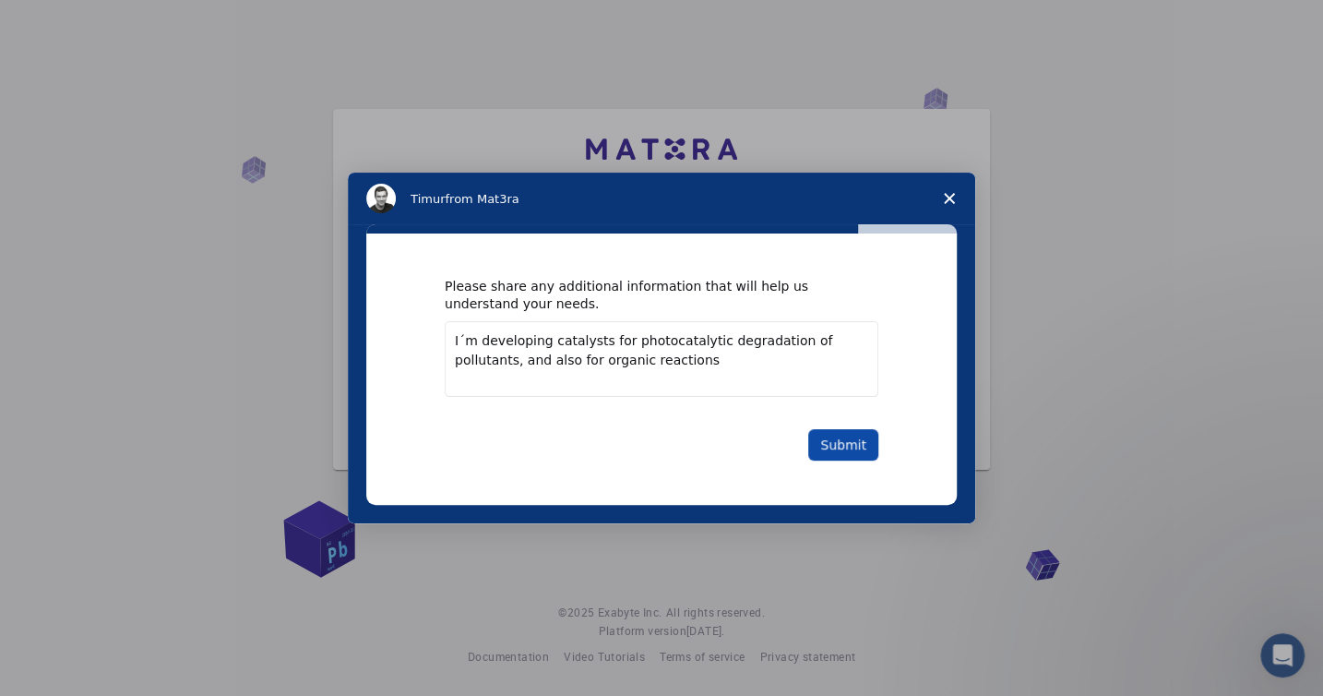
type textarea "I´m developing catalysts for photocatalytic degradation of pollutants, and also…"
click at [838, 442] on button "Submit" at bounding box center [843, 444] width 70 height 31
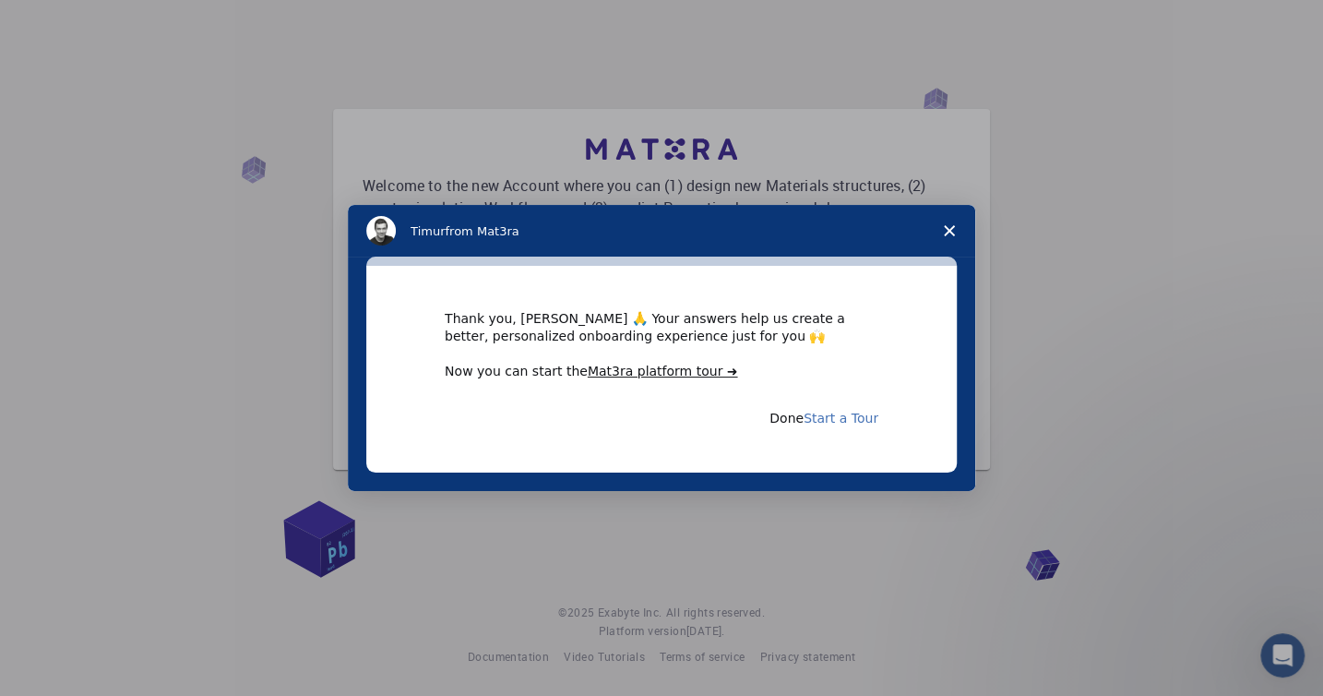
click at [827, 424] on link "Start a Tour" at bounding box center [841, 418] width 75 height 19
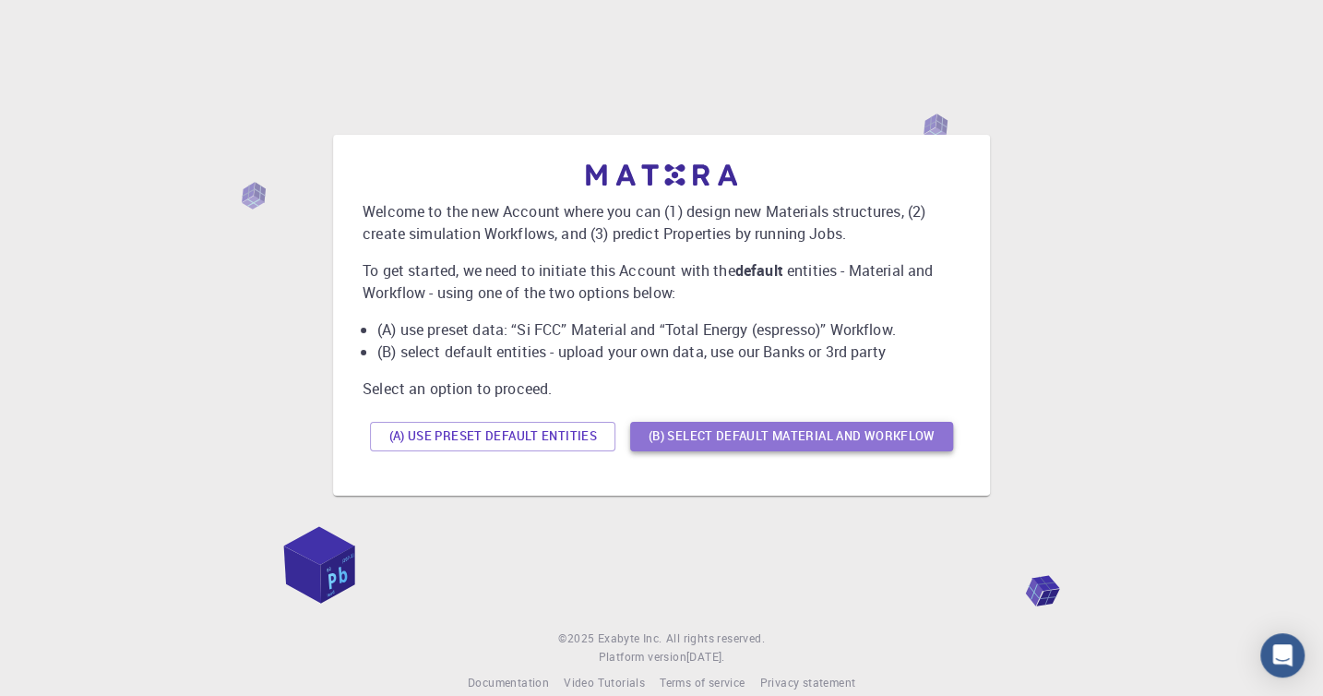
click at [708, 442] on button "(B) Select default material and workflow" at bounding box center [791, 437] width 323 height 30
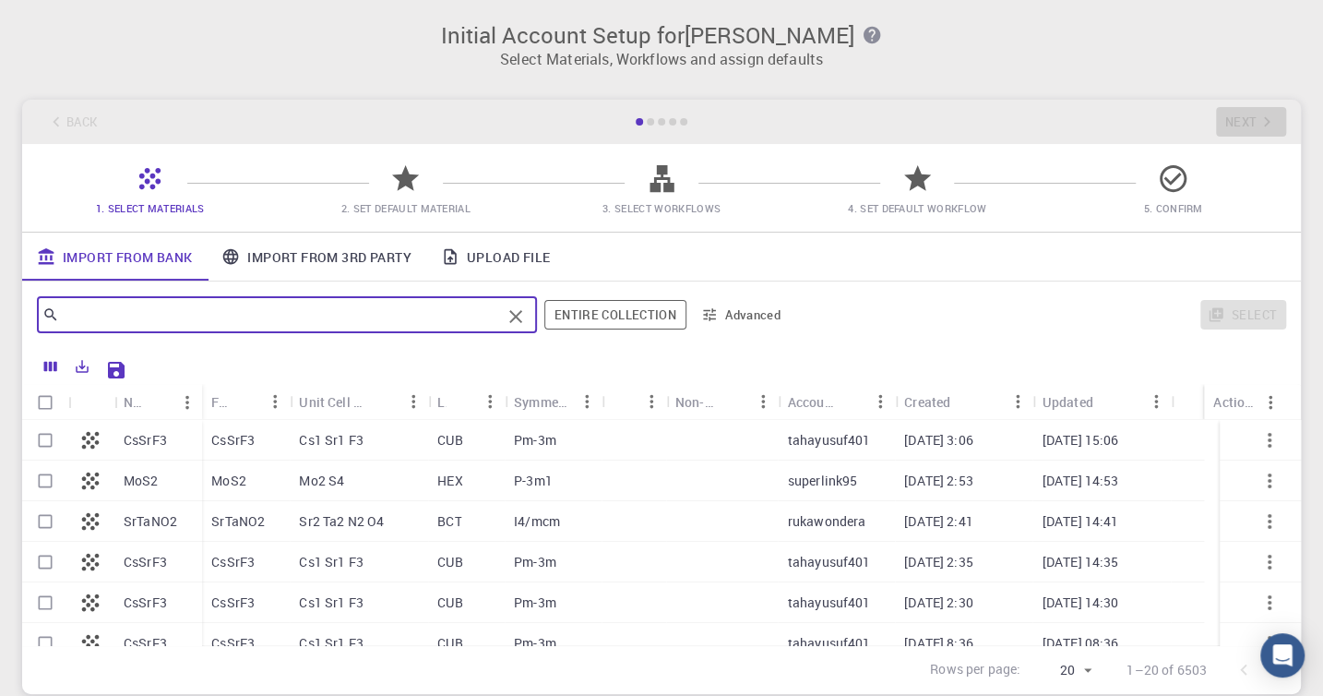
click at [88, 307] on input "text" at bounding box center [280, 315] width 442 height 26
type input "C3N4"
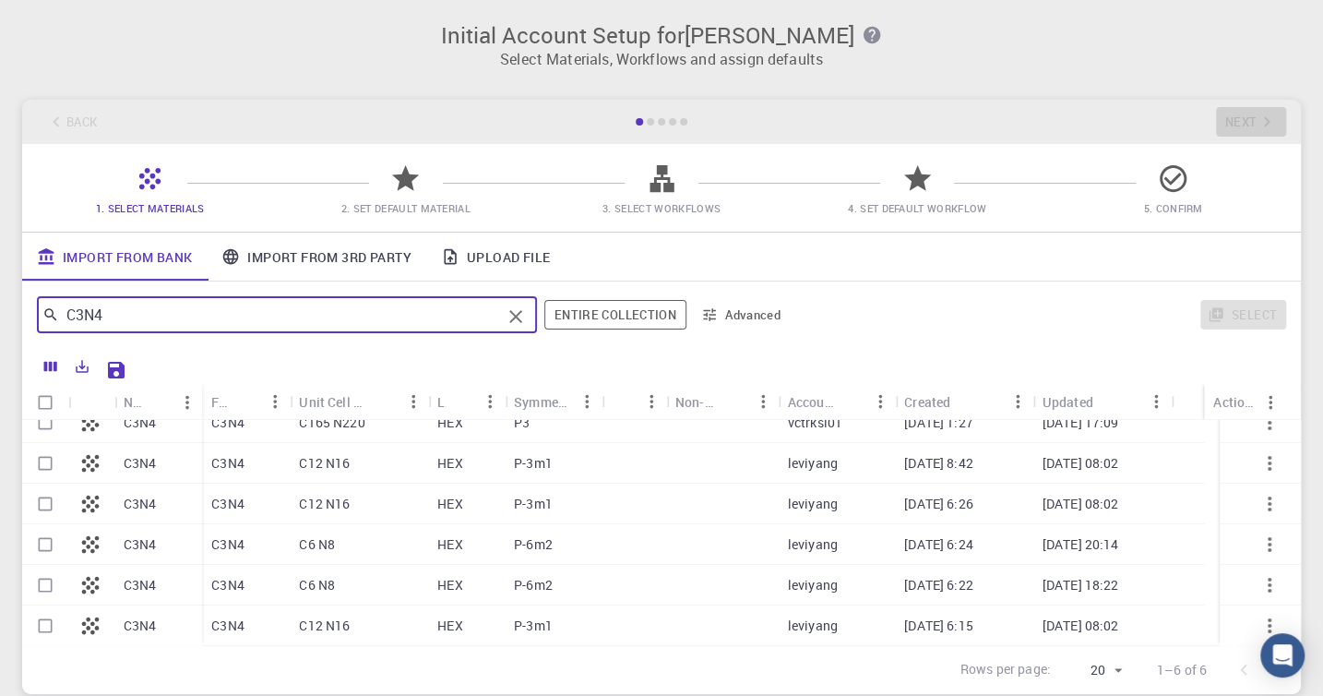
click at [44, 542] on input "Select row" at bounding box center [45, 544] width 35 height 35
checkbox input "true"
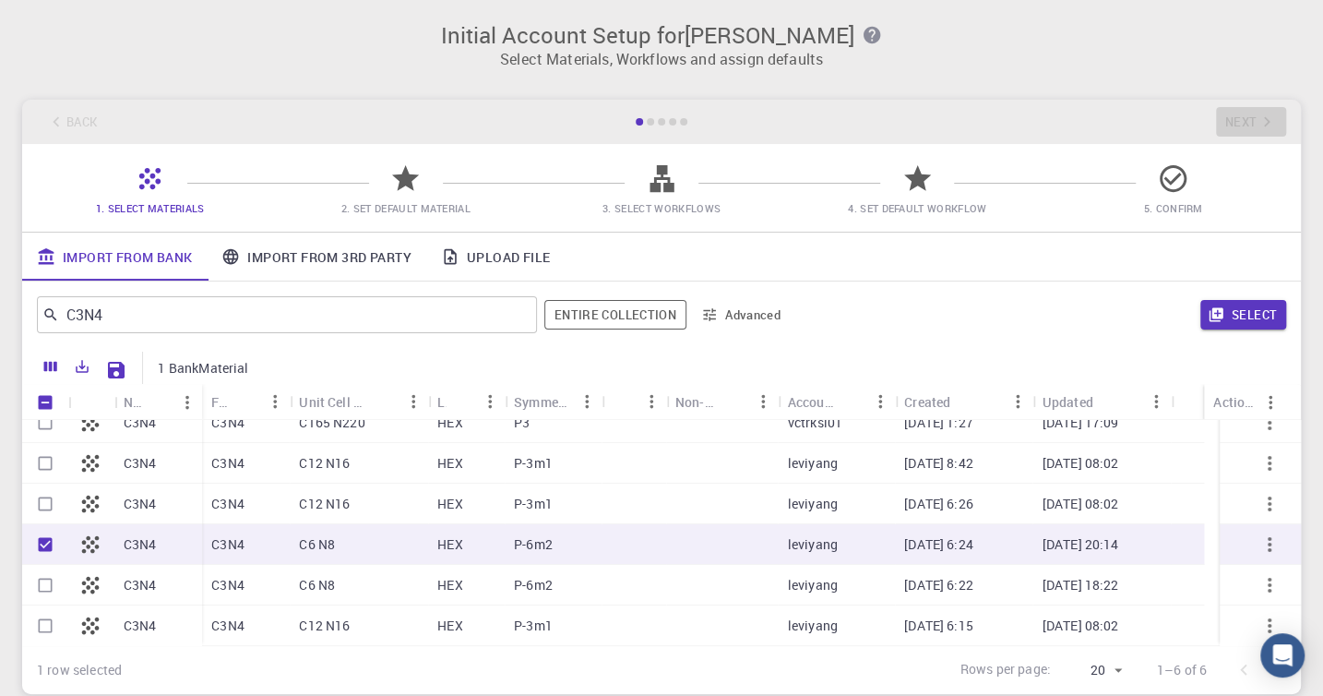
checkbox input "true"
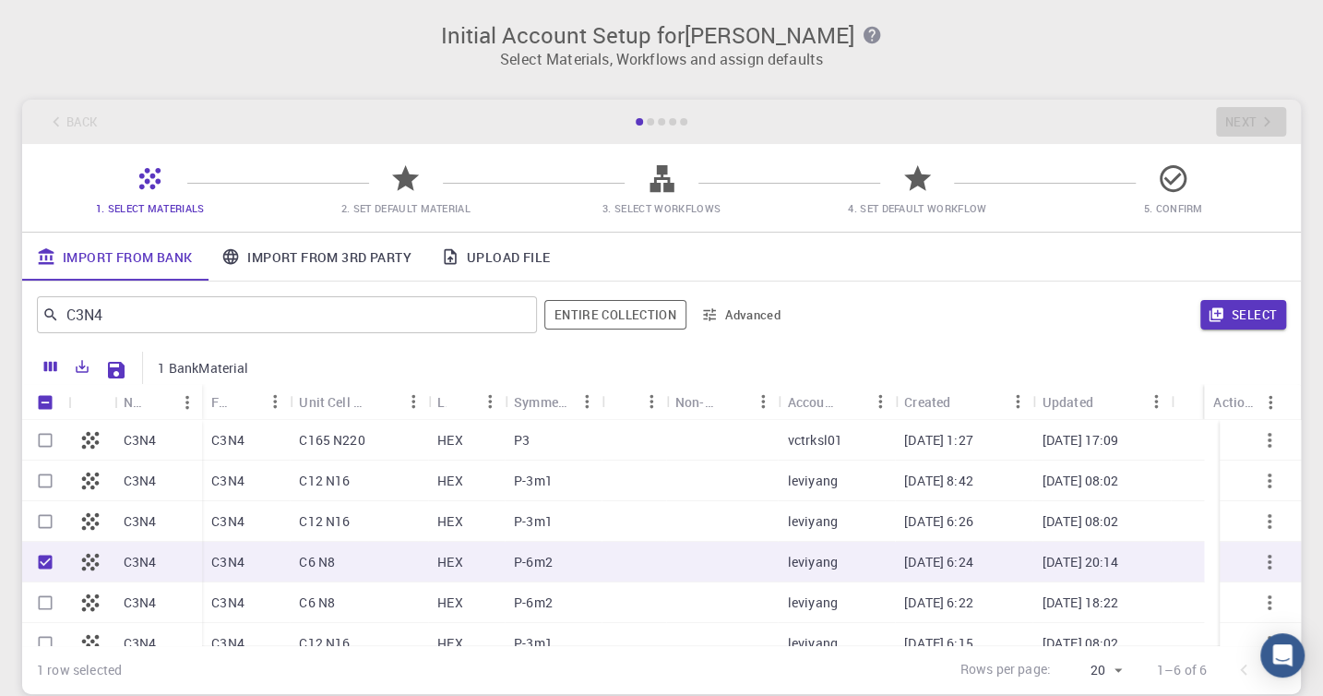
scroll to position [18, 0]
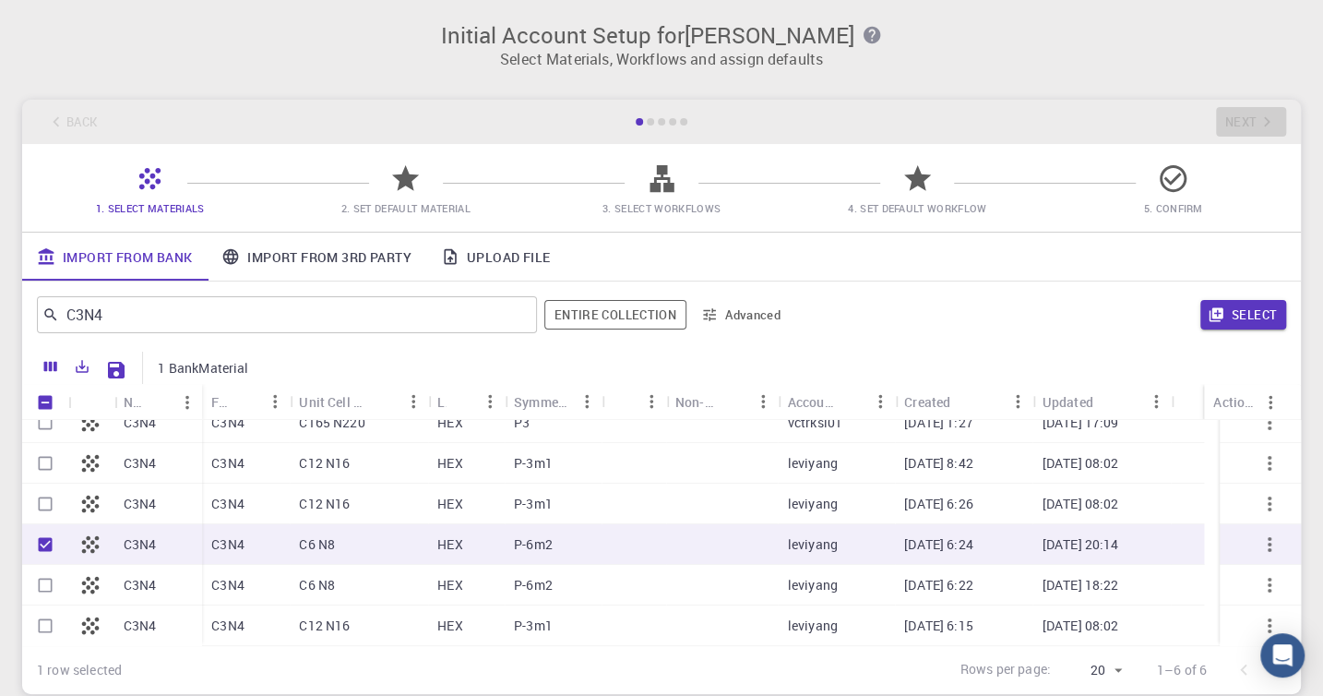
click at [1259, 543] on icon "button" at bounding box center [1269, 544] width 22 height 22
click at [1268, 547] on icon "button" at bounding box center [1270, 544] width 4 height 15
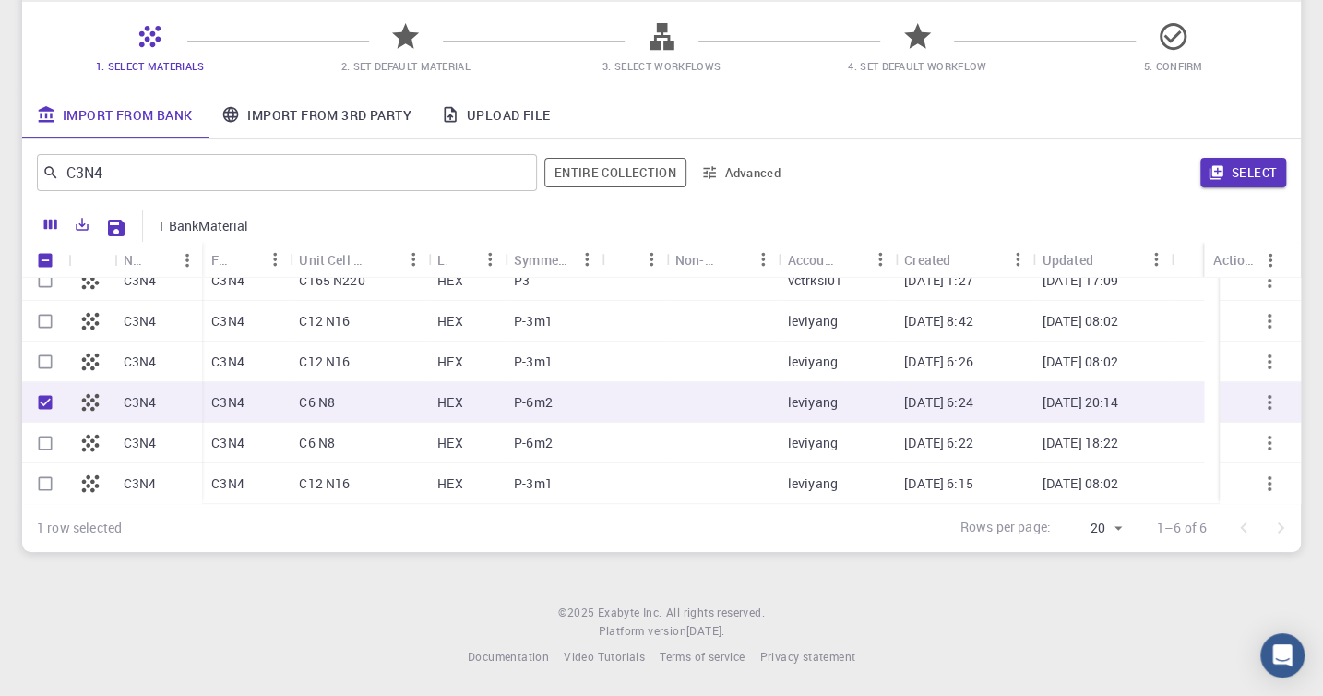
scroll to position [0, 0]
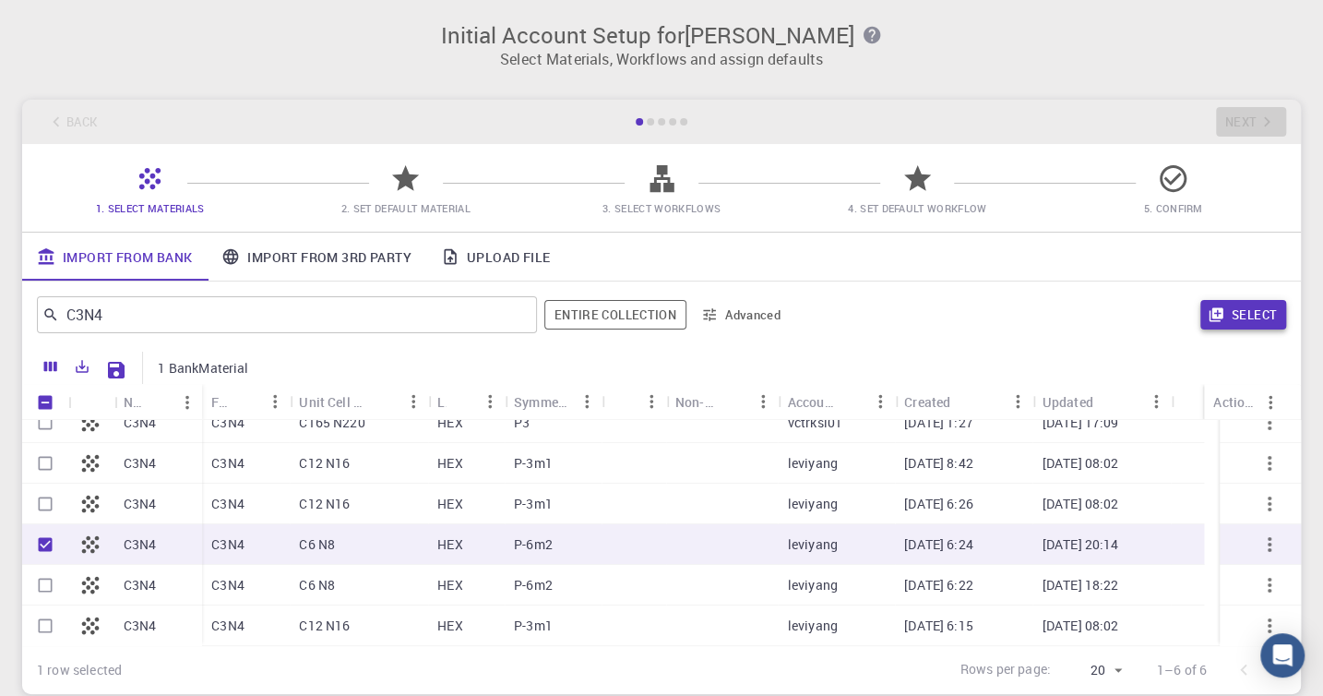
click at [1250, 318] on button "Select" at bounding box center [1243, 315] width 86 height 30
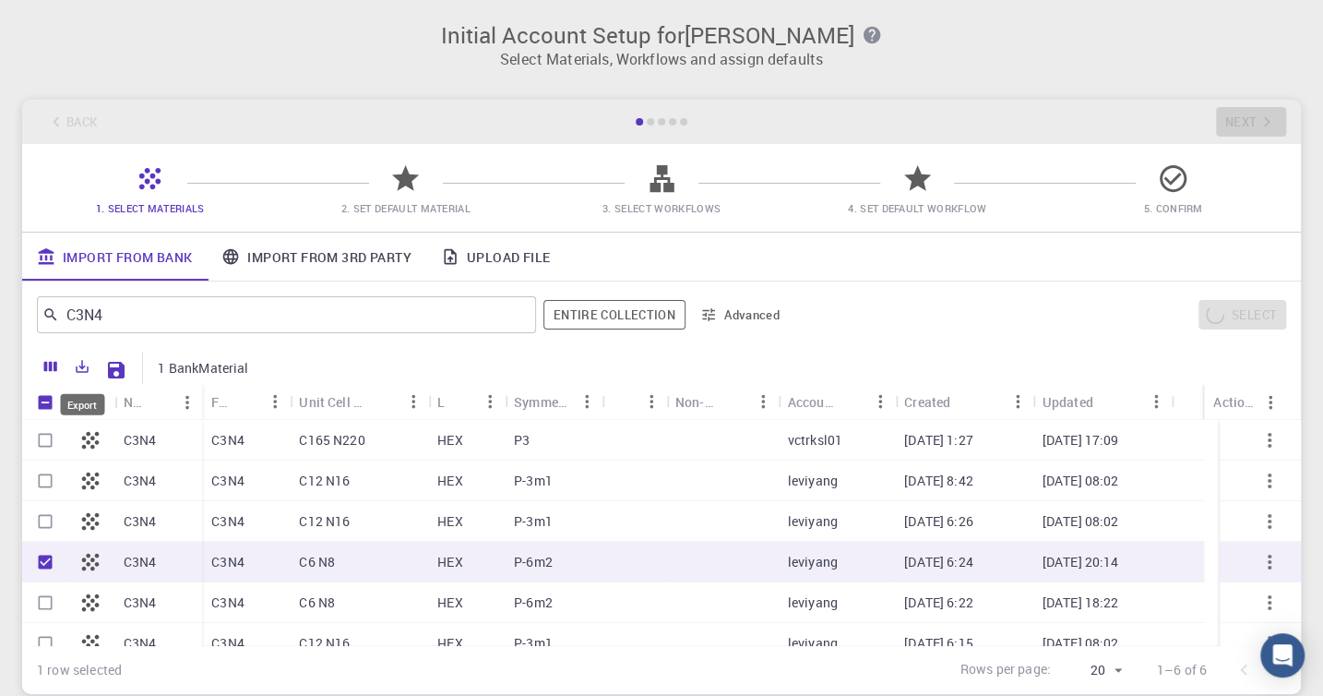
click at [84, 371] on icon "Export" at bounding box center [83, 367] width 13 height 13
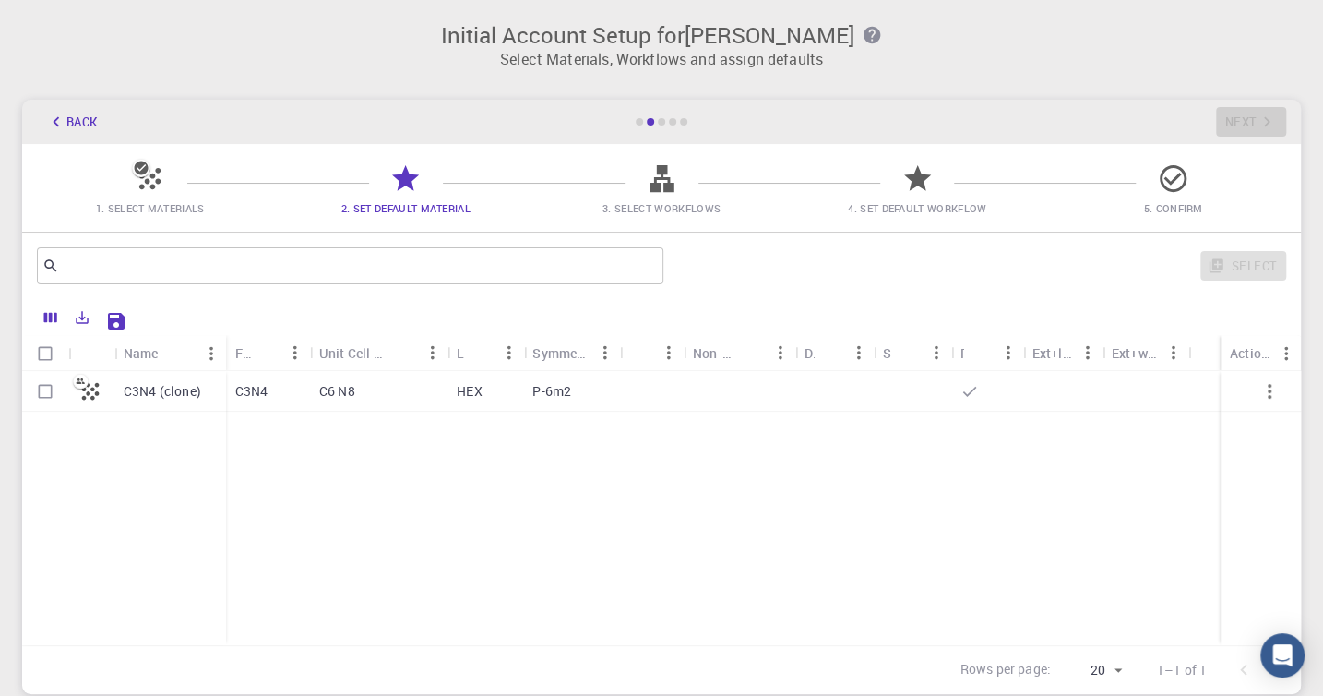
click at [40, 389] on input "Select row" at bounding box center [45, 391] width 35 height 35
checkbox input "true"
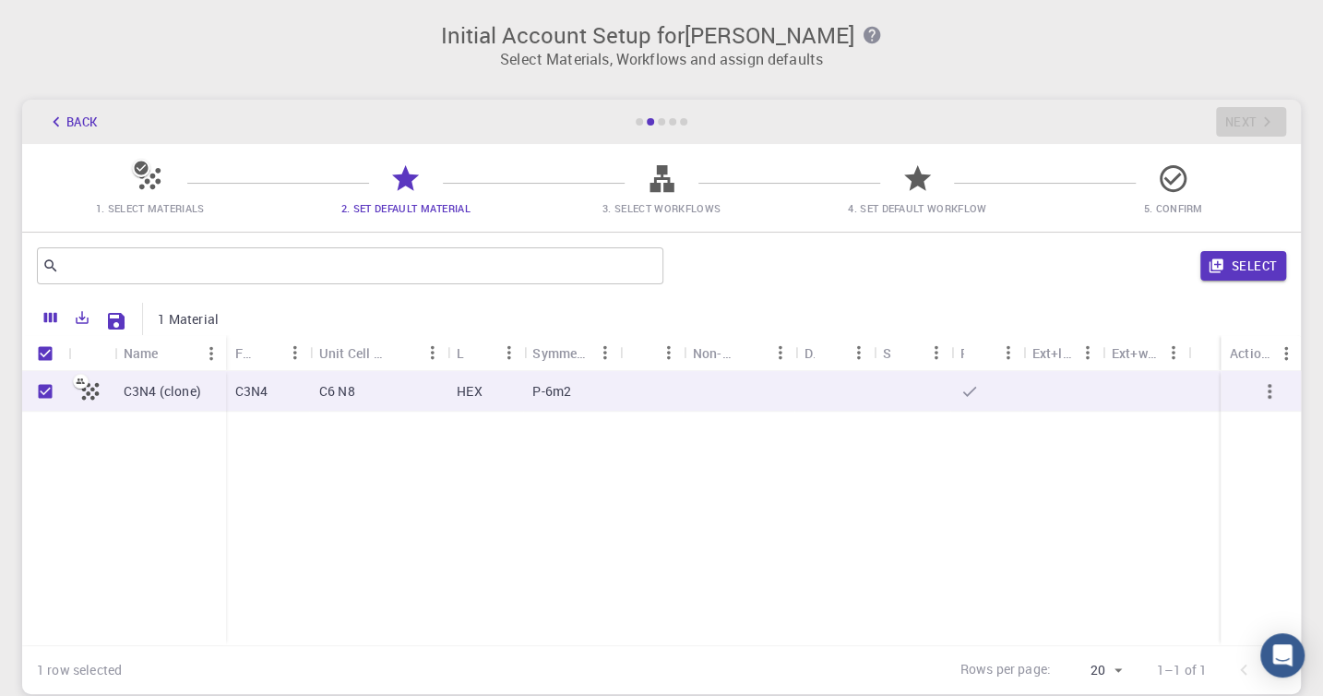
click at [1268, 391] on icon "button" at bounding box center [1269, 391] width 22 height 22
click at [81, 321] on icon "Export" at bounding box center [82, 317] width 17 height 17
click at [664, 154] on div "1. Select Materials 2. Set Default Material 3. Select Workflows 4. Set Default …" at bounding box center [661, 188] width 1279 height 88
click at [659, 170] on icon at bounding box center [662, 178] width 24 height 27
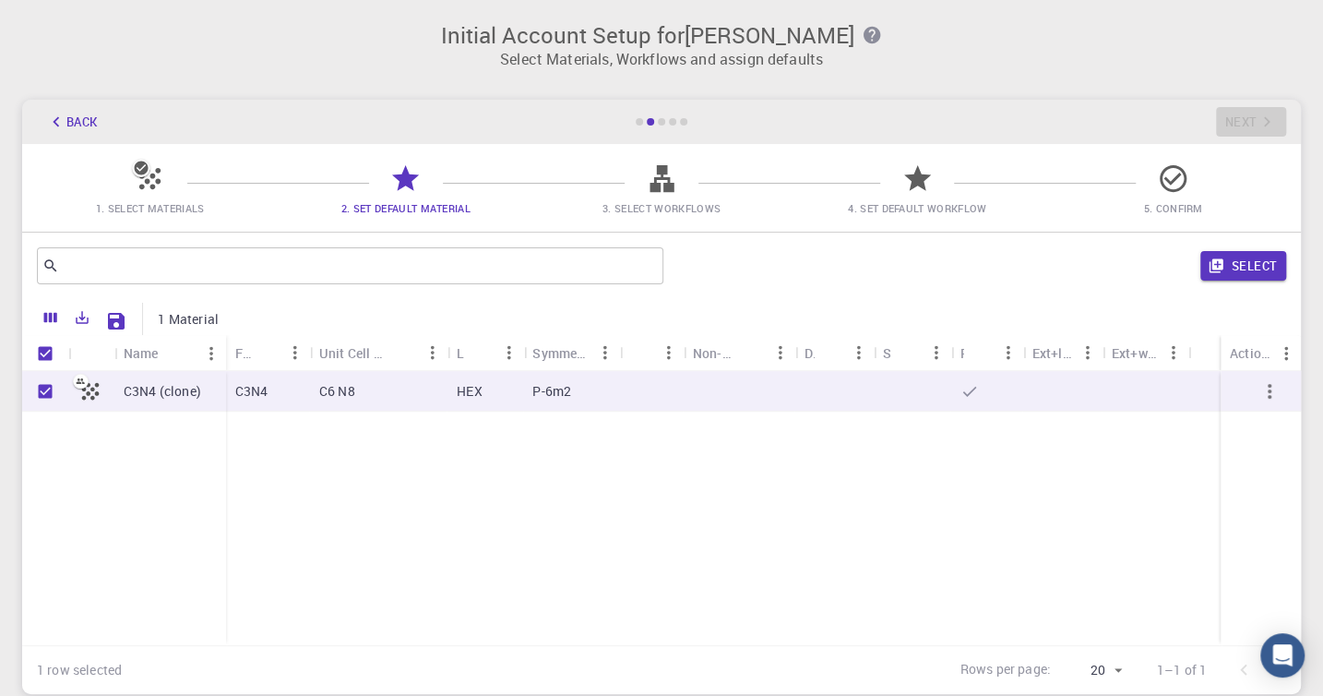
click at [659, 170] on icon at bounding box center [662, 178] width 24 height 27
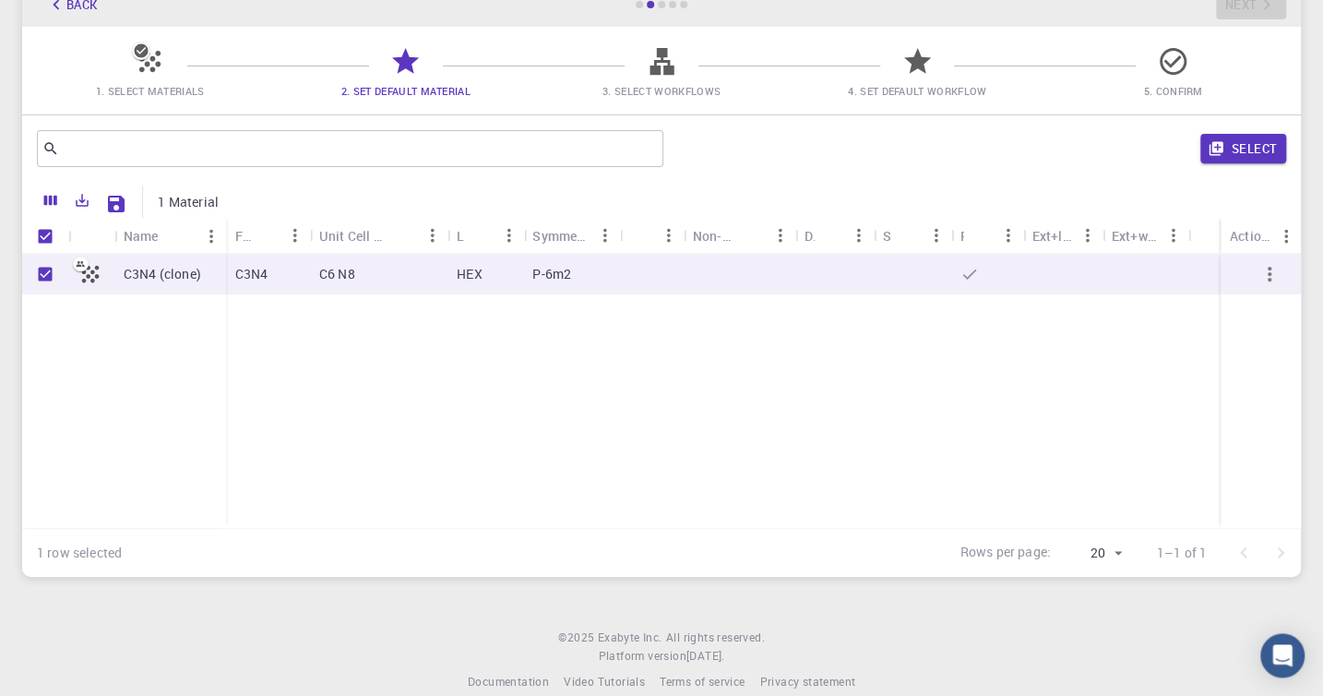
scroll to position [143, 0]
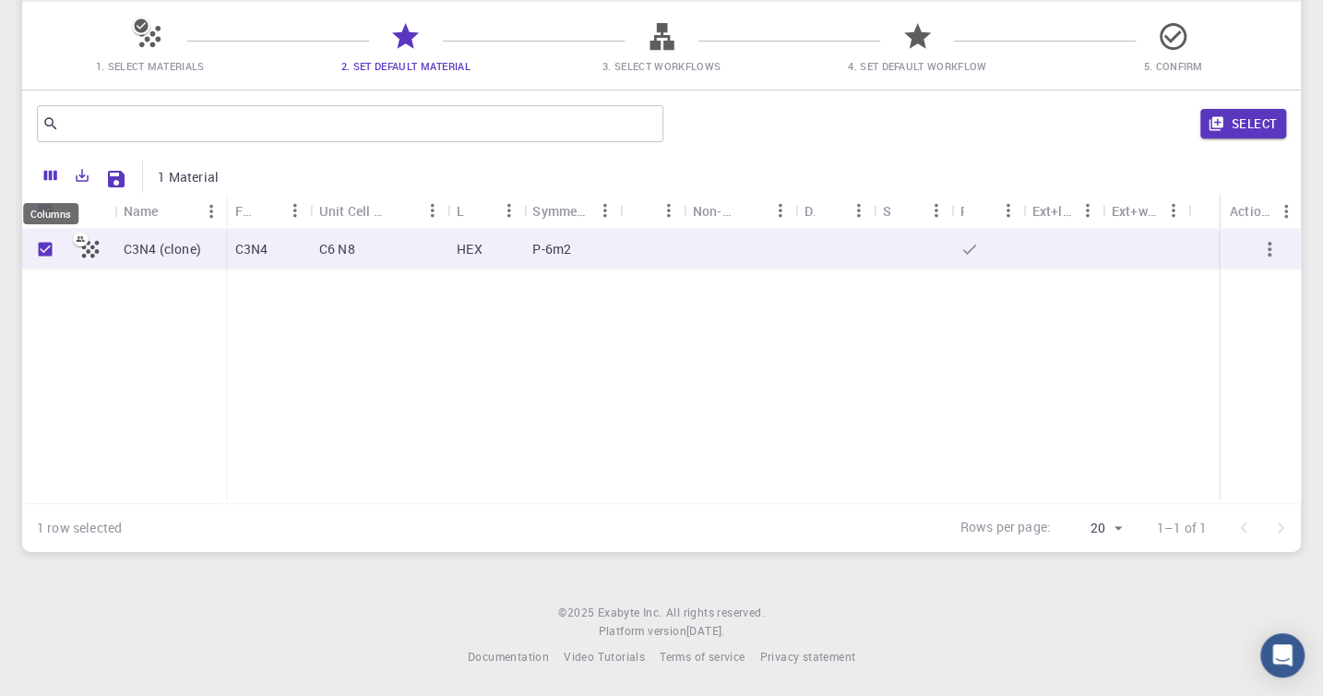
click at [52, 182] on icon "Columns" at bounding box center [50, 175] width 17 height 17
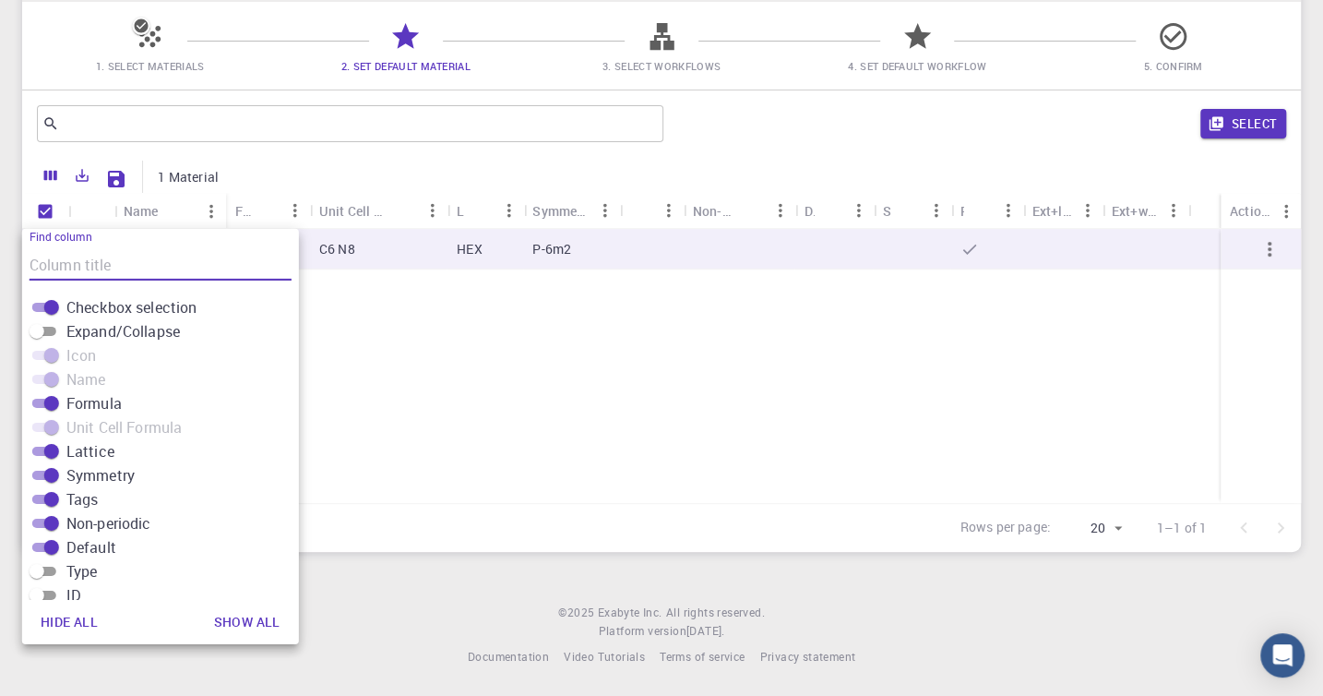
click at [52, 182] on icon "Columns" at bounding box center [50, 175] width 17 height 17
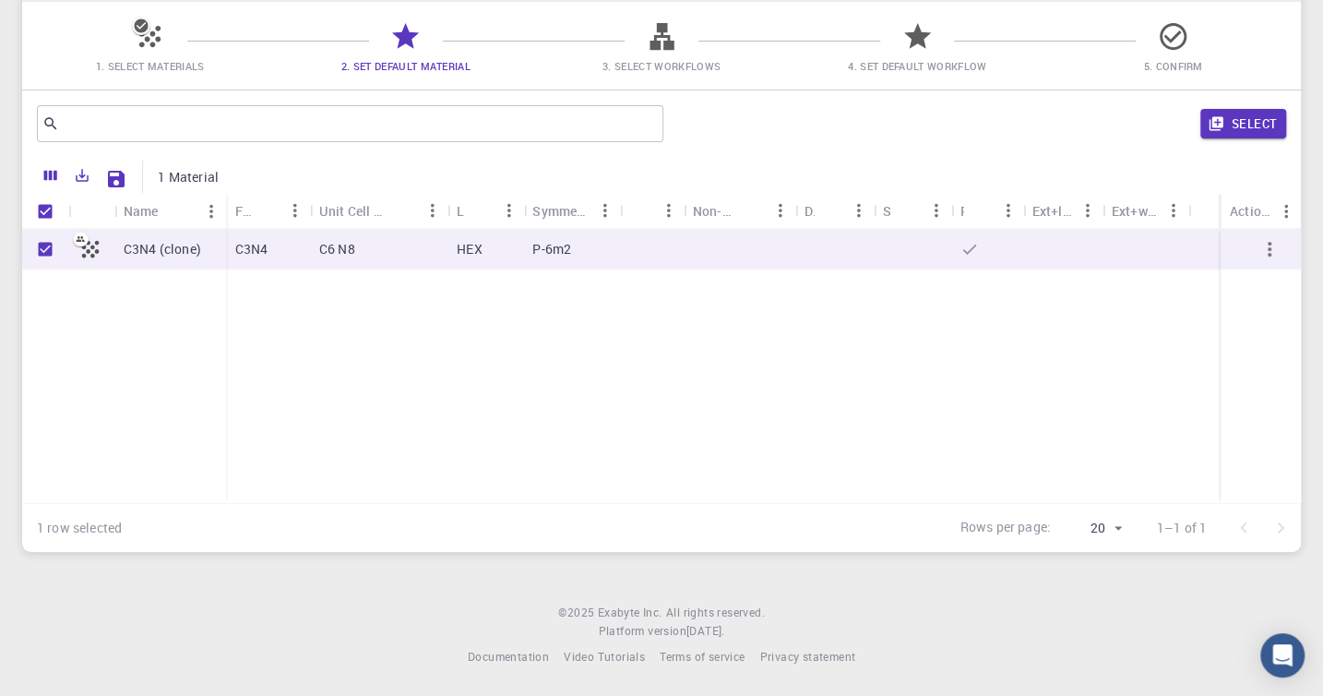
click at [92, 250] on icon at bounding box center [90, 249] width 26 height 26
checkbox input "false"
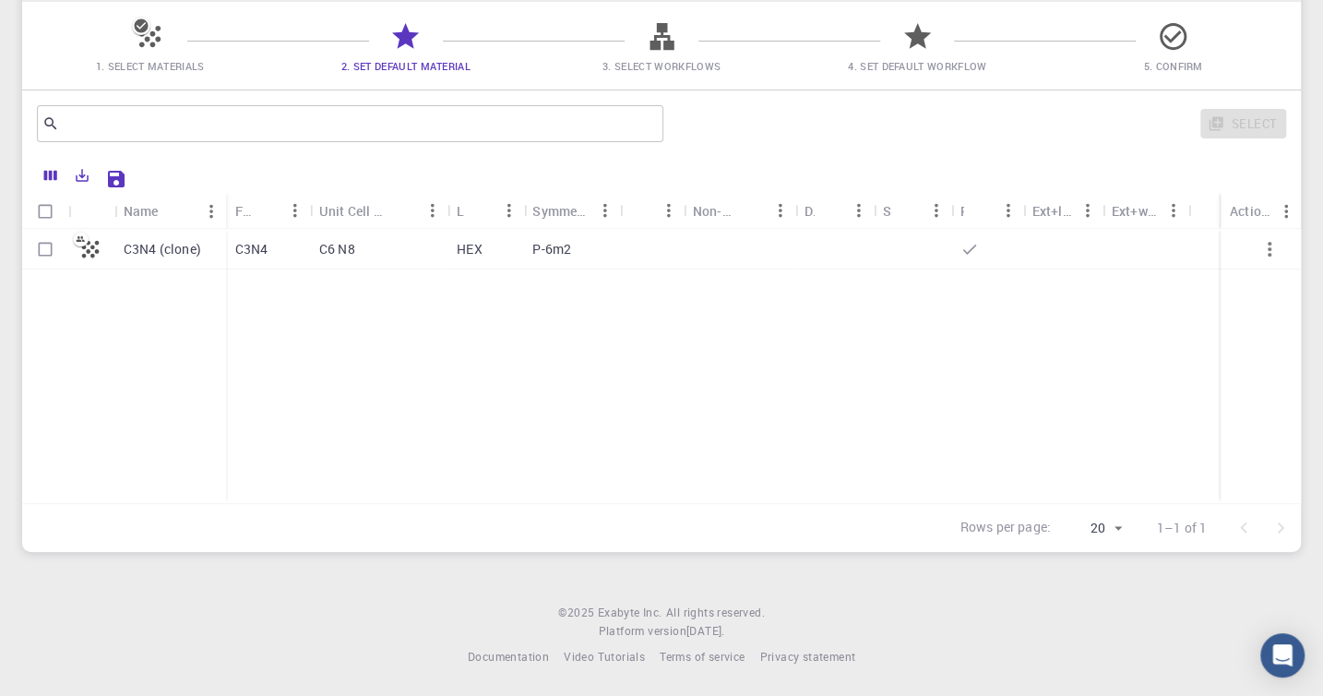
click at [92, 250] on icon at bounding box center [90, 249] width 26 height 26
checkbox input "true"
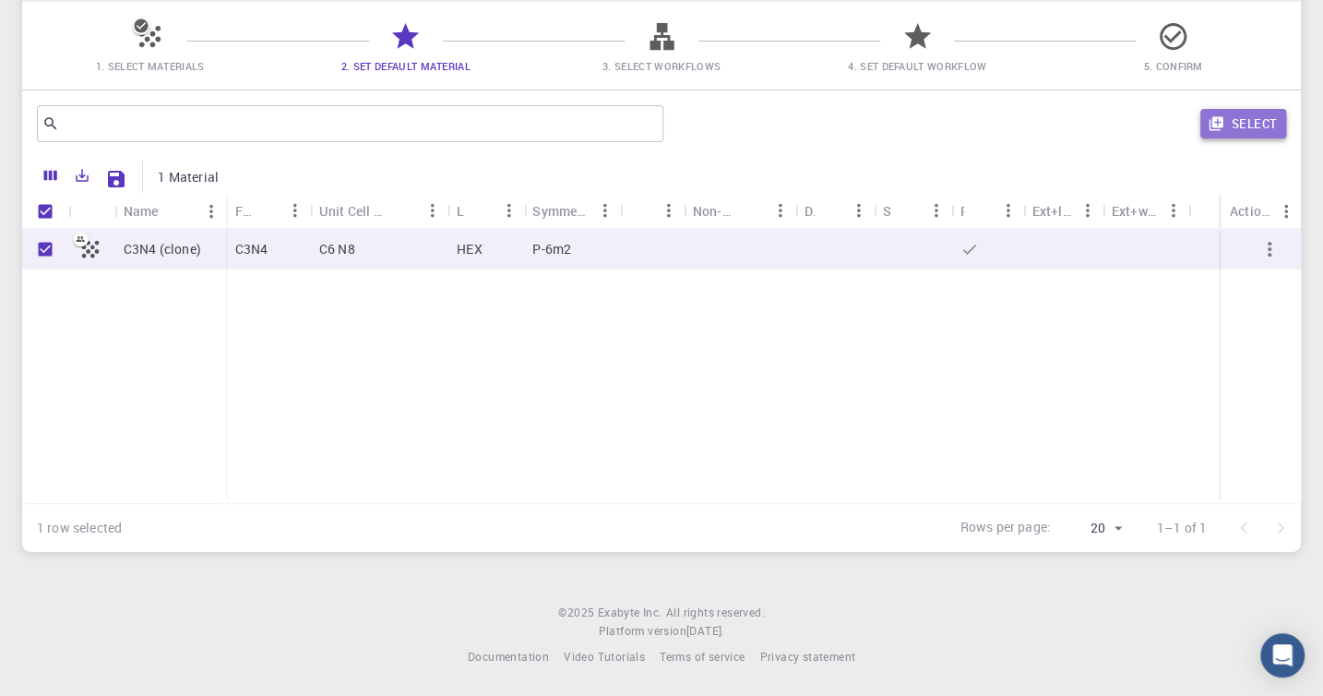
click at [1256, 124] on button "Select" at bounding box center [1243, 124] width 86 height 30
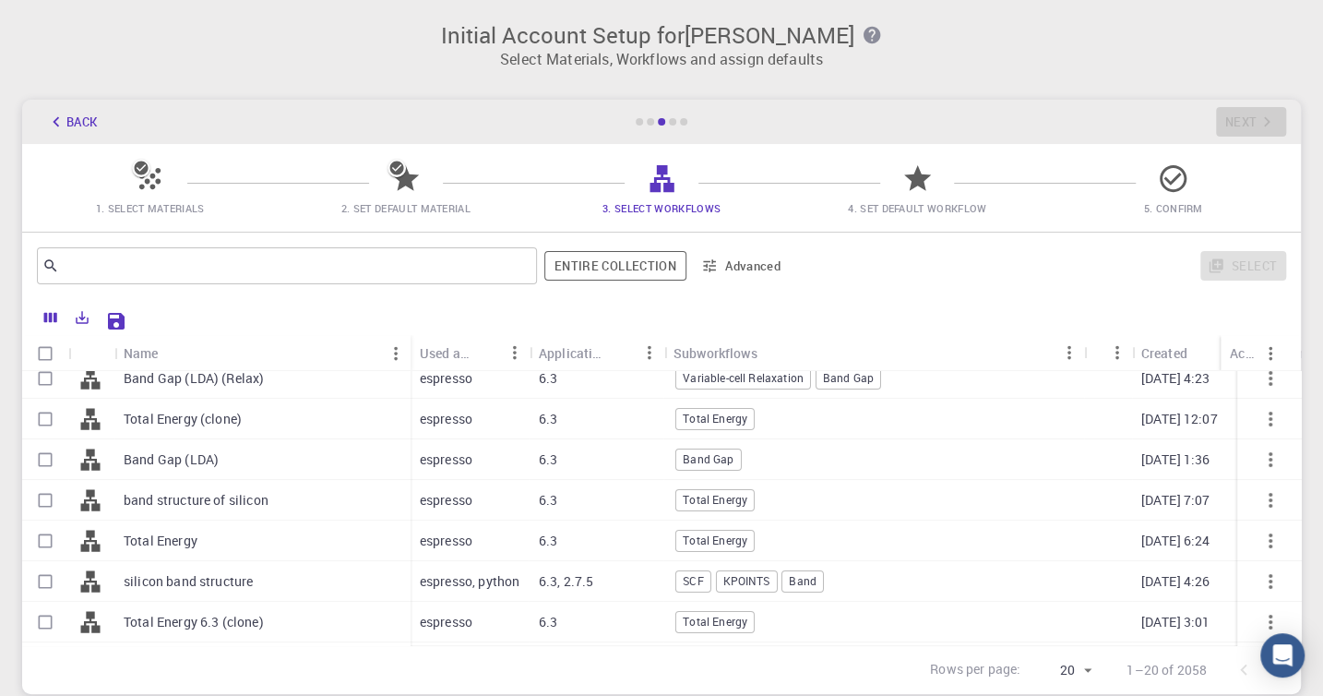
scroll to position [0, 0]
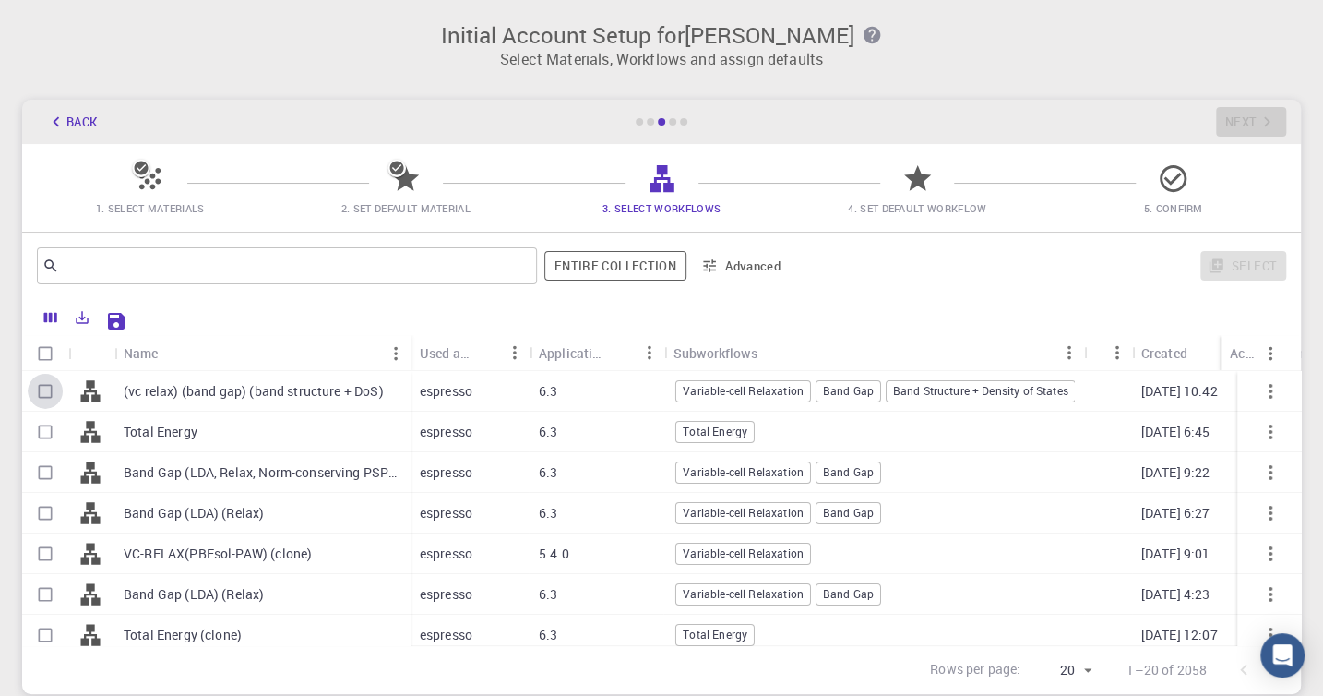
click at [43, 393] on input "Select row" at bounding box center [45, 391] width 35 height 35
checkbox input "true"
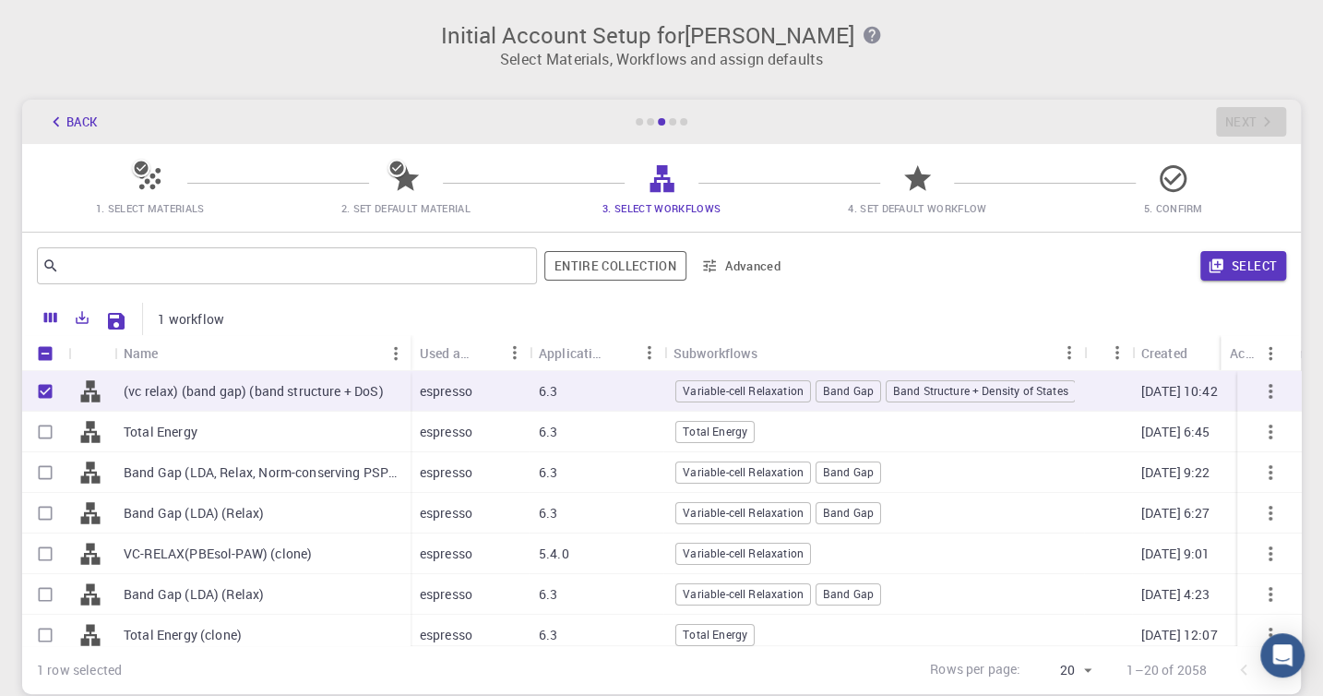
click at [46, 471] on input "Select row" at bounding box center [45, 472] width 35 height 35
checkbox input "true"
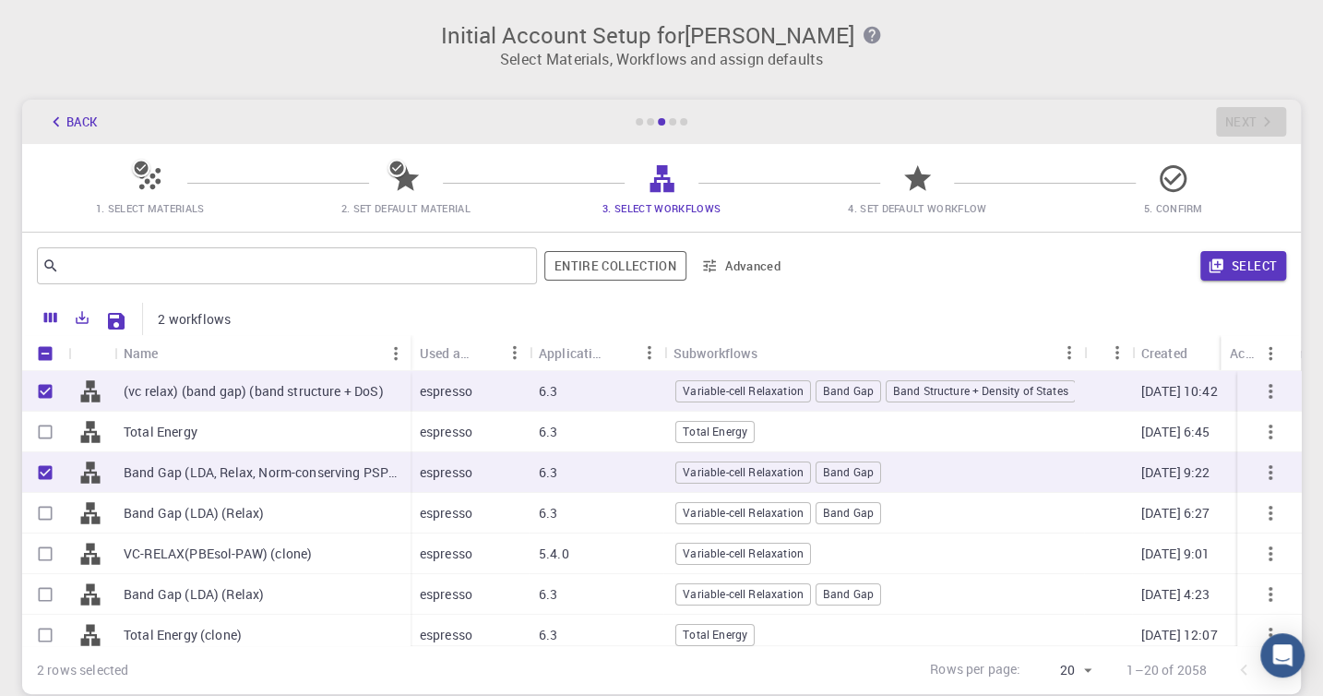
click at [42, 515] on input "Select row" at bounding box center [45, 512] width 35 height 35
checkbox input "true"
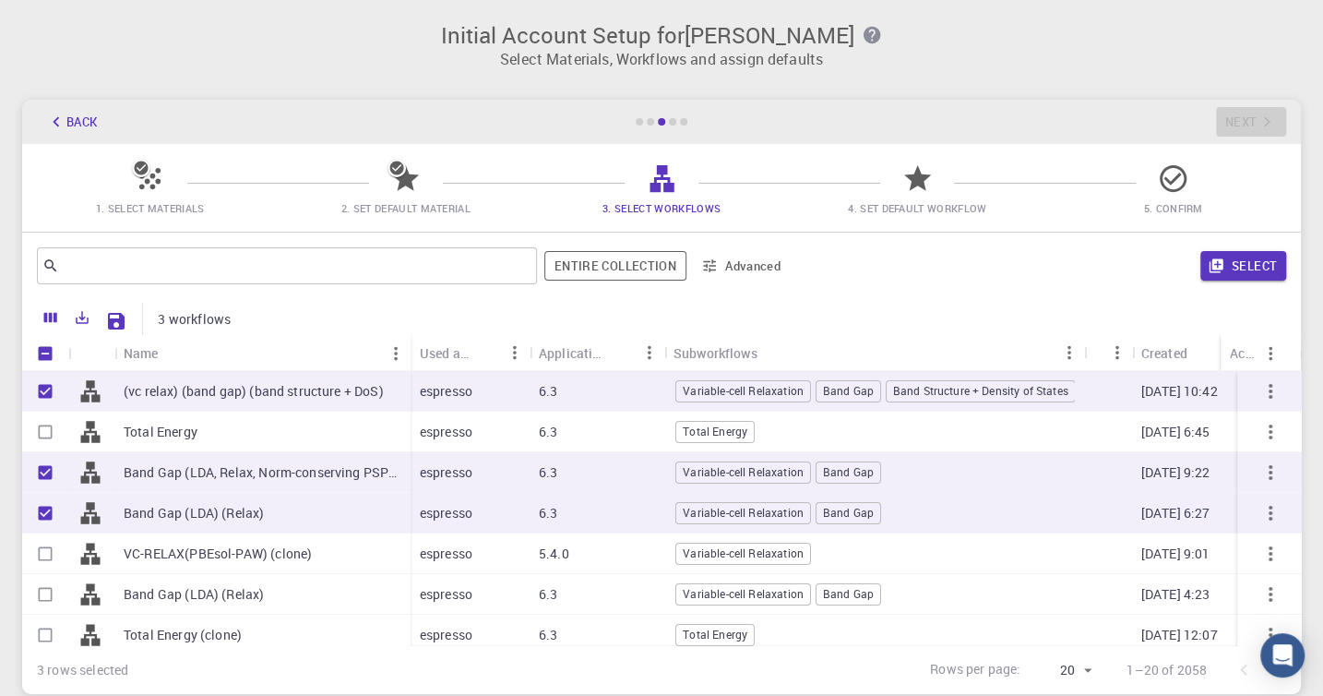
scroll to position [103, 0]
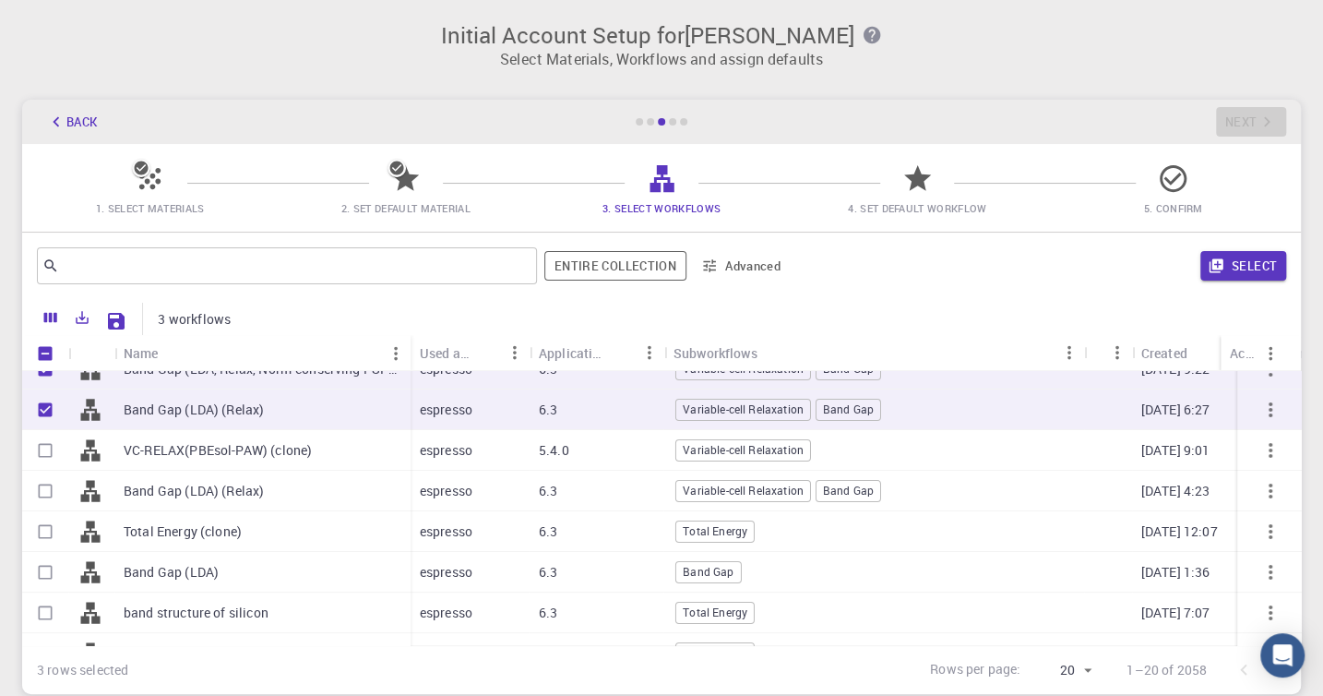
click at [45, 575] on input "Select row" at bounding box center [45, 571] width 35 height 35
checkbox input "true"
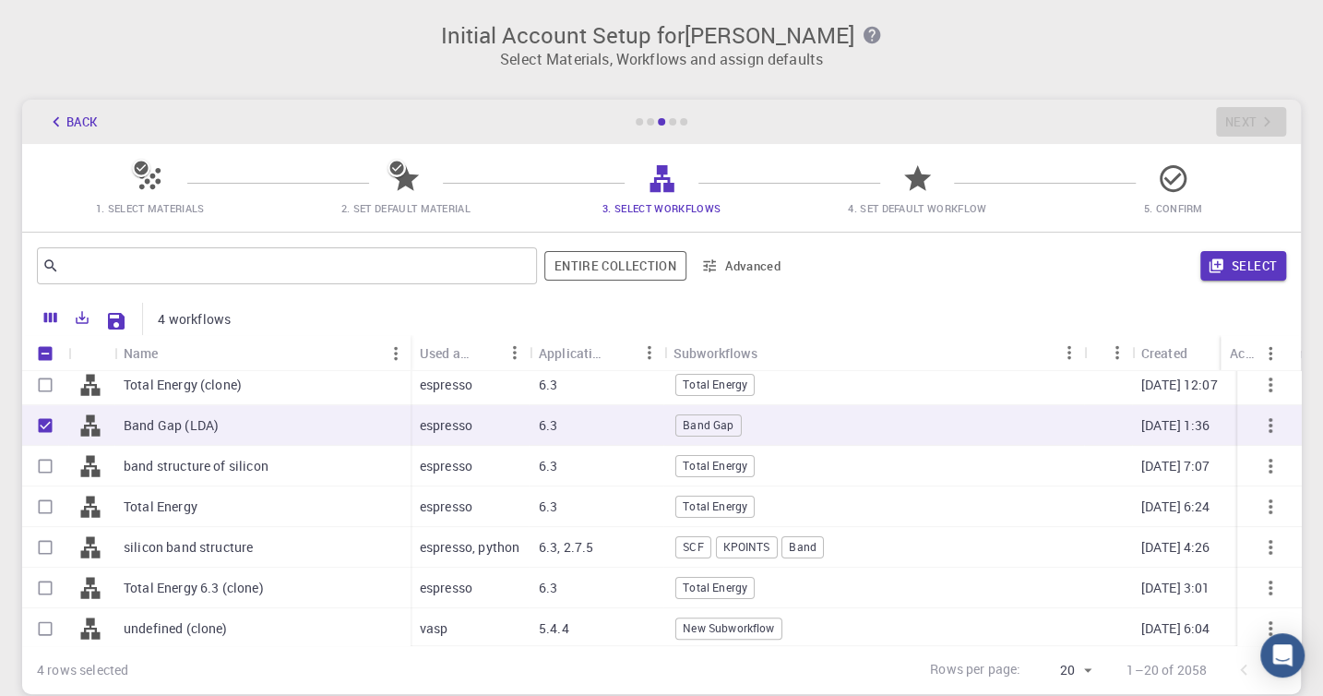
scroll to position [310, 0]
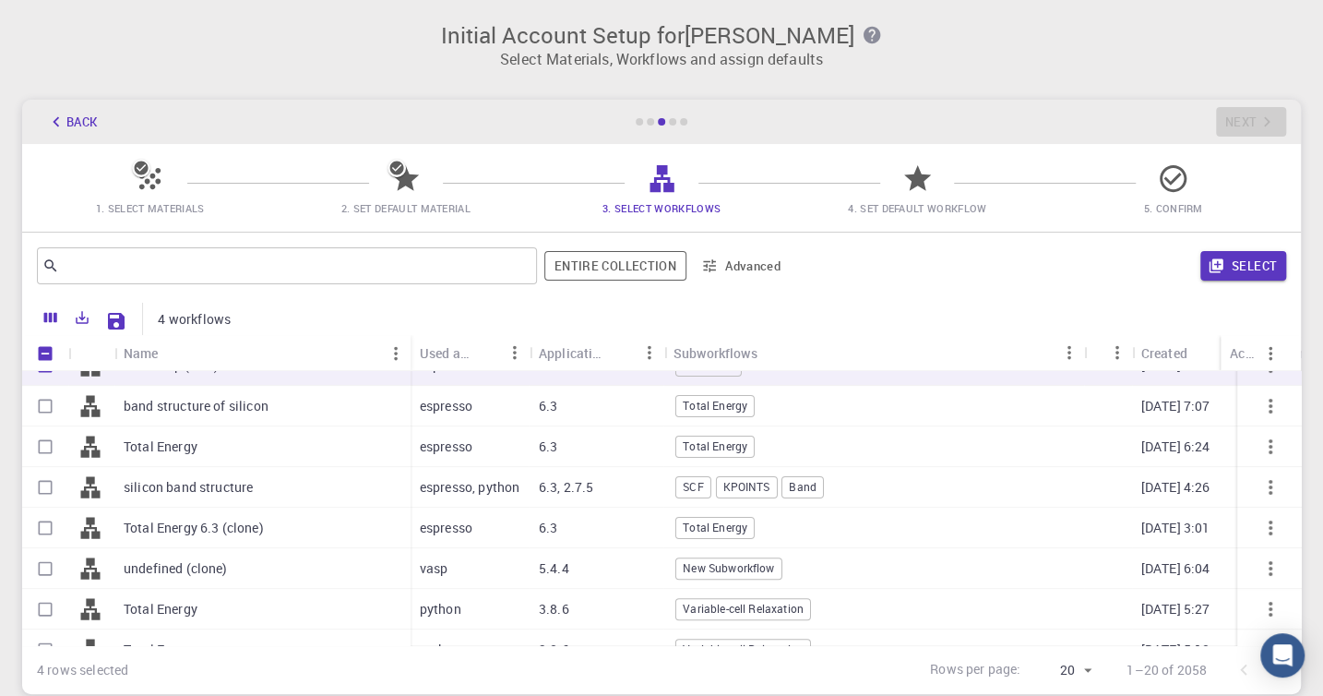
click at [44, 440] on input "Select row" at bounding box center [45, 446] width 35 height 35
checkbox input "true"
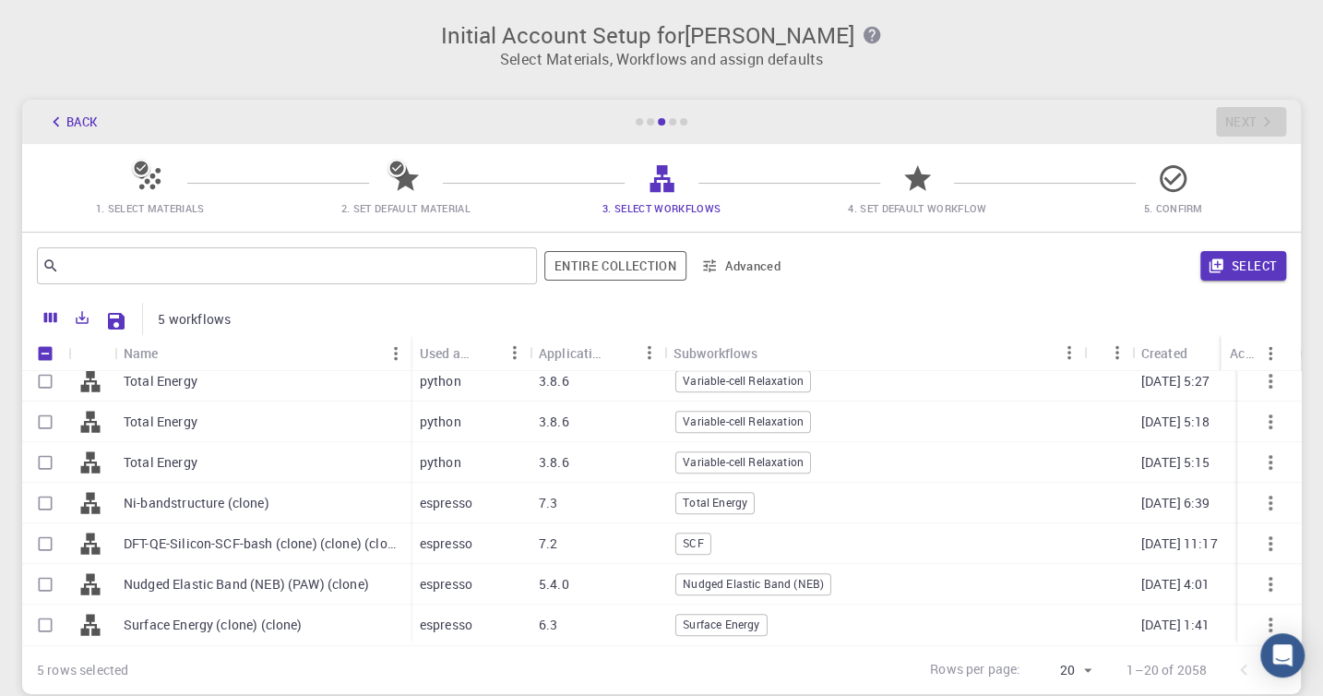
scroll to position [97, 0]
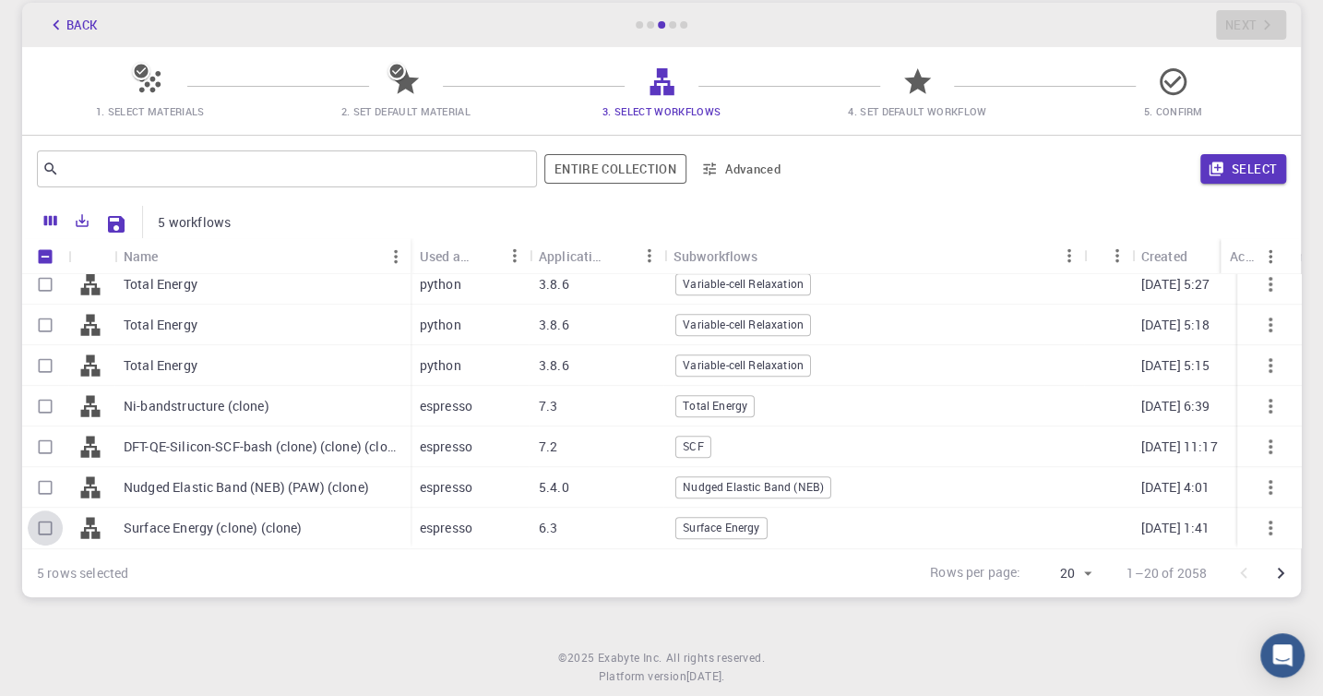
click at [50, 512] on input "Select row" at bounding box center [45, 527] width 35 height 35
checkbox input "true"
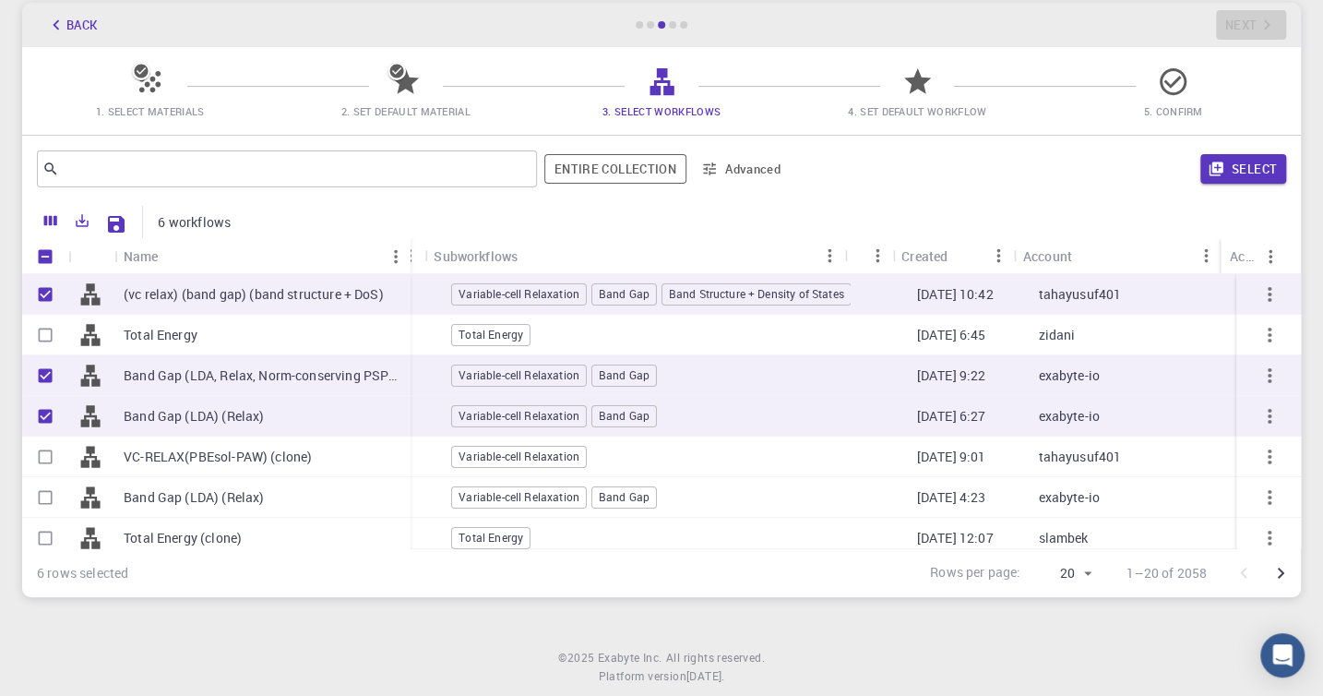
scroll to position [0, 239]
click at [1247, 179] on button "Select" at bounding box center [1243, 169] width 86 height 30
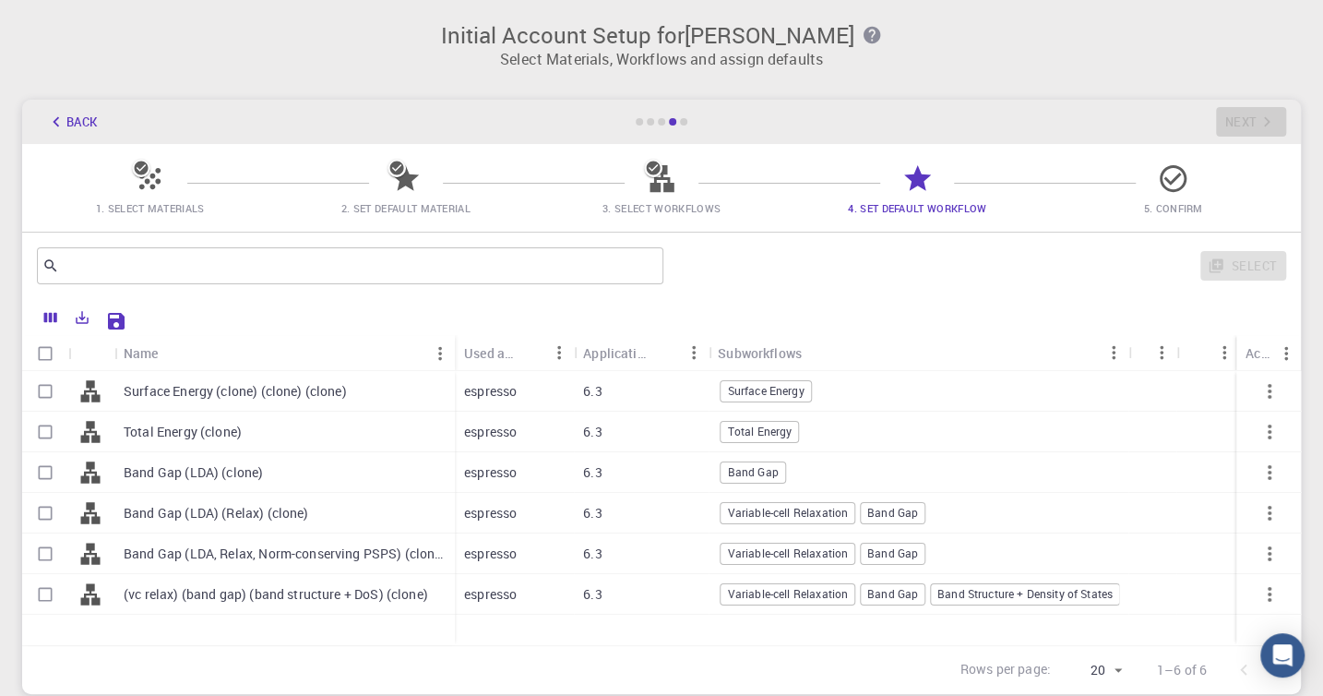
scroll to position [143, 0]
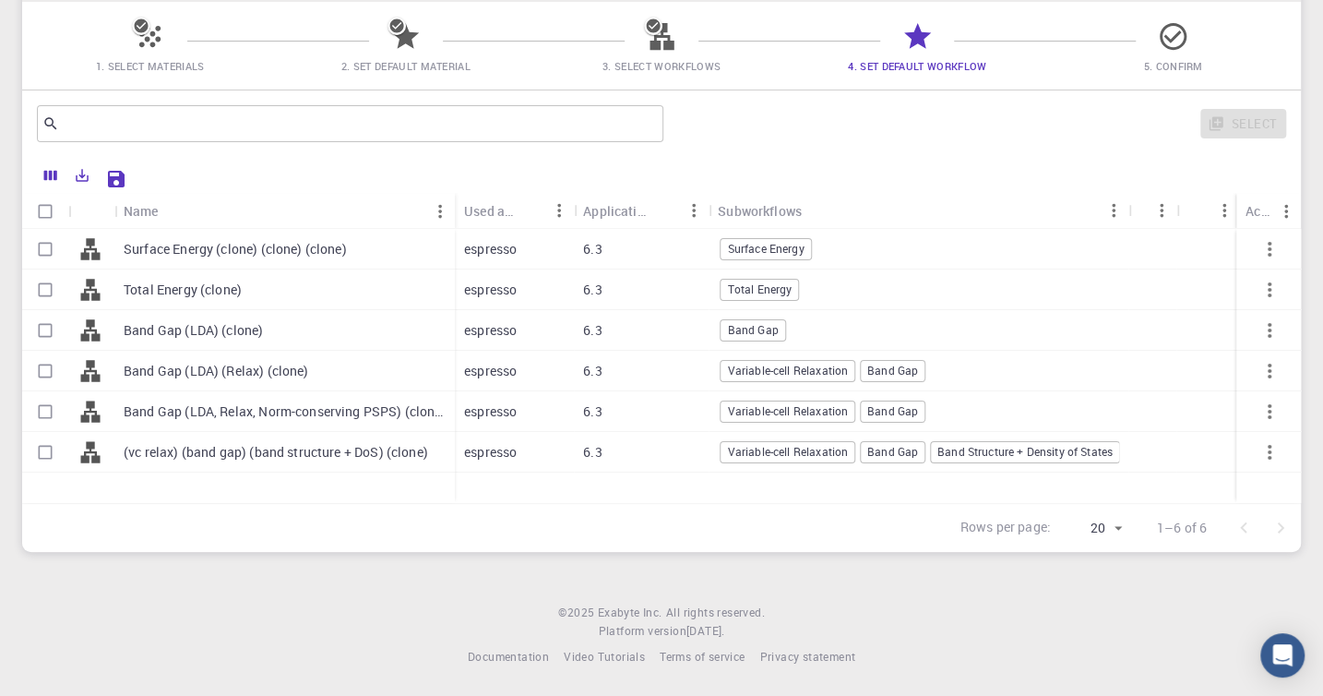
click at [204, 332] on p "Band Gap (LDA) (clone)" at bounding box center [193, 330] width 139 height 18
checkbox input "true"
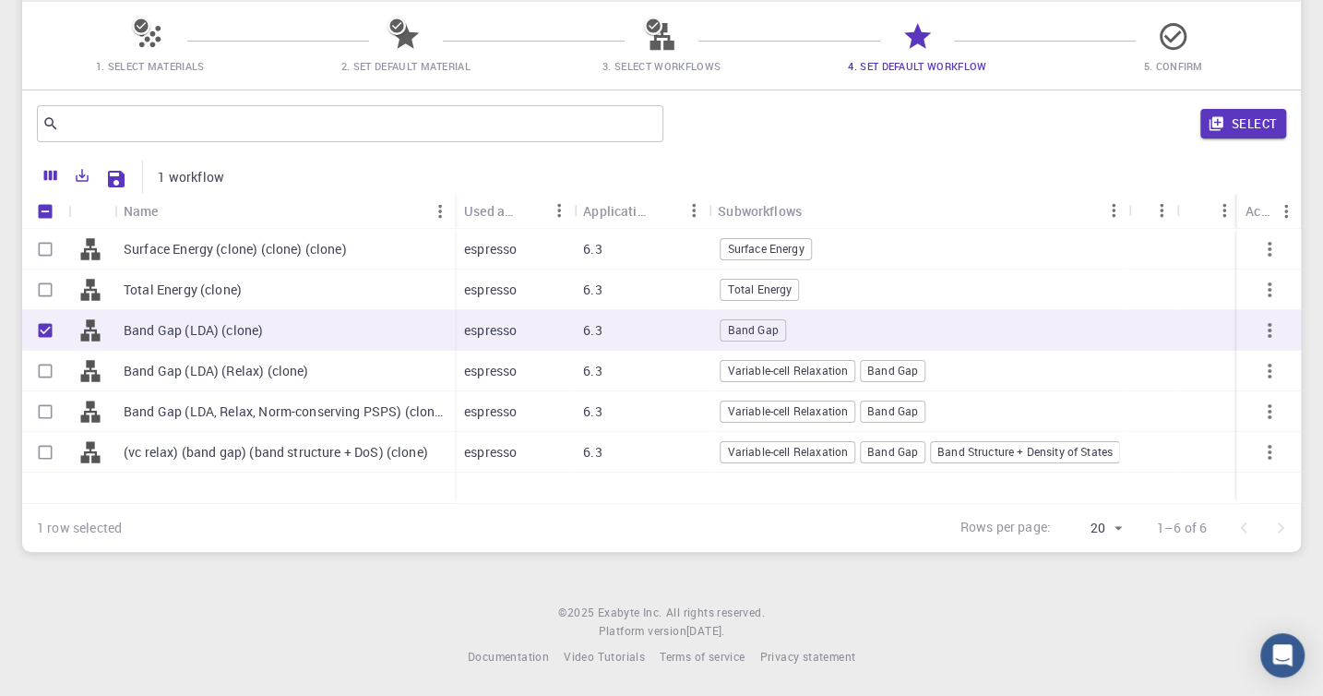
click at [244, 452] on p "(vc relax) (band gap) (band structure + DoS) (clone)" at bounding box center [276, 452] width 304 height 18
checkbox input "true"
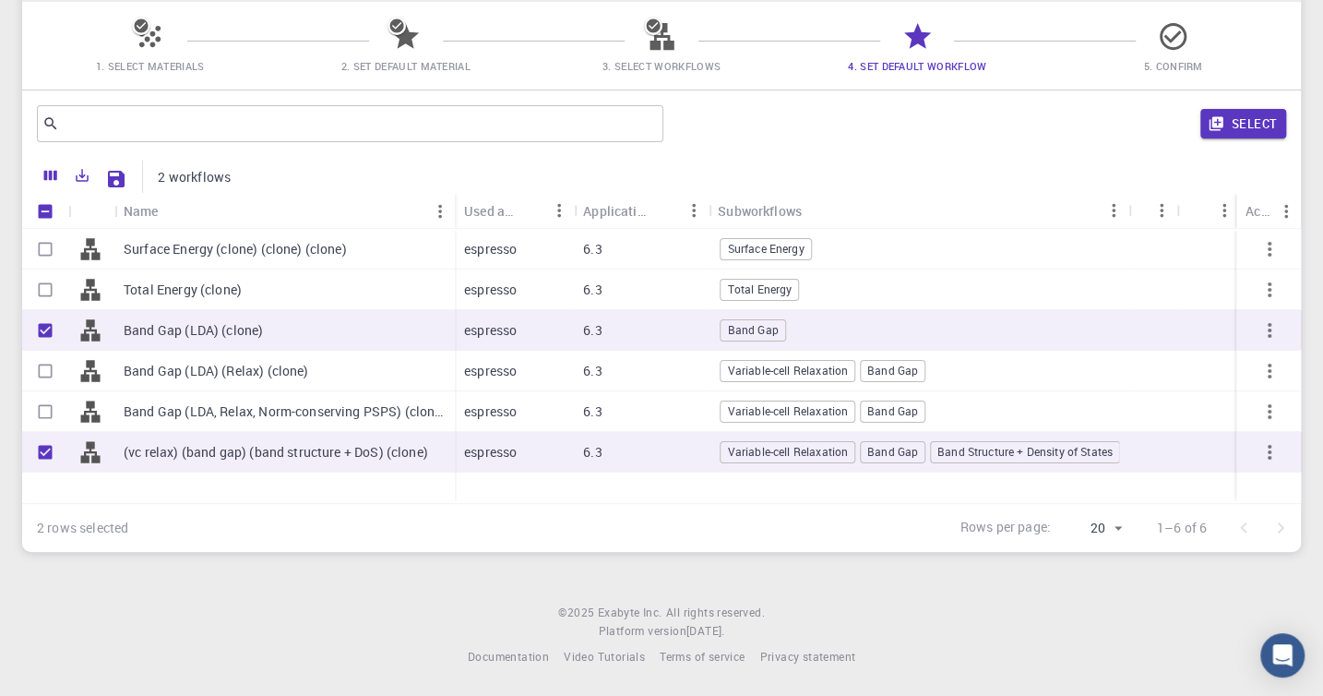
click at [252, 252] on p "Surface Energy (clone) (clone) (clone)" at bounding box center [235, 249] width 223 height 18
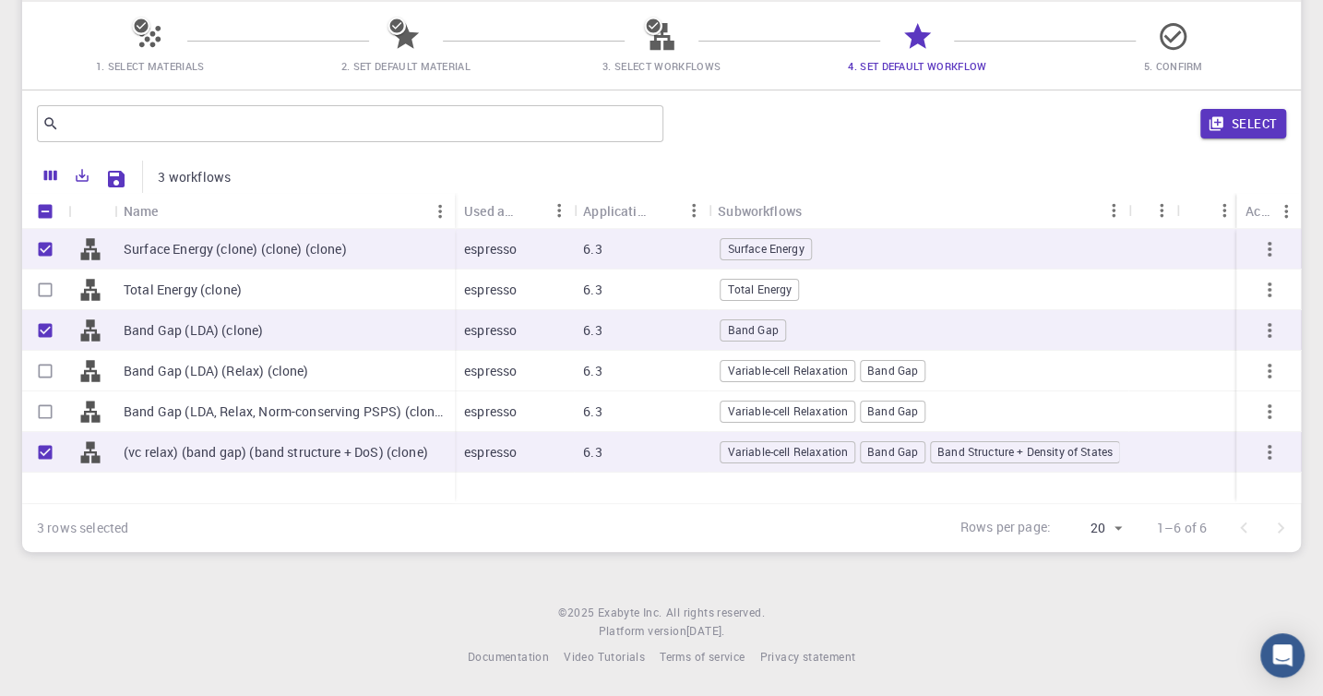
checkbox input "true"
click at [1251, 118] on button "Select" at bounding box center [1243, 124] width 86 height 30
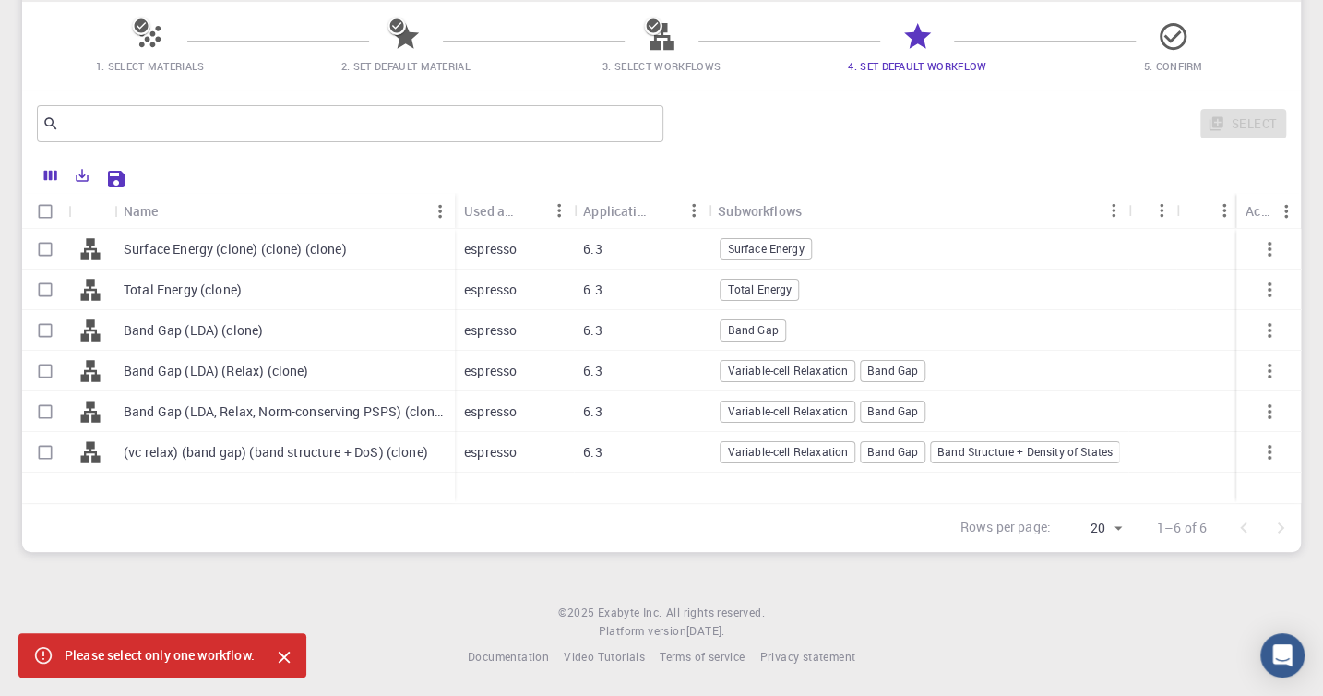
checkbox input "false"
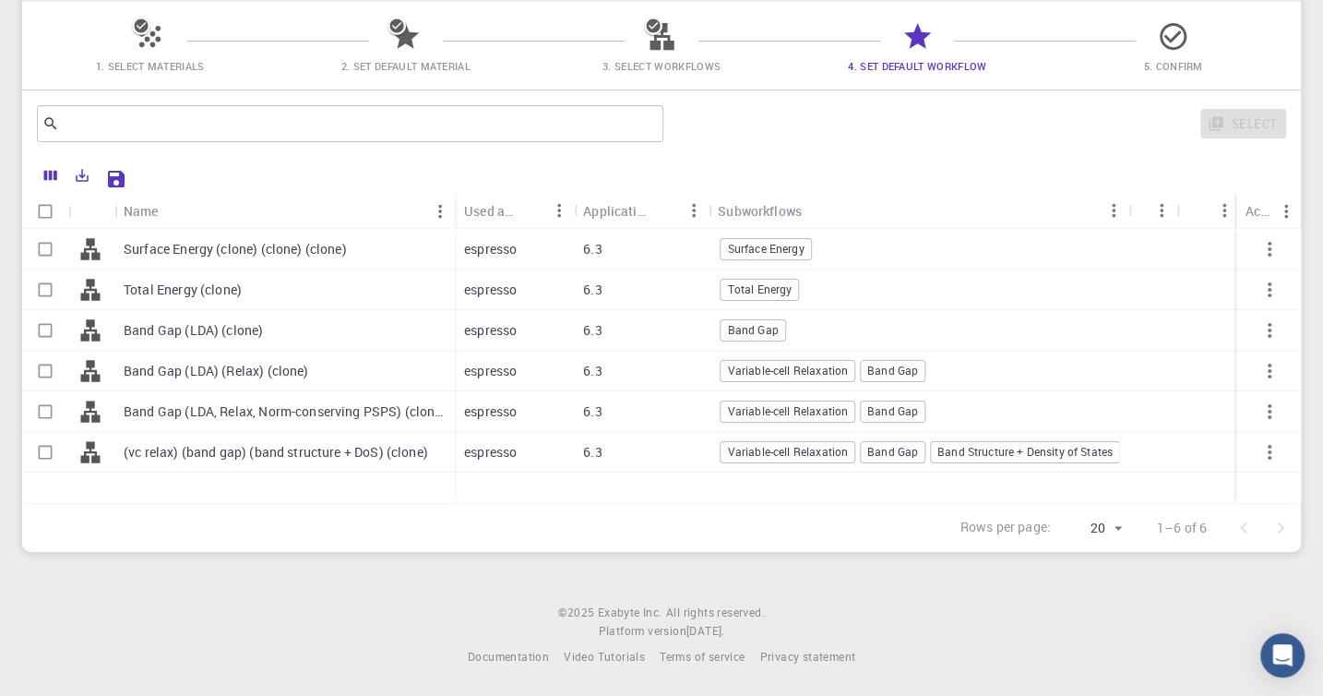
click at [148, 454] on p "(vc relax) (band gap) (band structure + DoS) (clone)" at bounding box center [276, 452] width 304 height 18
checkbox input "true"
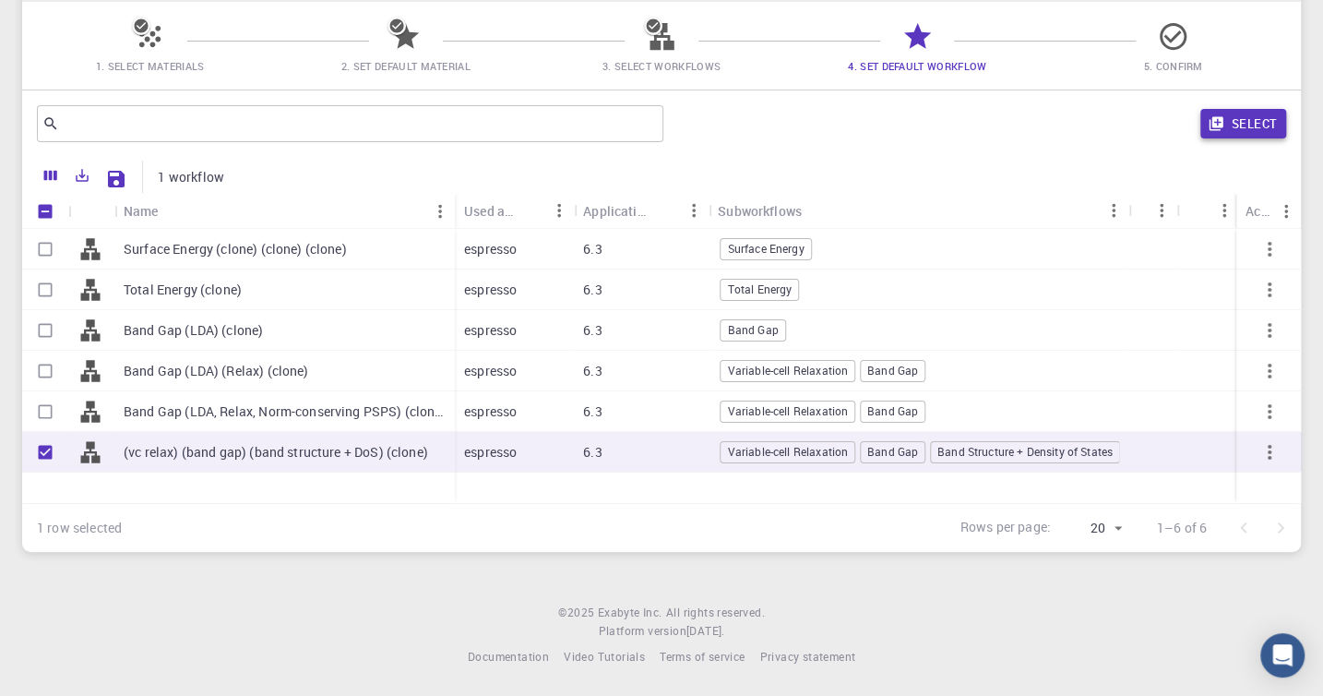
click at [1254, 119] on button "Select" at bounding box center [1243, 124] width 86 height 30
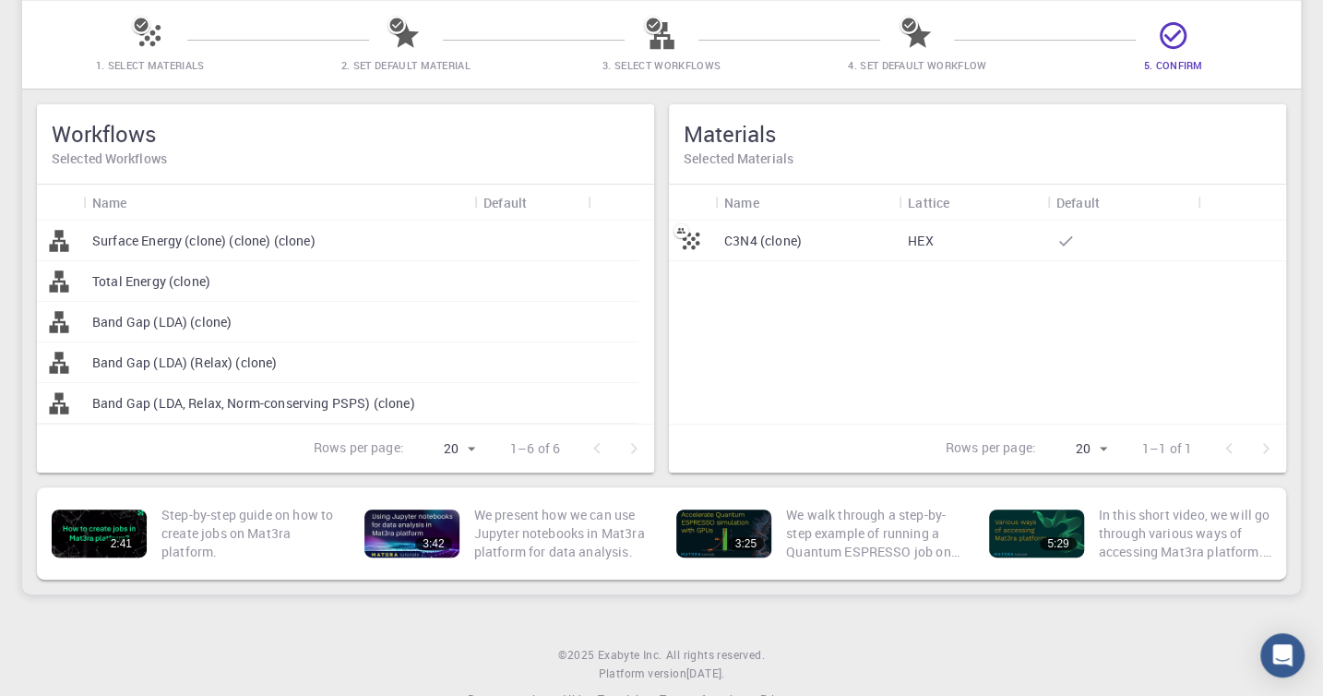
click at [692, 244] on icon at bounding box center [691, 241] width 26 height 26
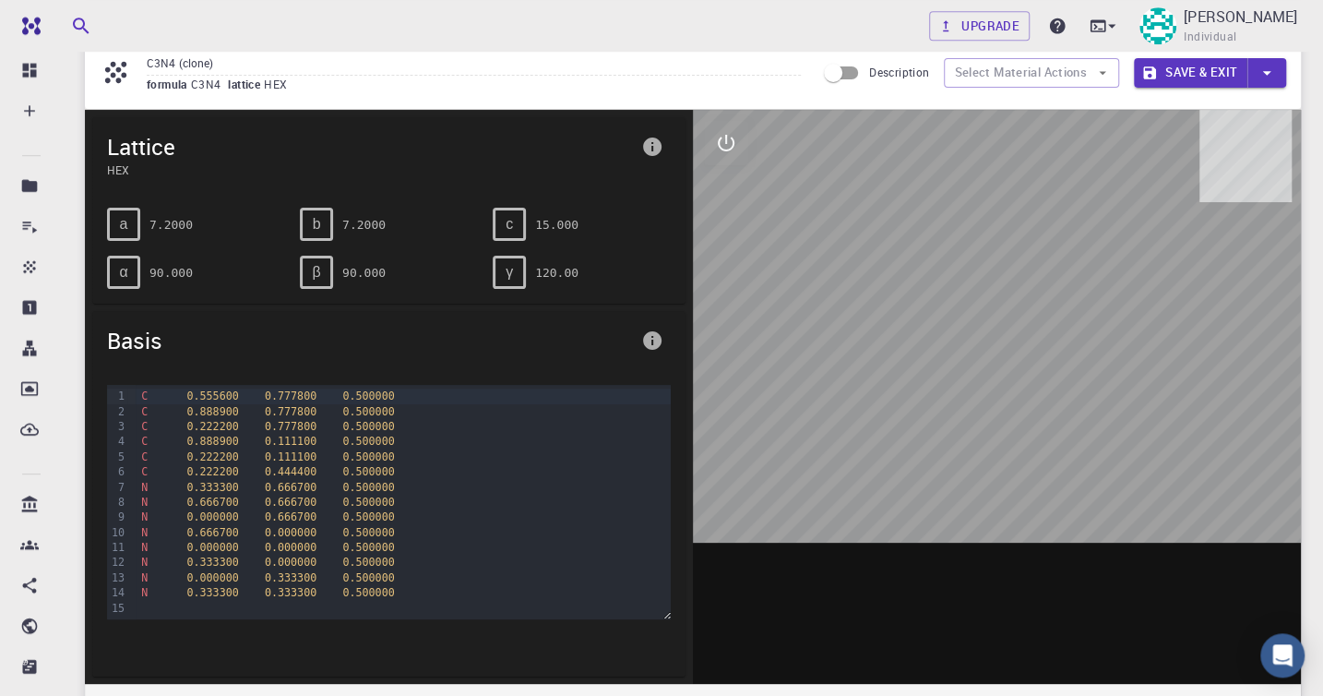
scroll to position [97, 0]
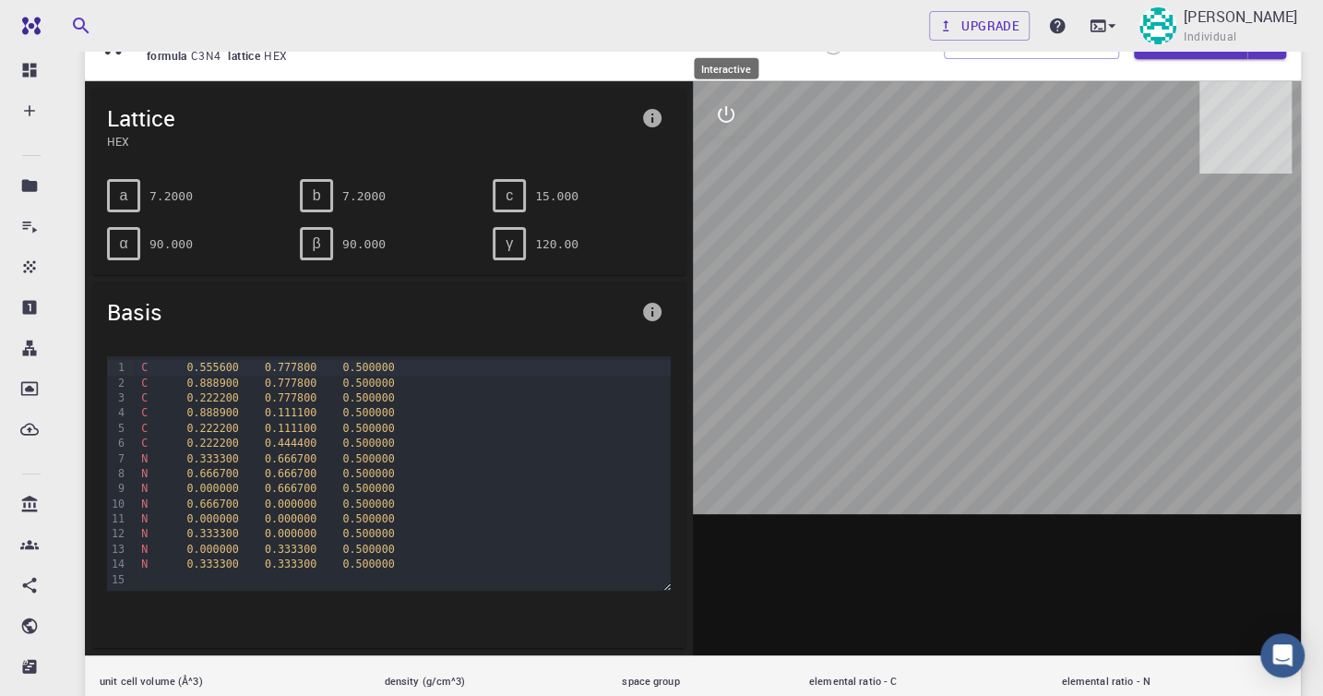
click at [727, 107] on icon "interactive" at bounding box center [726, 114] width 22 height 22
click at [728, 248] on icon "measurements" at bounding box center [726, 247] width 22 height 22
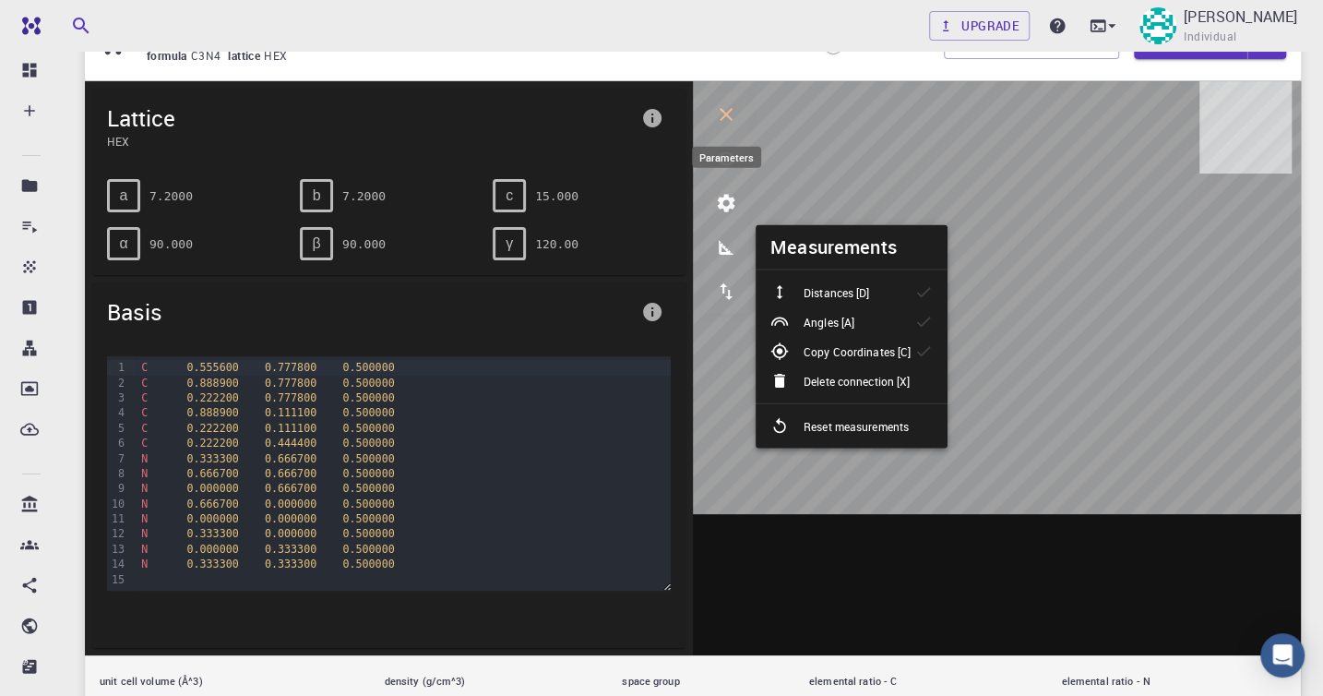
click at [733, 205] on icon "parameters" at bounding box center [727, 204] width 18 height 18
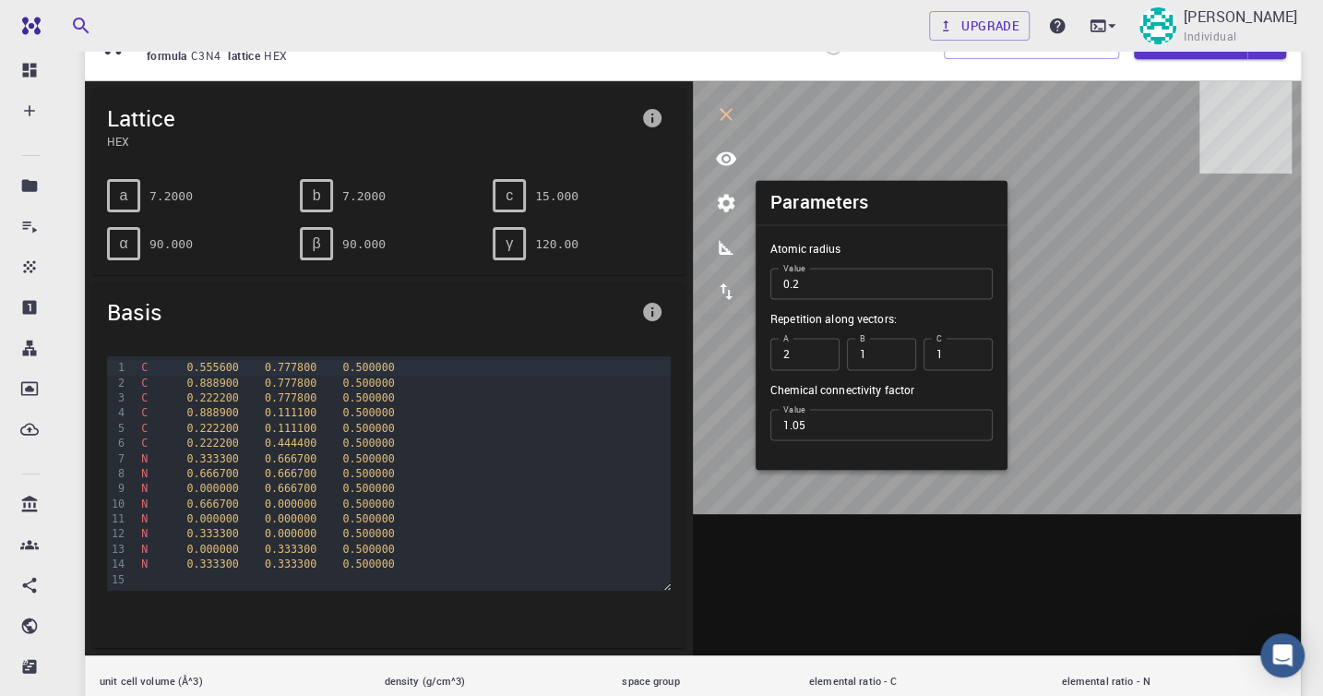
type input "2"
click at [820, 349] on input "2" at bounding box center [804, 354] width 69 height 31
type input "2"
click at [895, 348] on input "2" at bounding box center [881, 354] width 69 height 31
type input "2"
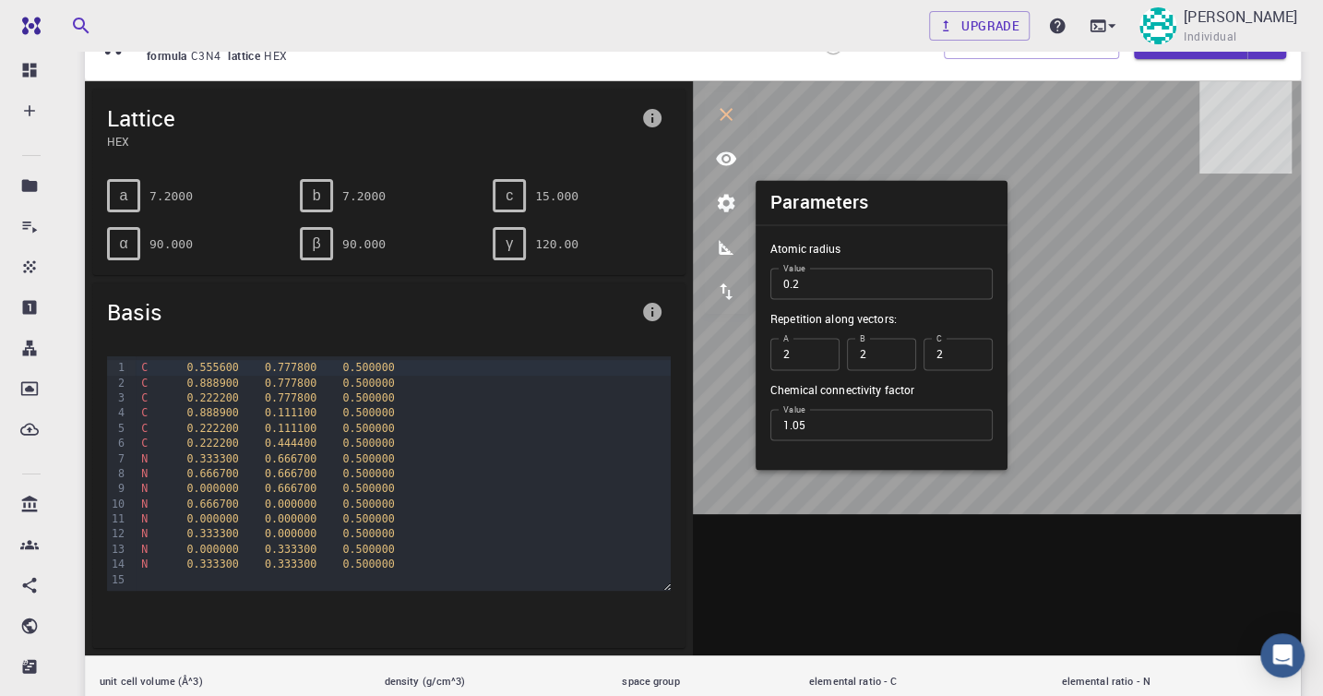
click at [974, 349] on input "2" at bounding box center [958, 354] width 69 height 31
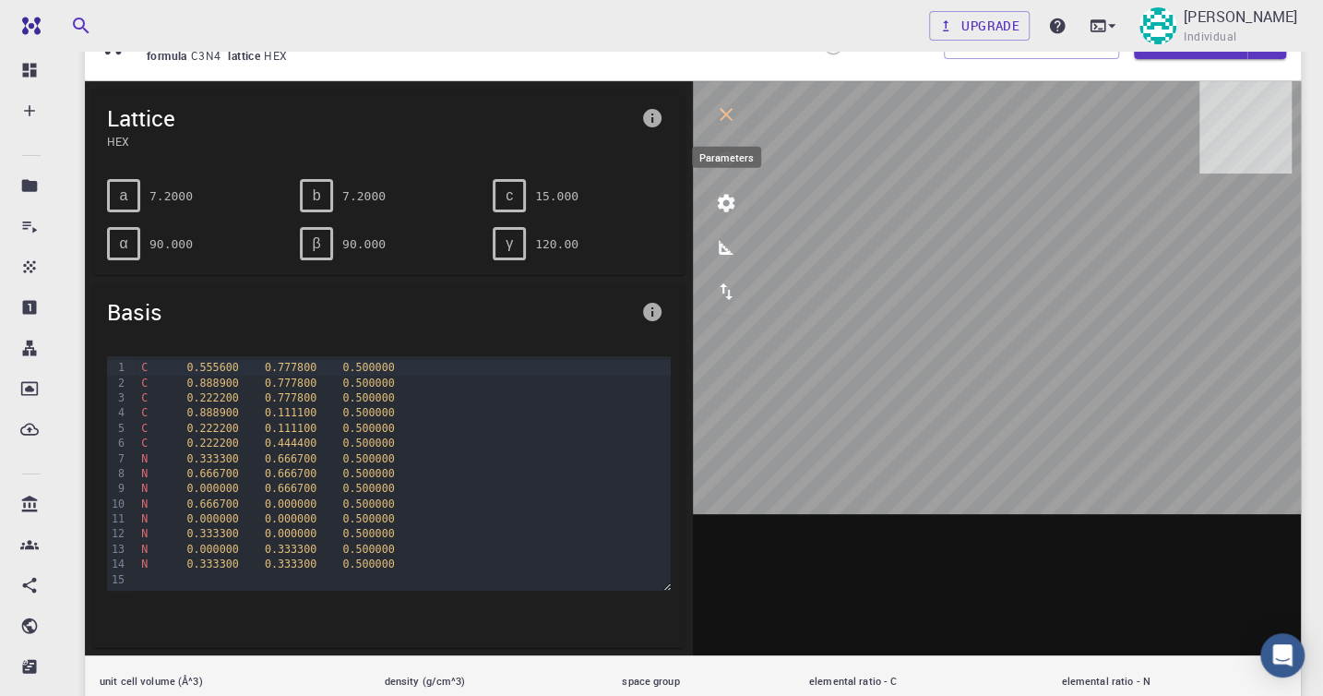
click at [732, 206] on icon "parameters" at bounding box center [727, 204] width 18 height 18
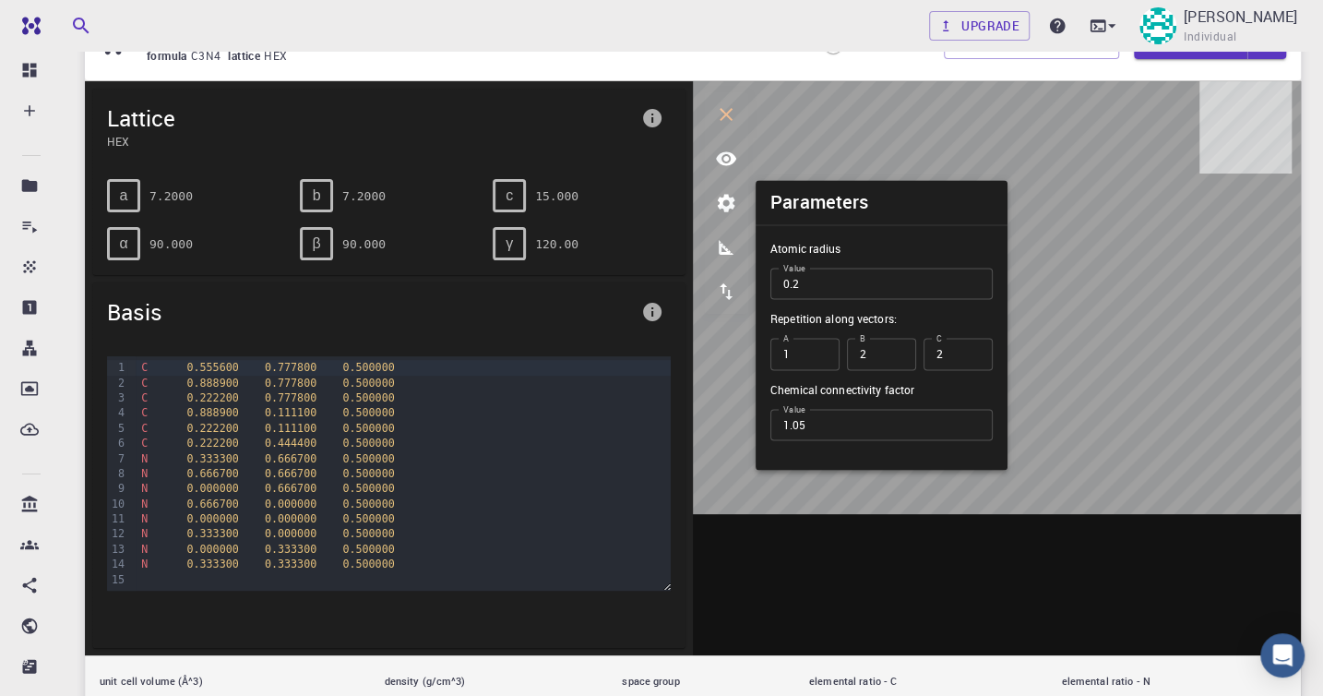
type input "1"
click at [818, 359] on input "1" at bounding box center [804, 354] width 69 height 31
type input "1"
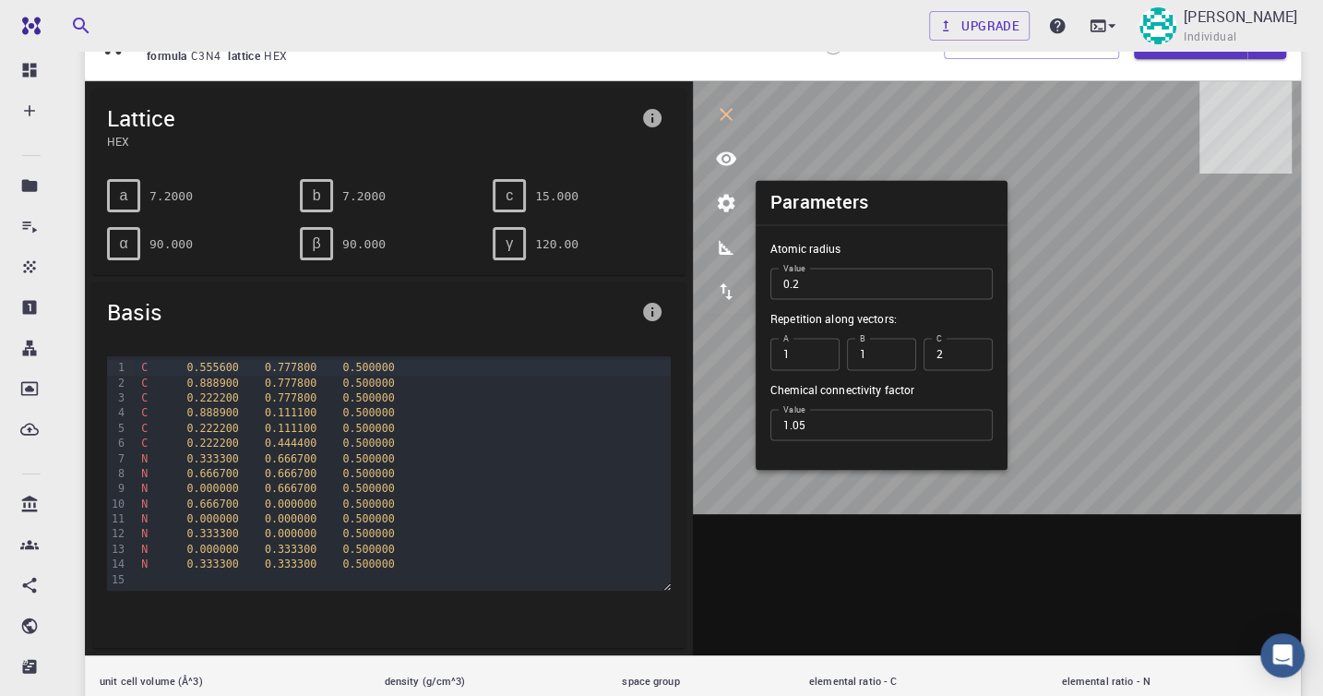
click at [896, 359] on input "1" at bounding box center [881, 354] width 69 height 31
type input "1"
click at [974, 360] on input "1" at bounding box center [958, 354] width 69 height 31
click at [971, 357] on input "1" at bounding box center [958, 354] width 69 height 31
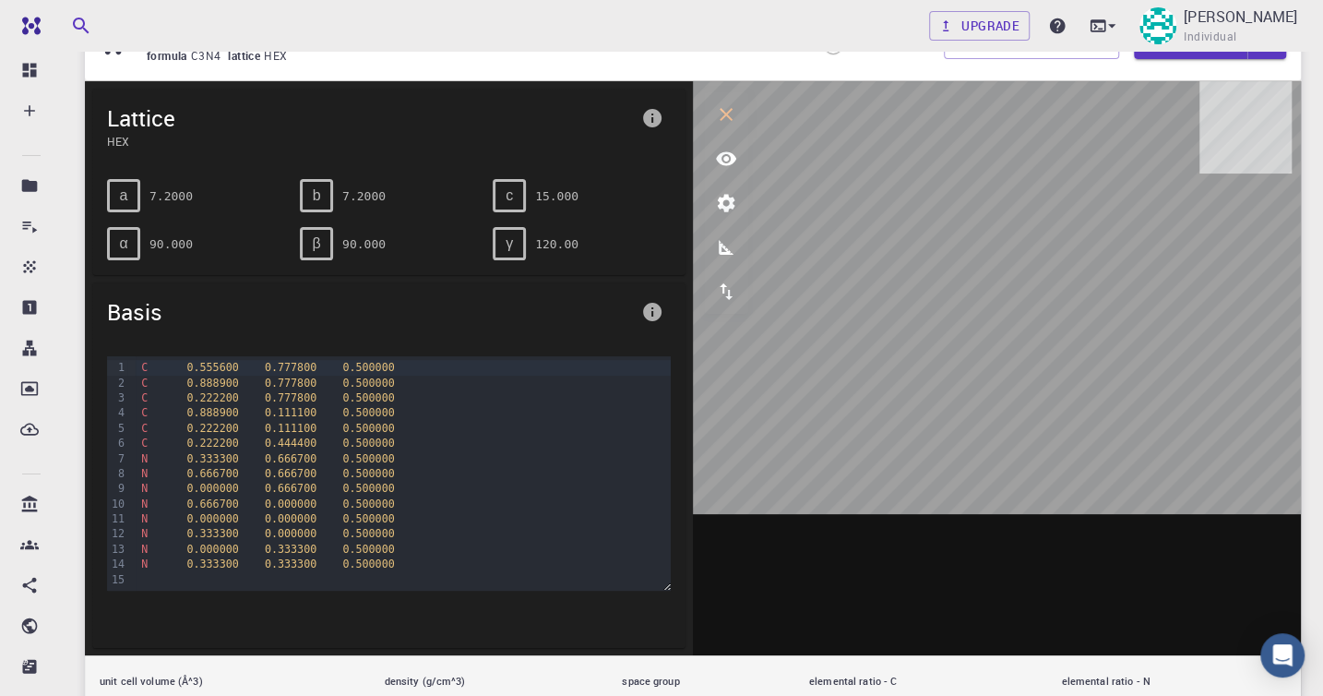
click at [727, 153] on icon "view" at bounding box center [726, 159] width 20 height 14
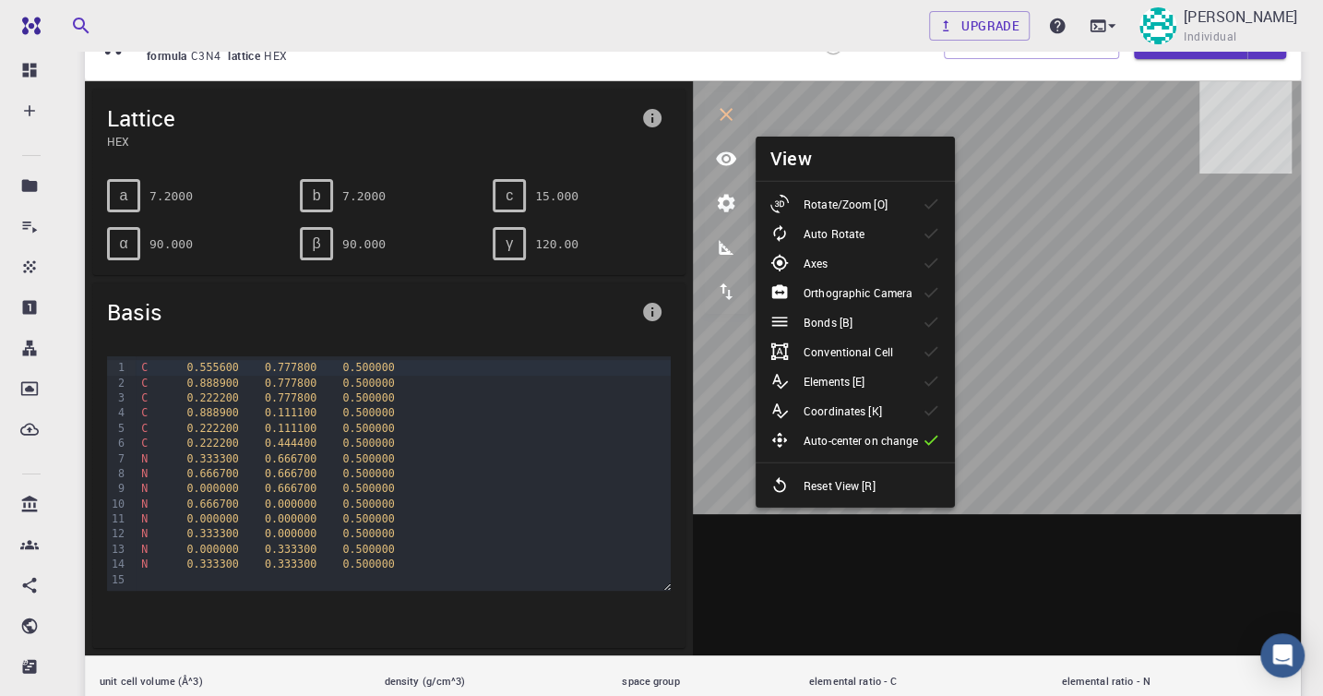
click at [829, 356] on p "Conventional Cell" at bounding box center [848, 351] width 89 height 17
click at [833, 384] on p "Elements [E]" at bounding box center [834, 381] width 61 height 17
click at [852, 193] on li "Rotate/Zoom [O]" at bounding box center [855, 204] width 199 height 30
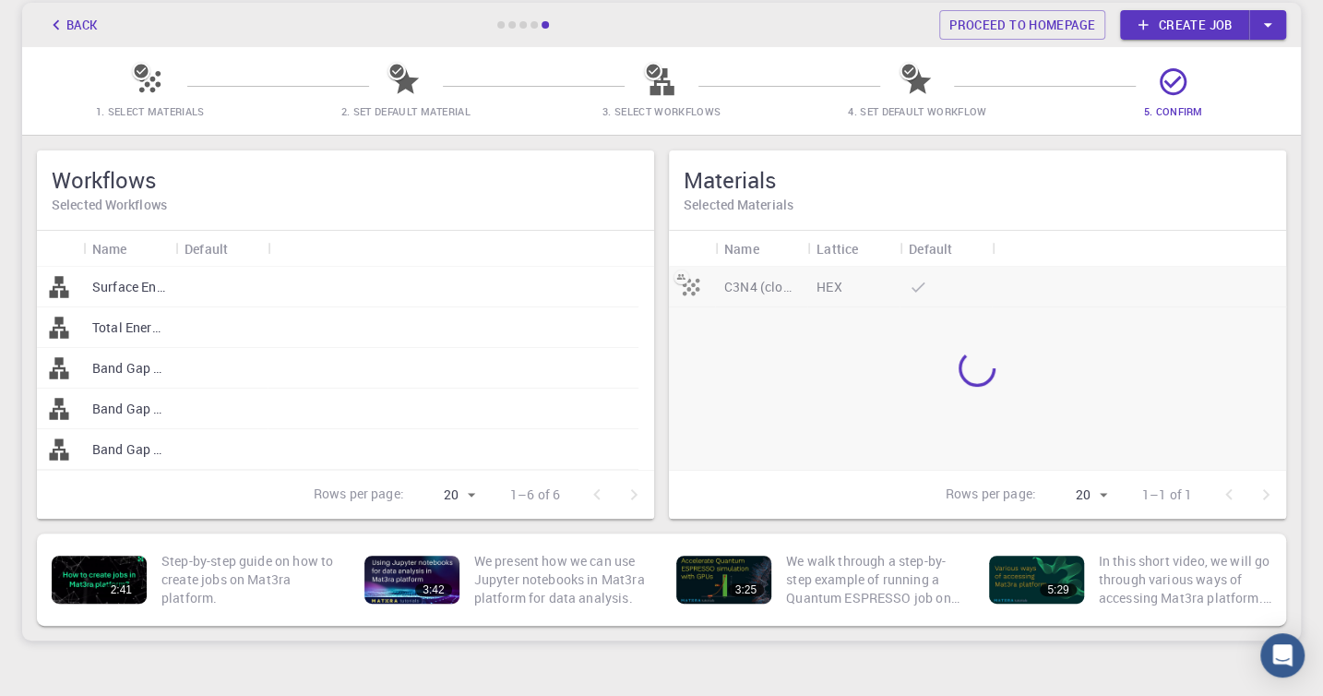
scroll to position [143, 0]
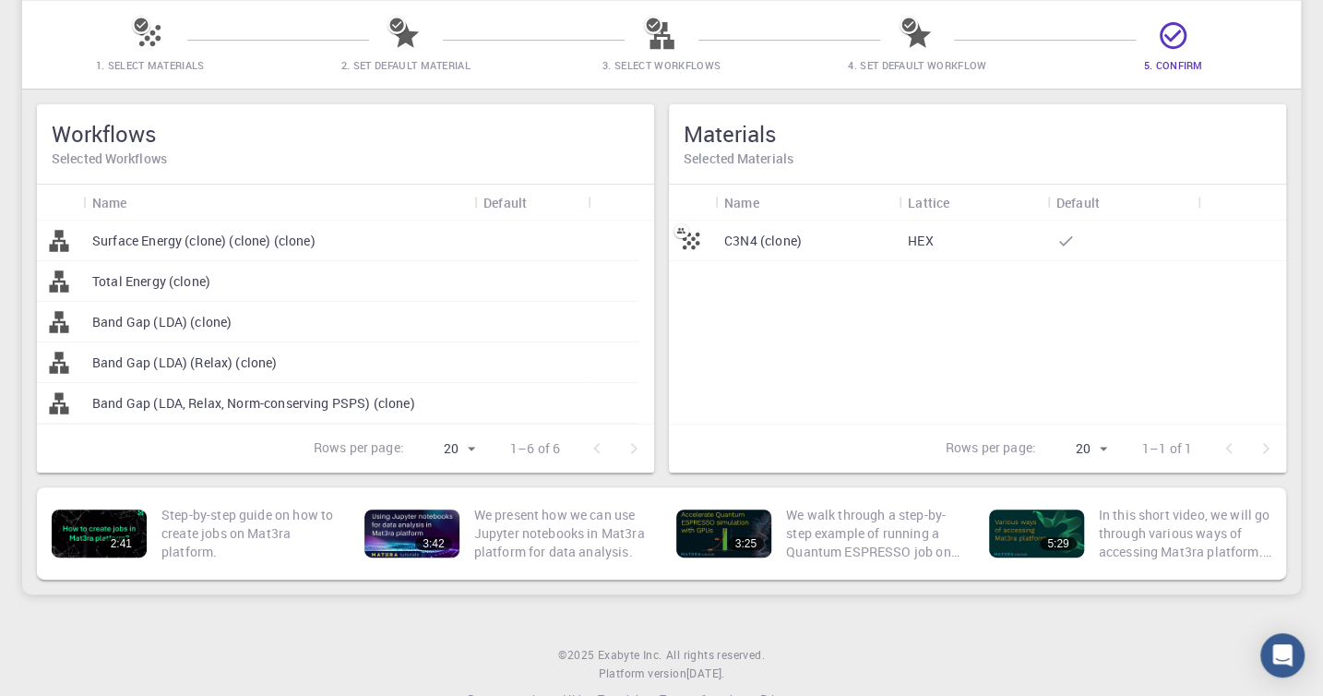
click at [889, 249] on div "C3N4 (clone)" at bounding box center [807, 240] width 184 height 41
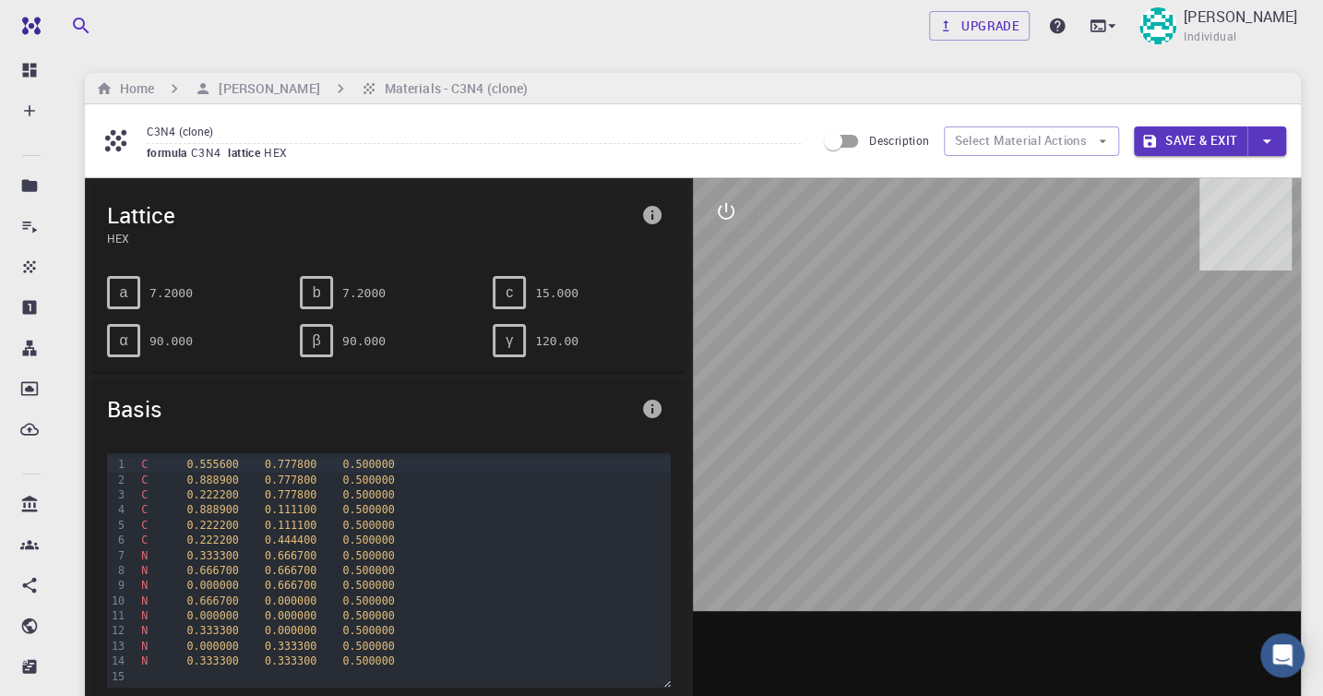
click at [828, 137] on input "Description" at bounding box center [833, 141] width 105 height 35
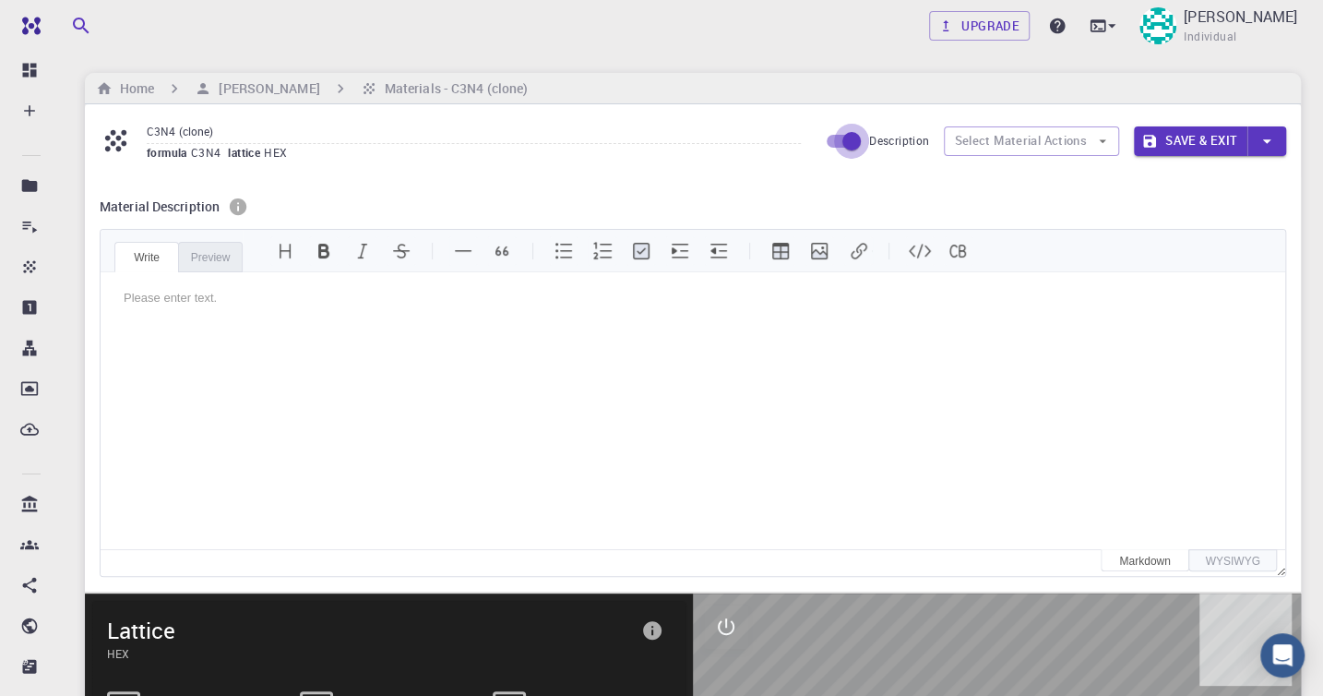
click at [849, 137] on input "Description" at bounding box center [851, 141] width 105 height 35
checkbox input "false"
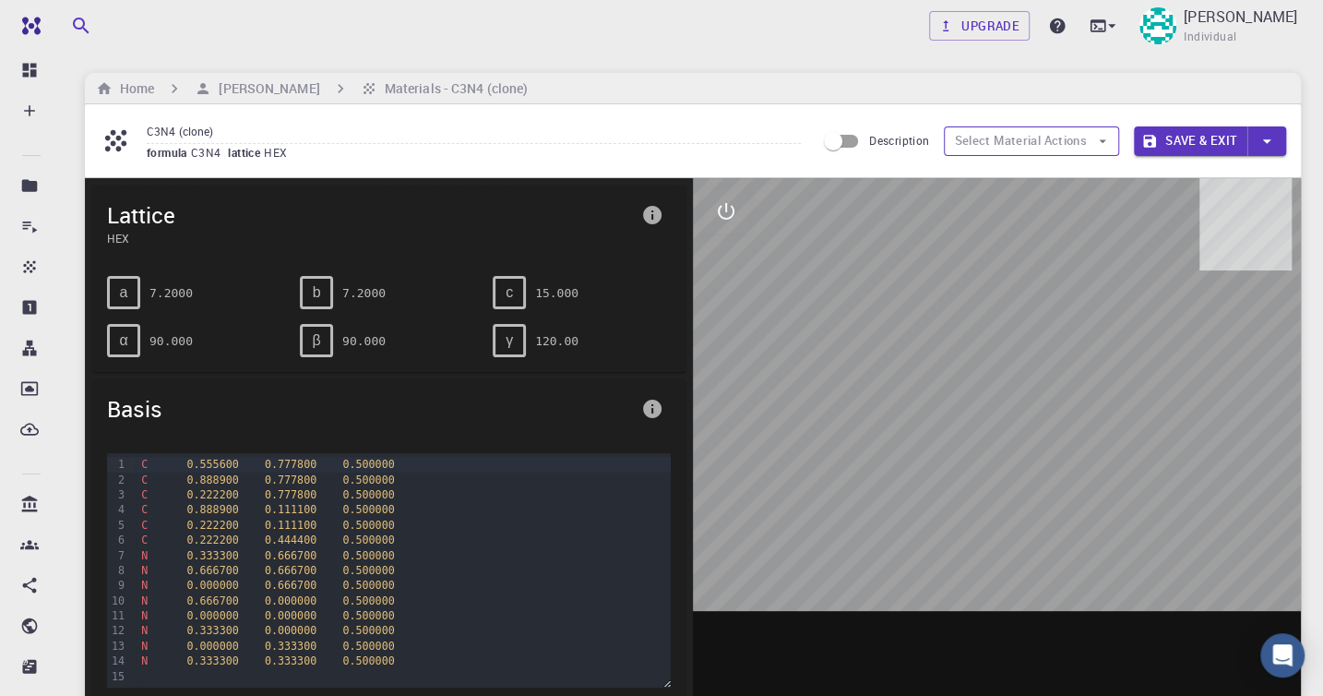
click at [1102, 137] on icon "button" at bounding box center [1102, 141] width 17 height 17
click at [1104, 138] on icon "button" at bounding box center [1102, 141] width 17 height 17
click at [1111, 143] on icon "button" at bounding box center [1102, 141] width 17 height 17
click at [1101, 143] on icon "button" at bounding box center [1102, 141] width 17 height 17
click at [1266, 137] on icon "button" at bounding box center [1267, 141] width 20 height 20
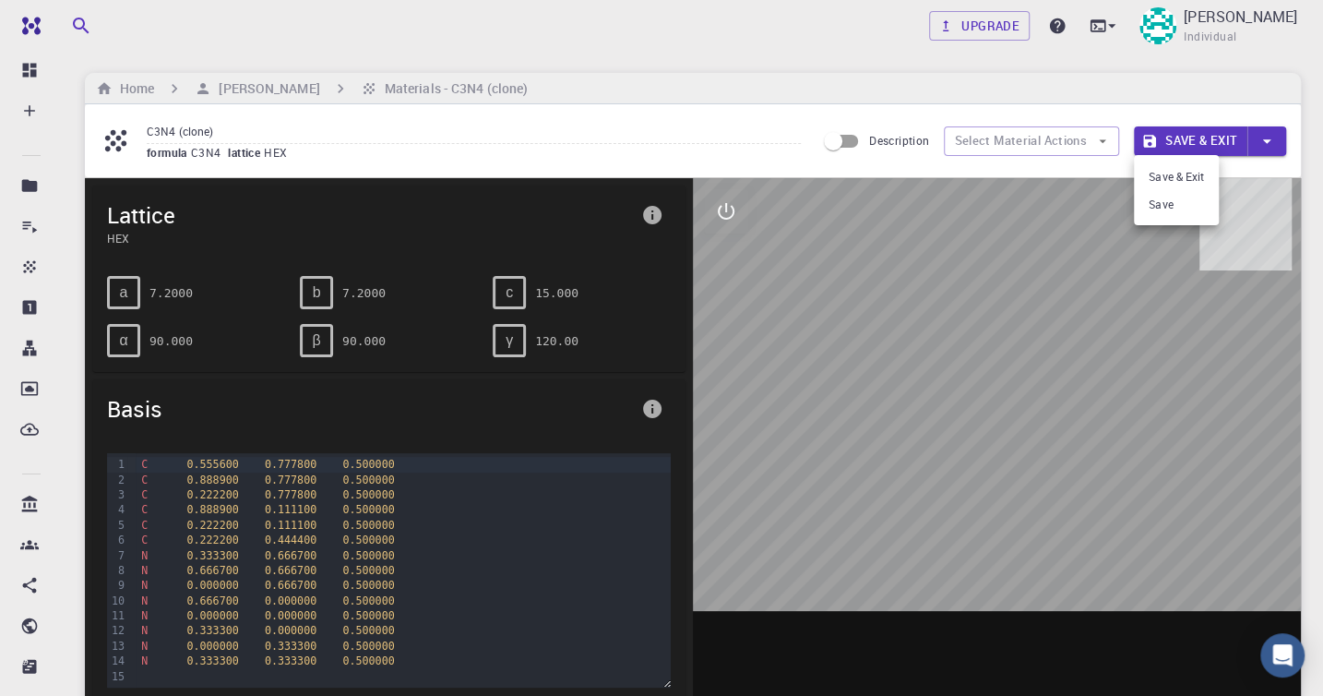
click at [1266, 137] on div at bounding box center [661, 348] width 1323 height 696
